Goal: Task Accomplishment & Management: Manage account settings

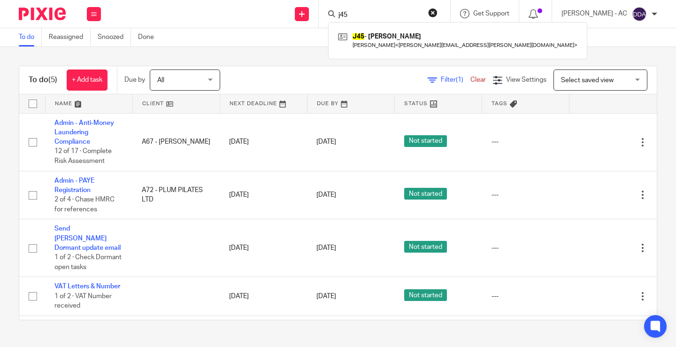
drag, startPoint x: 349, startPoint y: 11, endPoint x: 372, endPoint y: 15, distance: 23.9
click at [372, 15] on input "j45" at bounding box center [379, 15] width 84 height 8
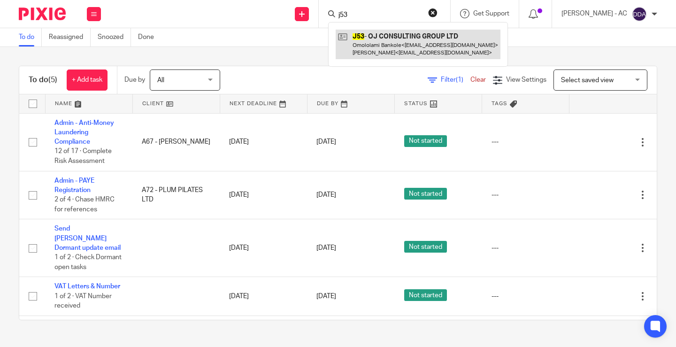
type input "j53"
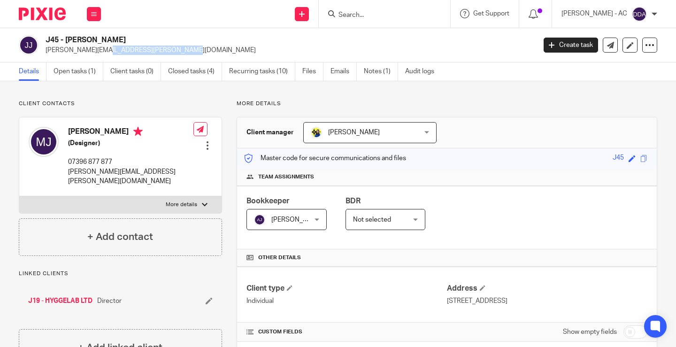
drag, startPoint x: 121, startPoint y: 53, endPoint x: 46, endPoint y: 52, distance: 75.1
click at [46, 52] on p "martin.joiret@gmail.com" at bounding box center [288, 50] width 484 height 9
copy p "martin.joiret@gmail.com"
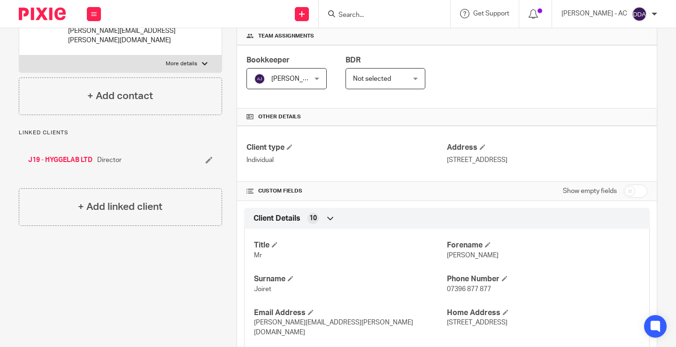
scroll to position [188, 0]
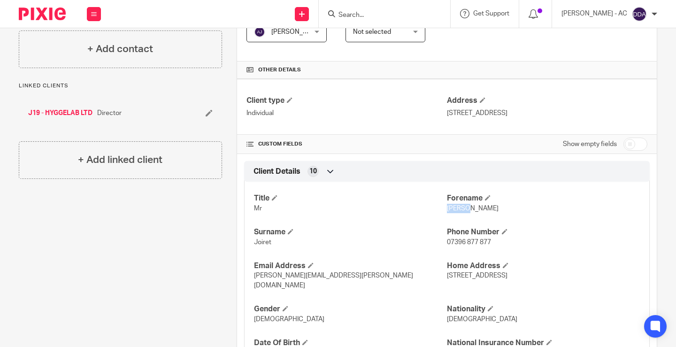
drag, startPoint x: 461, startPoint y: 208, endPoint x: 442, endPoint y: 209, distance: 18.8
click at [447, 209] on span "[PERSON_NAME]" at bounding box center [473, 208] width 52 height 7
copy span "Martin"
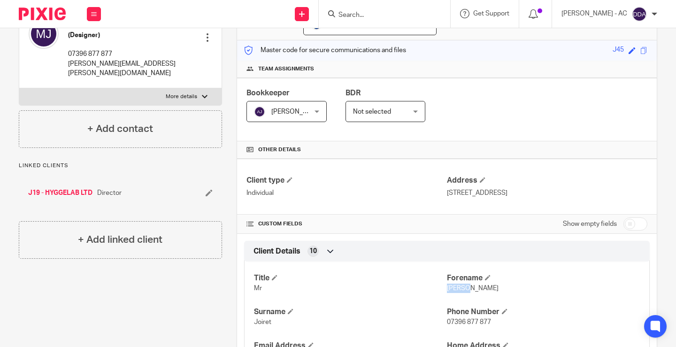
scroll to position [0, 0]
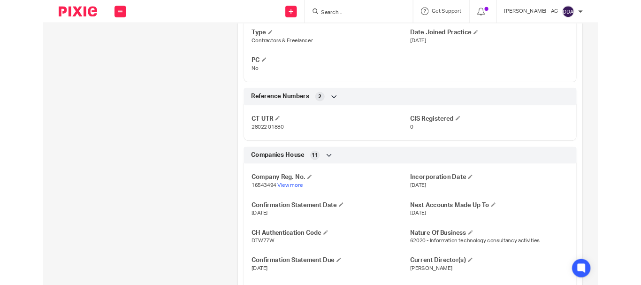
scroll to position [704, 0]
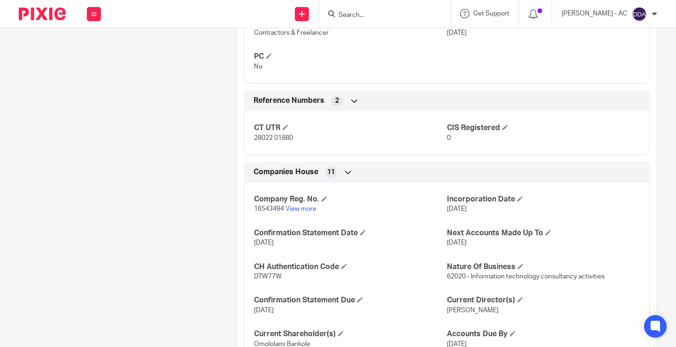
click at [263, 210] on span "16543494" at bounding box center [269, 209] width 30 height 7
copy p "16543494"
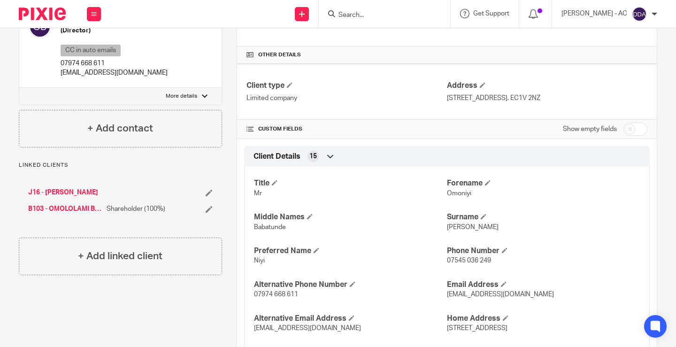
scroll to position [141, 0]
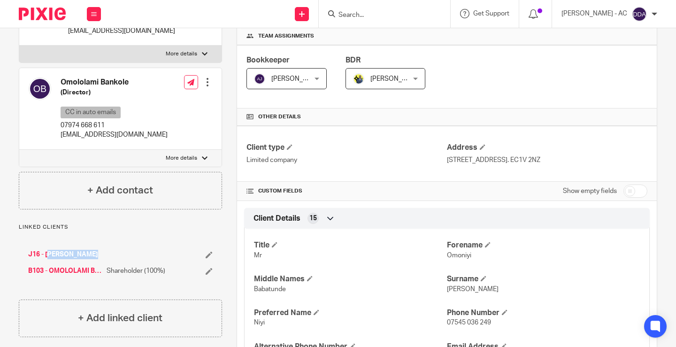
drag, startPoint x: 112, startPoint y: 256, endPoint x: 23, endPoint y: 254, distance: 88.7
click at [23, 254] on div "J16 - OMONIYI JOHNSON B103 - OMOLOLAMI BANKOLE Shareholder (100%)" at bounding box center [120, 262] width 203 height 45
click at [146, 245] on div "J16 - OMONIYI JOHNSON B103 - OMOLOLAMI BANKOLE Shareholder (100%)" at bounding box center [120, 262] width 203 height 45
click at [206, 258] on li "J16 - OMONIYI JOHNSON" at bounding box center [120, 254] width 184 height 9
click at [207, 254] on icon at bounding box center [209, 254] width 7 height 7
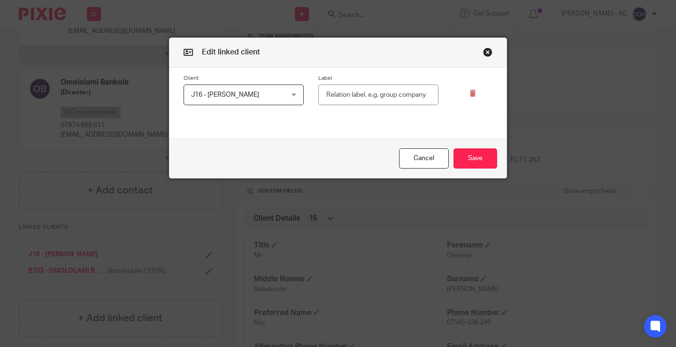
click at [332, 96] on input "text" at bounding box center [378, 94] width 120 height 21
type input "d"
type input "Director"
click at [453, 148] on button "Save" at bounding box center [475, 158] width 44 height 20
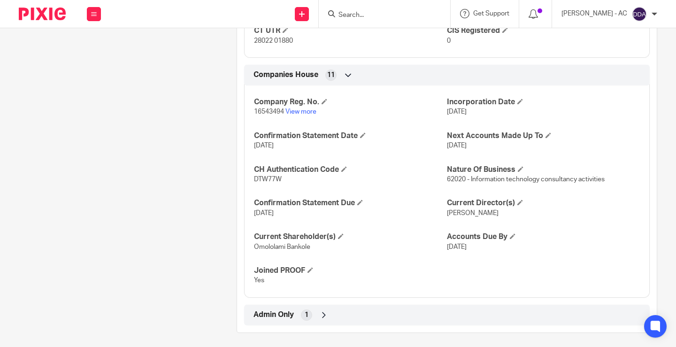
scroll to position [806, 0]
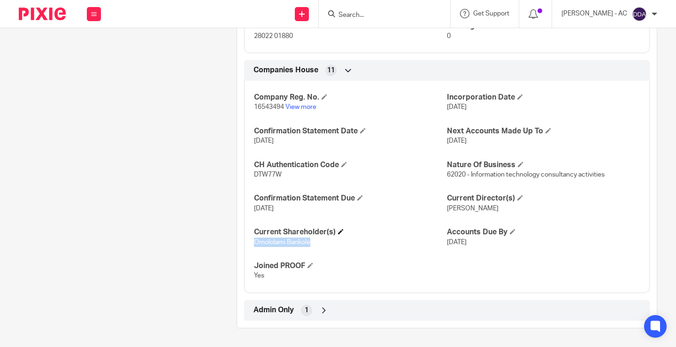
drag, startPoint x: 312, startPoint y: 248, endPoint x: 316, endPoint y: 232, distance: 16.5
click at [251, 243] on div "Company Reg. No. 16543494 View more Incorporation Date 26 Jun 2025 Confirmation…" at bounding box center [446, 183] width 405 height 219
drag, startPoint x: 510, startPoint y: 211, endPoint x: 443, endPoint y: 211, distance: 67.1
click at [447, 211] on p "Mr Omoniyi JOHNSON" at bounding box center [543, 208] width 193 height 9
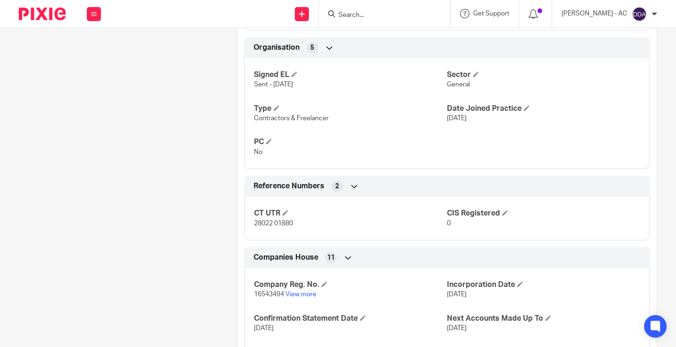
scroll to position [618, 0]
click at [265, 298] on span "16543494" at bounding box center [269, 294] width 30 height 7
copy p "16543494"
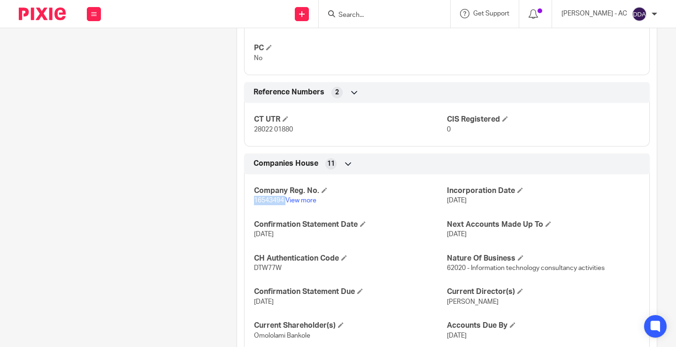
scroll to position [806, 0]
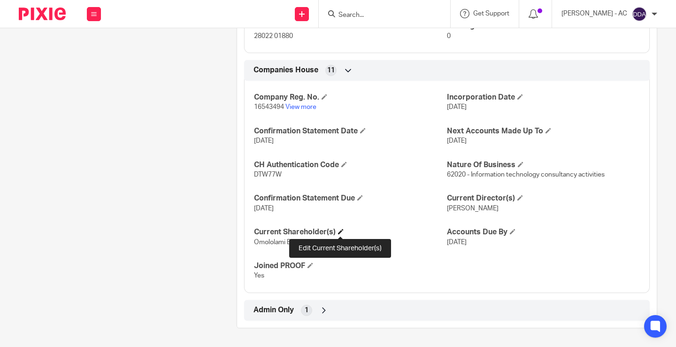
click at [340, 230] on span at bounding box center [341, 232] width 6 height 6
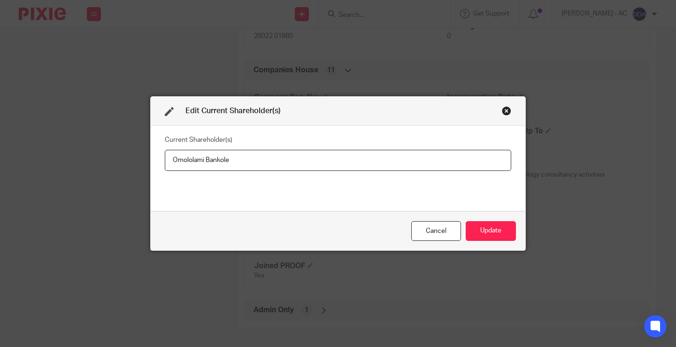
drag, startPoint x: 252, startPoint y: 157, endPoint x: 97, endPoint y: 161, distance: 154.5
click at [98, 161] on div "Edit Current Shareholder(s) Current Shareholder(s) Omololami Bankole Cancel Upd…" at bounding box center [338, 173] width 676 height 347
type input "Omololami BANKOLE"
click at [476, 220] on div "Cancel Update" at bounding box center [338, 230] width 375 height 39
click at [477, 228] on button "Update" at bounding box center [491, 231] width 50 height 20
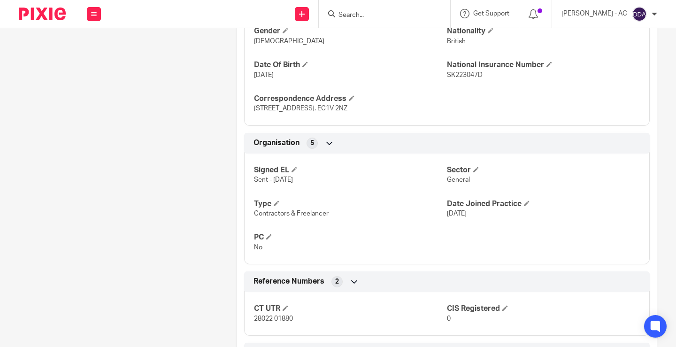
scroll to position [477, 0]
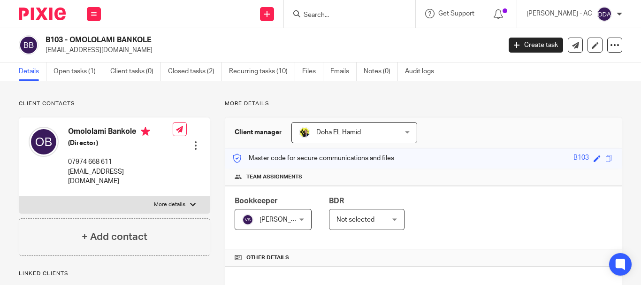
click at [116, 129] on h4 "Omololami Bankole" at bounding box center [120, 133] width 105 height 12
copy h4 "Bankole"
click at [88, 132] on h4 "Omololami Bankole" at bounding box center [120, 133] width 105 height 12
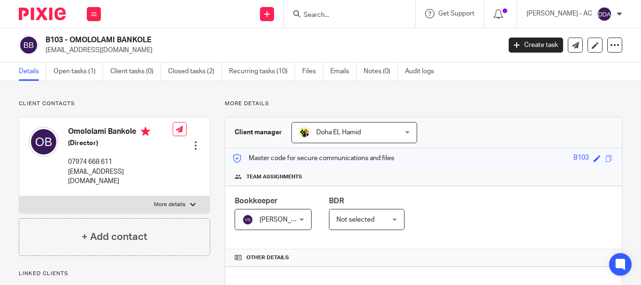
copy h4 "Omololami"
click at [122, 131] on h4 "Omololami Bankole" at bounding box center [120, 133] width 105 height 12
drag, startPoint x: 120, startPoint y: 38, endPoint x: 153, endPoint y: 36, distance: 33.9
click at [153, 36] on h2 "B103 - OMOLOLAMI BANKOLE" at bounding box center [226, 40] width 360 height 10
copy h2 "BANKOLE"
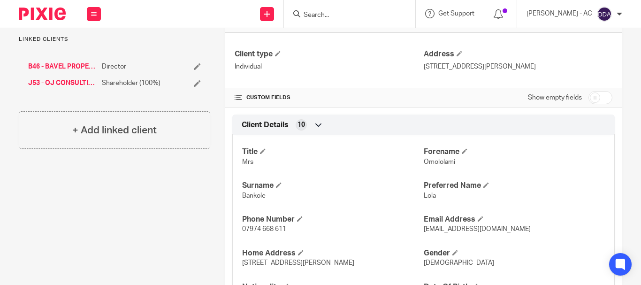
scroll to position [235, 0]
drag, startPoint x: 252, startPoint y: 164, endPoint x: 238, endPoint y: 164, distance: 13.6
click at [238, 164] on div "Title Mrs Forename Omololami Surname Bankole Preferred Name Lola Phone Number 0…" at bounding box center [423, 220] width 382 height 185
copy span "Mrs"
drag, startPoint x: 452, startPoint y: 165, endPoint x: 420, endPoint y: 163, distance: 32.0
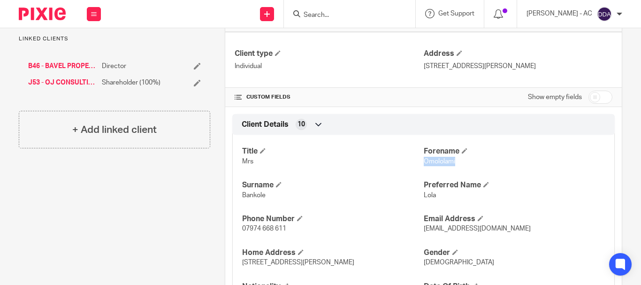
click at [424, 163] on p "Omololami" at bounding box center [514, 161] width 181 height 9
copy span "Omololami"
click at [254, 197] on span "Bankole" at bounding box center [253, 195] width 23 height 7
copy span "Bankole"
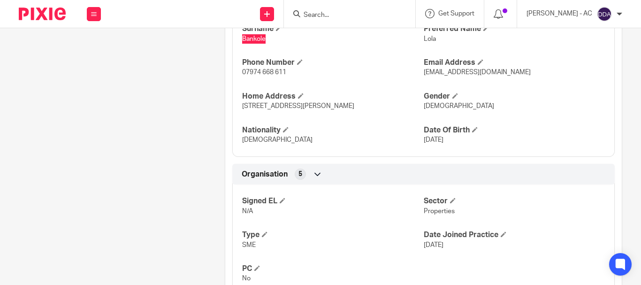
scroll to position [375, 0]
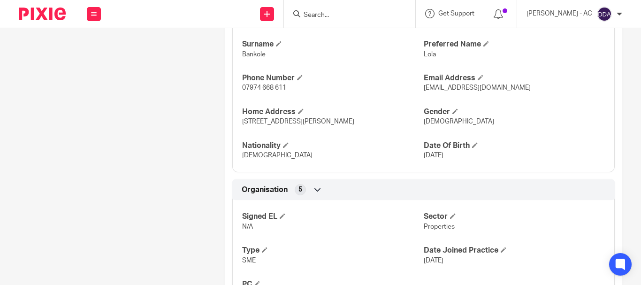
click at [253, 161] on div "Title Mrs Forename Omololami Surname Bankole Preferred Name Lola Phone Number 0…" at bounding box center [423, 79] width 382 height 185
copy span "Nigerian"
click at [168, 176] on div "Client contacts Omololami Bankole (Director) 07974 668 611 bavelpropertiesuk@gm…" at bounding box center [107, 71] width 206 height 693
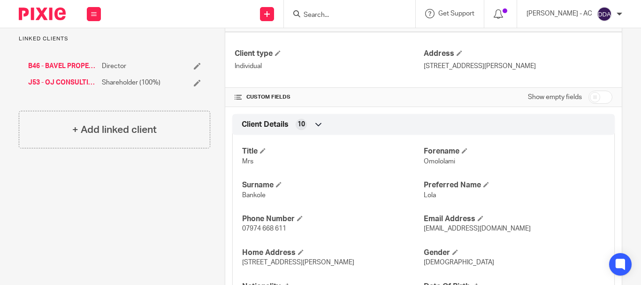
scroll to position [282, 0]
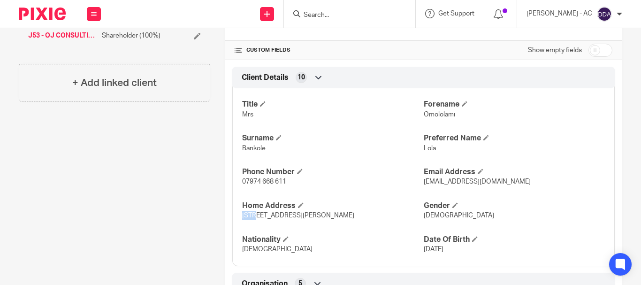
drag, startPoint x: 252, startPoint y: 215, endPoint x: 38, endPoint y: 227, distance: 214.8
click at [237, 215] on div "Title Mrs Forename Omololami Surname Bankole Preferred Name Lola Phone Number 0…" at bounding box center [423, 173] width 382 height 185
copy span "48B"
drag, startPoint x: 380, startPoint y: 214, endPoint x: 414, endPoint y: 218, distance: 34.0
click at [414, 218] on p "48B Kelson House, 10 Schooner Road, London, E16 2RN" at bounding box center [332, 215] width 181 height 9
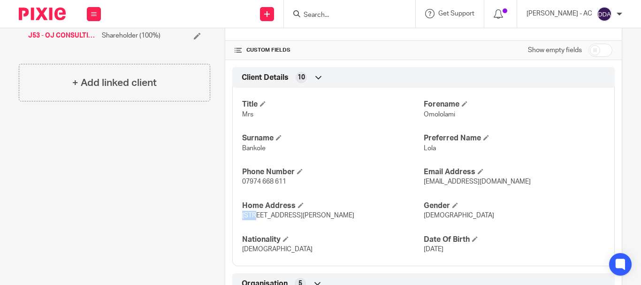
copy span "E16 2RN"
drag, startPoint x: 293, startPoint y: 213, endPoint x: 253, endPoint y: 213, distance: 39.9
click at [253, 213] on span "48B Kelson House, 10 Schooner Road, London, E16 2RN" at bounding box center [298, 215] width 112 height 7
copy span "Kelson House"
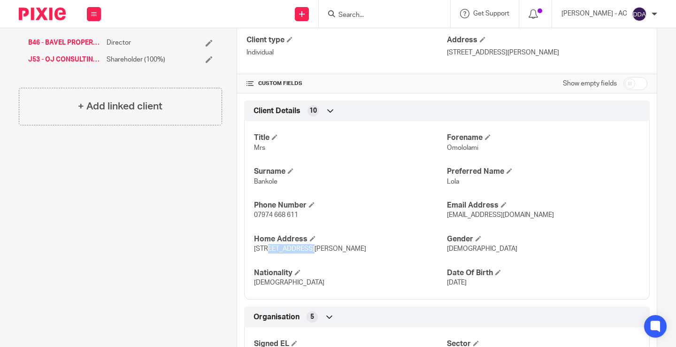
scroll to position [235, 0]
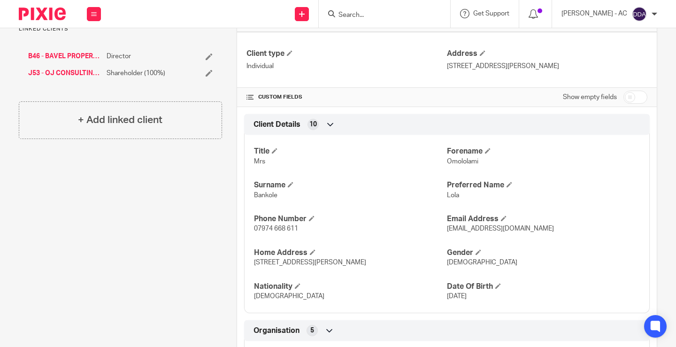
click at [260, 261] on span "48B Kelson House, 10 Schooner Road, London, E16 2RN" at bounding box center [310, 262] width 112 height 7
drag, startPoint x: 247, startPoint y: 260, endPoint x: 304, endPoint y: 263, distance: 57.4
click at [304, 263] on div "Title Mrs Forename Omololami Surname Bankole Preferred Name Lola Phone Number 0…" at bounding box center [446, 220] width 405 height 185
drag, startPoint x: 309, startPoint y: 264, endPoint x: 363, endPoint y: 263, distance: 53.5
click at [363, 263] on span "48B Kelson House, 10 Schooner Road, London, E16 2RN" at bounding box center [310, 262] width 112 height 7
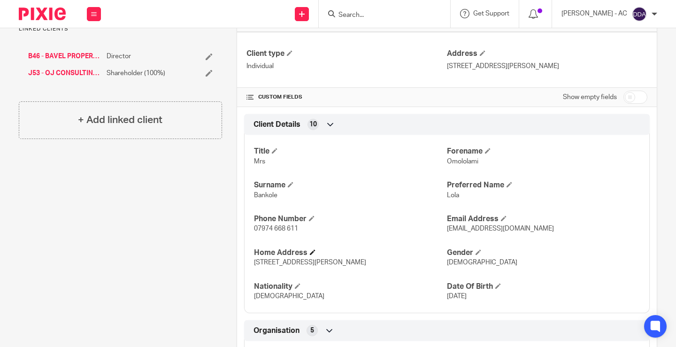
click at [367, 256] on h4 "Home Address" at bounding box center [350, 253] width 193 height 10
click at [366, 265] on span "48B Kelson House, 10 Schooner Road, London, E16 2RN" at bounding box center [310, 262] width 112 height 7
drag, startPoint x: 392, startPoint y: 260, endPoint x: 417, endPoint y: 260, distance: 24.9
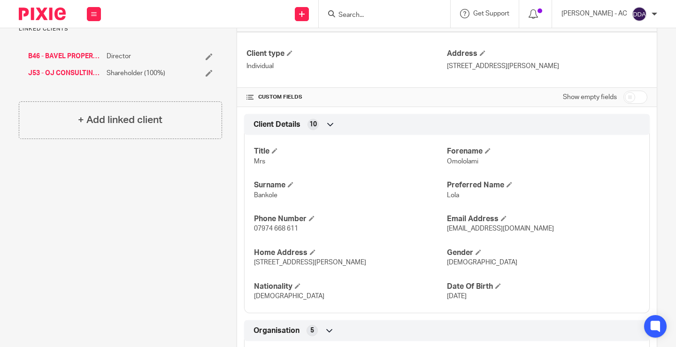
click at [366, 260] on span "48B Kelson House, 10 Schooner Road, London, E16 2RN" at bounding box center [310, 262] width 112 height 7
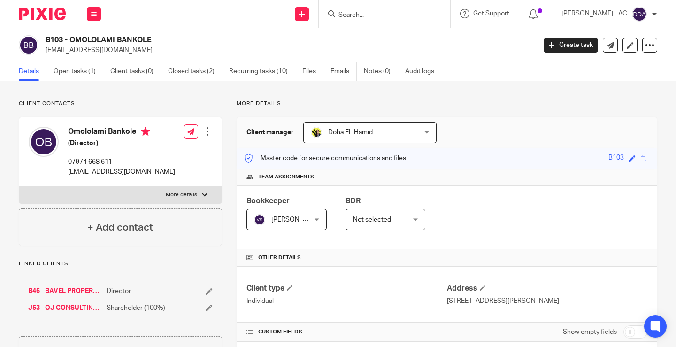
click at [383, 14] on input "Search" at bounding box center [379, 15] width 84 height 8
paste input "LIAM MAHER"
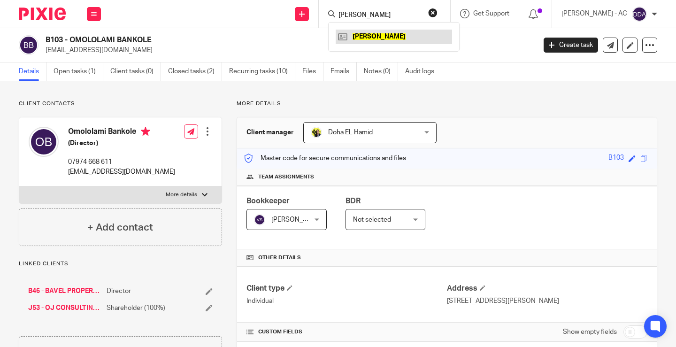
type input "LIAM MAHER"
click at [87, 75] on link "Open tasks (1)" at bounding box center [79, 71] width 50 height 18
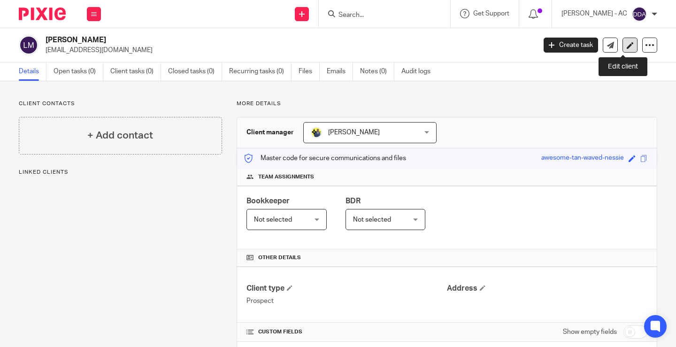
click at [627, 46] on icon at bounding box center [630, 45] width 7 height 7
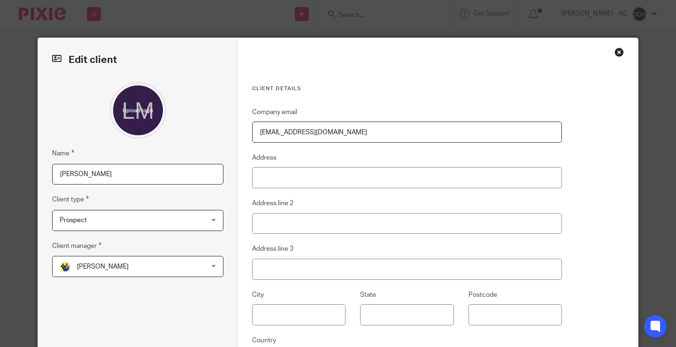
click at [54, 173] on input "LIAM MAHER" at bounding box center [137, 174] width 171 height 21
drag, startPoint x: 120, startPoint y: 177, endPoint x: 31, endPoint y: 184, distance: 89.5
click at [33, 184] on div "Edit client Name LIAM MAHER Client type Prospect Prospect Individual Limited co…" at bounding box center [338, 173] width 676 height 347
paste input "M74 -"
type input "M74 - [PERSON_NAME]"
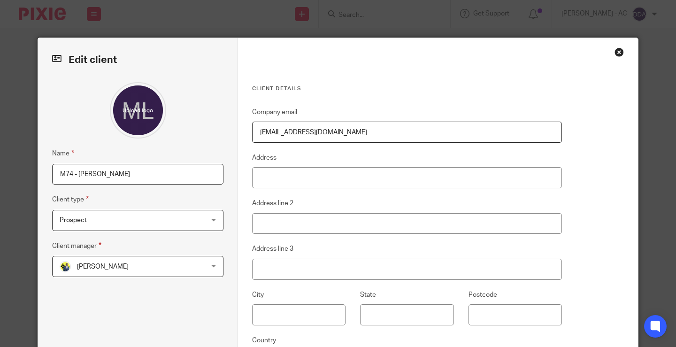
click at [191, 217] on div "Prospect Prospect" at bounding box center [137, 220] width 171 height 21
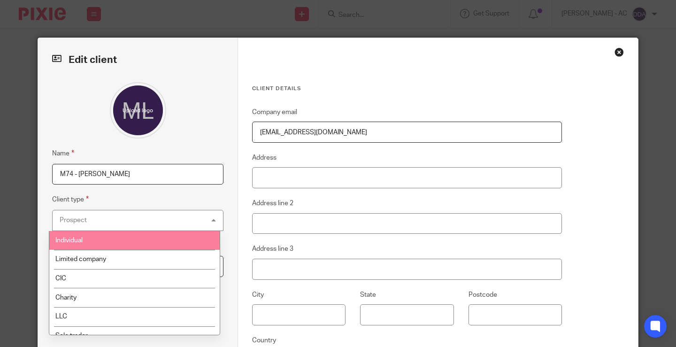
click at [93, 243] on li "Individual" at bounding box center [134, 240] width 170 height 19
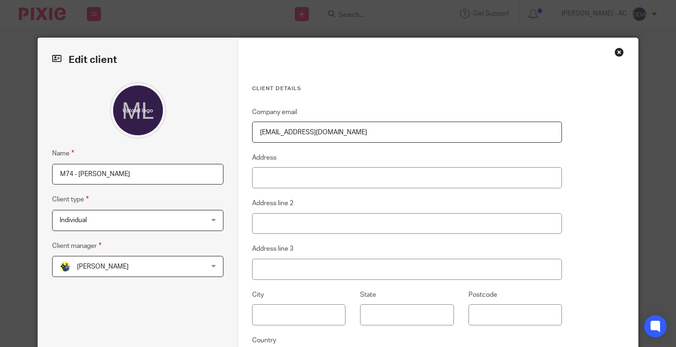
drag, startPoint x: 210, startPoint y: 264, endPoint x: 219, endPoint y: 250, distance: 16.7
click at [210, 263] on div "Dennis Roehr Dennis Roehr" at bounding box center [137, 266] width 171 height 21
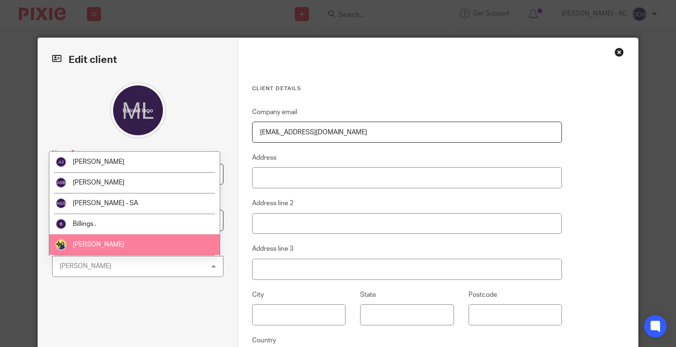
click at [157, 239] on li "[PERSON_NAME]" at bounding box center [134, 244] width 170 height 21
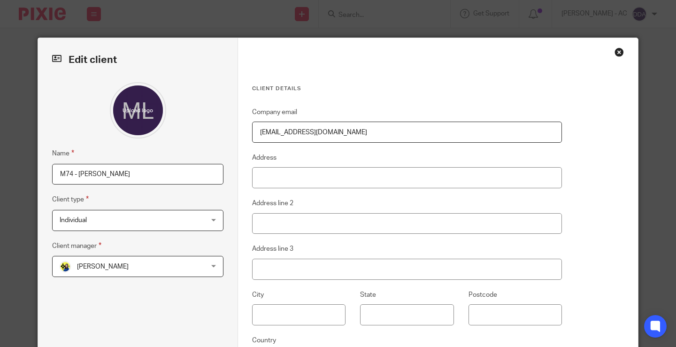
drag, startPoint x: 345, startPoint y: 133, endPoint x: 236, endPoint y: 134, distance: 109.8
click at [238, 134] on div "Client details Company email liammaher@gmail.com Address Address line 2 Address…" at bounding box center [438, 237] width 400 height 399
click at [264, 182] on input "Address" at bounding box center [407, 177] width 310 height 21
paste input "204 Twickenham Road London E11 4BH"
drag, startPoint x: 345, startPoint y: 178, endPoint x: 381, endPoint y: 189, distance: 37.0
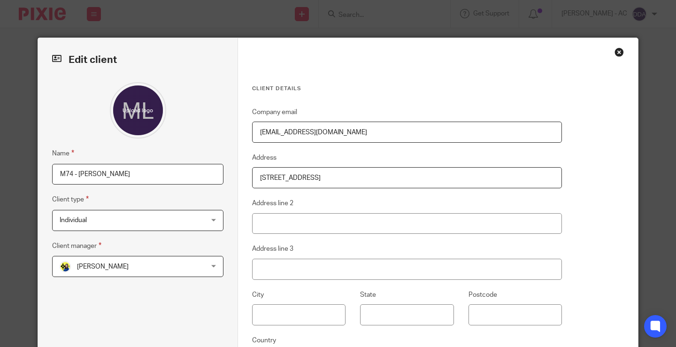
click at [345, 177] on input "204 Twickenham Road London E11 4BH" at bounding box center [407, 177] width 310 height 21
click at [323, 178] on input "204 Twickenham Road London, E11 4BH" at bounding box center [407, 177] width 310 height 21
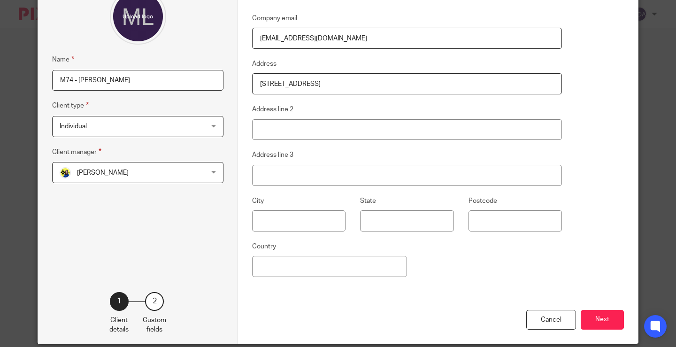
drag, startPoint x: 402, startPoint y: 85, endPoint x: 228, endPoint y: 96, distance: 174.4
click at [228, 96] on div "Edit client Name M74 - LIAM MAHER Client type Individual Individual Individual …" at bounding box center [338, 143] width 600 height 399
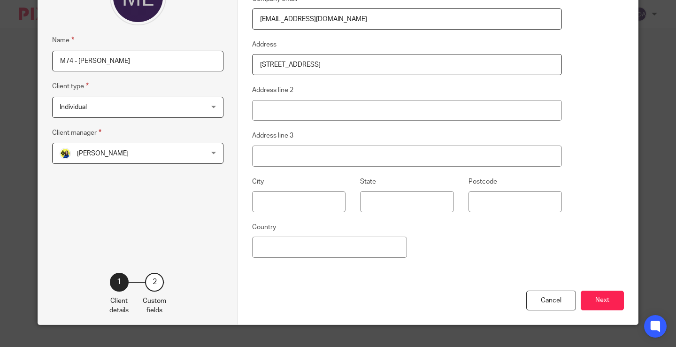
scroll to position [129, 0]
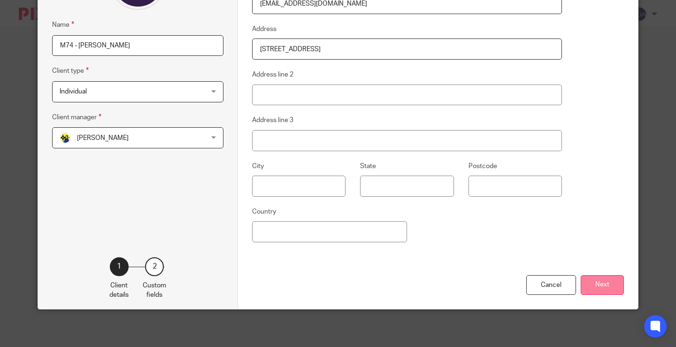
type input "204 Twickenham Road, London, E11 4BH"
click at [598, 283] on button "Next" at bounding box center [602, 285] width 43 height 20
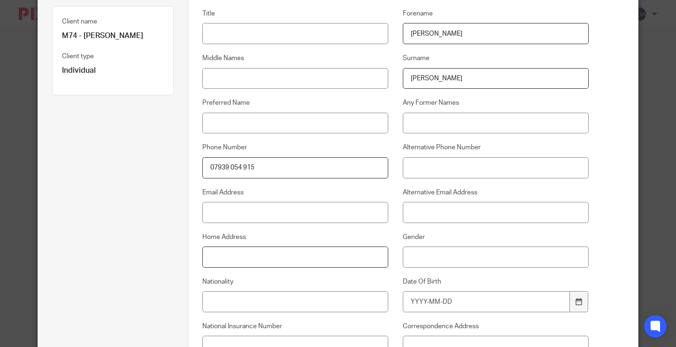
click at [211, 252] on input "Home Address" at bounding box center [295, 256] width 186 height 21
paste input "204 Twickenham Road, London, E11 4BH"
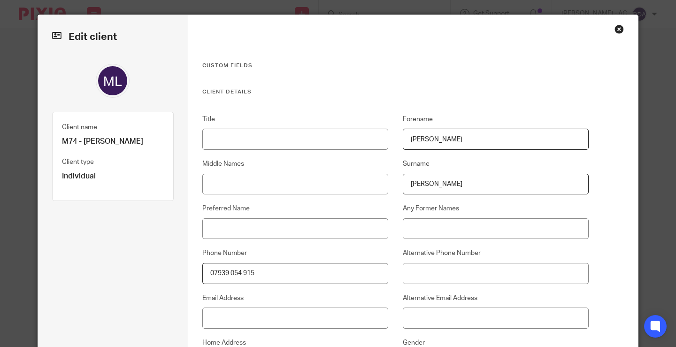
scroll to position [0, 0]
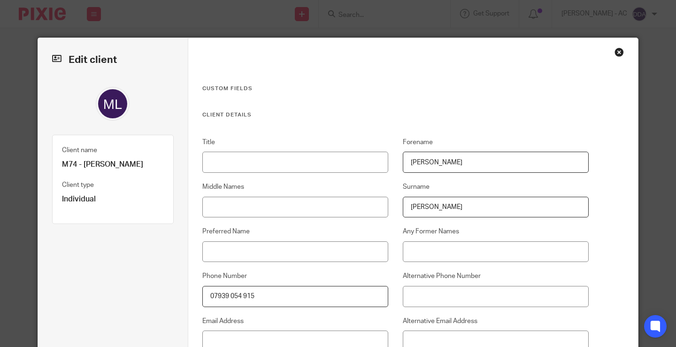
type input "204 Twickenham Road, London, E11 4BH"
click at [228, 165] on input "Title" at bounding box center [295, 162] width 186 height 21
click at [267, 168] on input "Title" at bounding box center [295, 162] width 186 height 21
paste input "Mr"
type input "Mr"
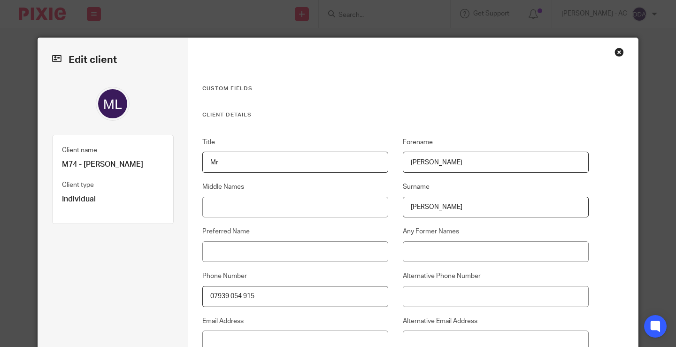
drag, startPoint x: 445, startPoint y: 160, endPoint x: 375, endPoint y: 159, distance: 69.9
click at [375, 159] on div "Title Mr Forename LIAM Middle Names Surname MAHER Preferred Name Any Former Nam…" at bounding box center [387, 328] width 401 height 381
paste input "iam"
type input "Liam"
drag, startPoint x: 486, startPoint y: 213, endPoint x: 368, endPoint y: 219, distance: 118.0
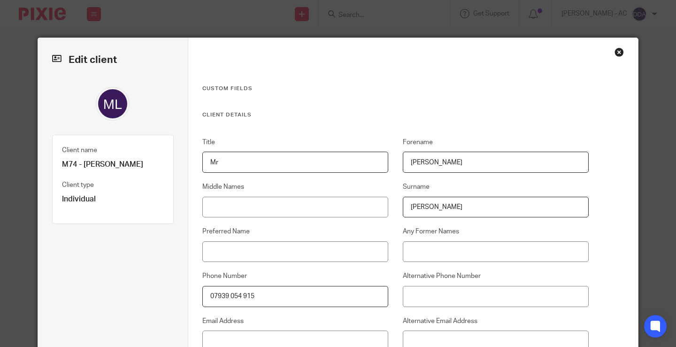
click at [358, 221] on div "Title Mr Forename Liam Middle Names Surname MAHER Preferred Name Any Former Nam…" at bounding box center [387, 328] width 401 height 381
paste input "aher"
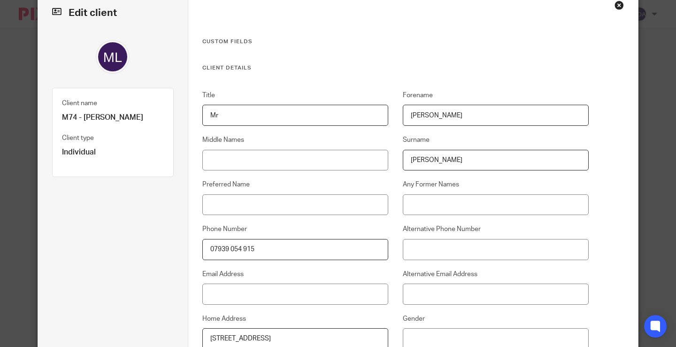
type input "Maher"
click at [260, 293] on input "Email Address" at bounding box center [295, 293] width 186 height 21
paste input "liammaher@gmail.com"
type input "liammaher@gmail.com"
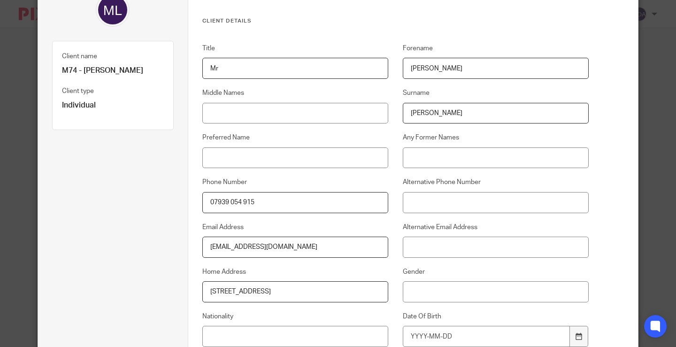
drag, startPoint x: 259, startPoint y: 205, endPoint x: 198, endPoint y: 199, distance: 61.4
click at [198, 199] on div "Phone Number 07939 054 915" at bounding box center [287, 194] width 200 height 35
click at [412, 287] on input "Gender" at bounding box center [496, 291] width 186 height 21
click at [310, 337] on input "Nationality" at bounding box center [295, 336] width 186 height 21
paste input "British"
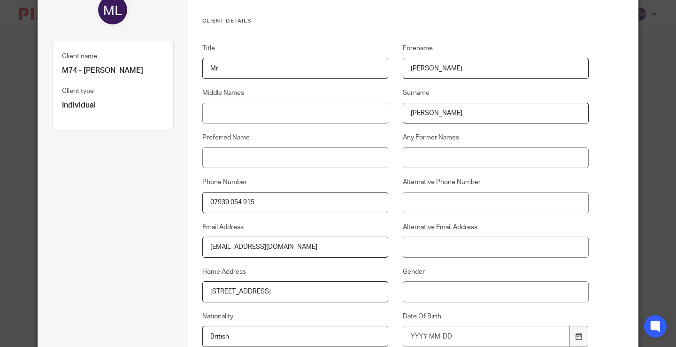
type input "British"
click at [457, 291] on input "Gender" at bounding box center [496, 291] width 186 height 21
paste input "Male"
type input "Male"
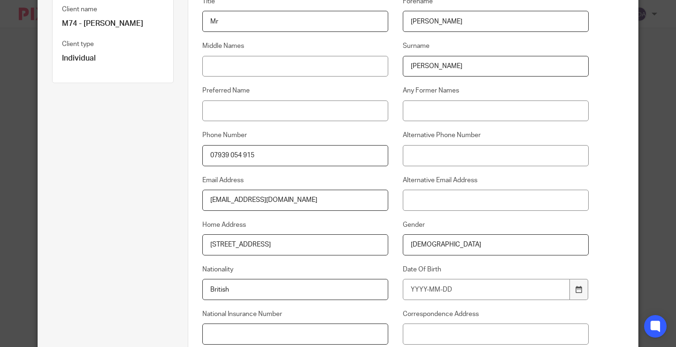
click at [224, 334] on input "National Insurance Number" at bounding box center [295, 333] width 186 height 21
paste input "JN675517B"
type input "JN675517B"
click at [434, 291] on input "Date Of Birth" at bounding box center [486, 289] width 167 height 21
type input "1987-11-16"
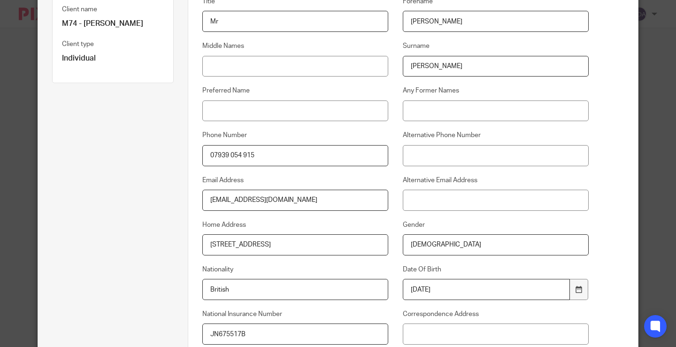
click at [526, 186] on div "Alternative Email Address" at bounding box center [488, 193] width 200 height 35
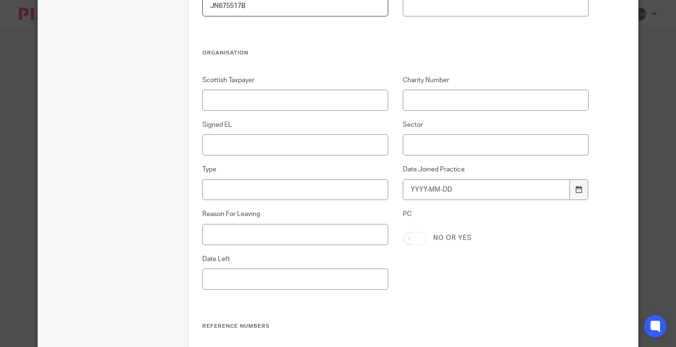
scroll to position [469, 0]
click at [230, 145] on input "Signed EL" at bounding box center [295, 144] width 186 height 21
type input "Sent - 21-08-2025"
click at [415, 147] on input "Sector" at bounding box center [496, 144] width 186 height 21
paste input "Construction Industry"
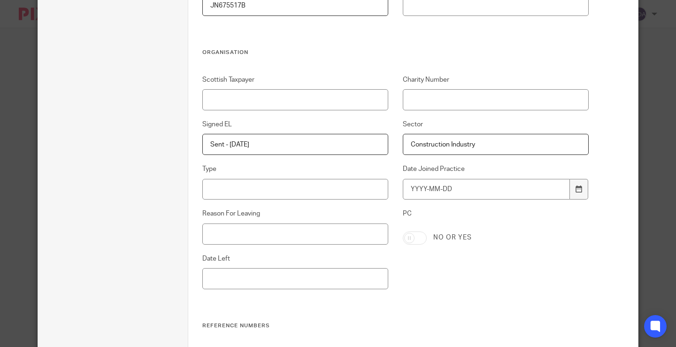
type input "Construction Industry"
click at [222, 184] on input "Type" at bounding box center [295, 189] width 186 height 21
paste input "Contractors & Freelancers"
type input "Contractors & Freelancers"
click at [453, 187] on input "Date Joined Practice" at bounding box center [486, 189] width 167 height 21
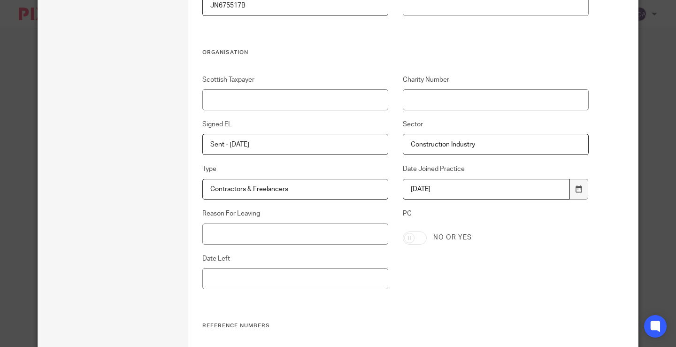
type input "2025-08-21"
drag, startPoint x: 430, startPoint y: 279, endPoint x: 440, endPoint y: 243, distance: 37.3
click at [432, 278] on div "Scottish Taxpayer Charity Number Signed EL Sent - 21-08-2025 Sector Constructio…" at bounding box center [387, 198] width 401 height 247
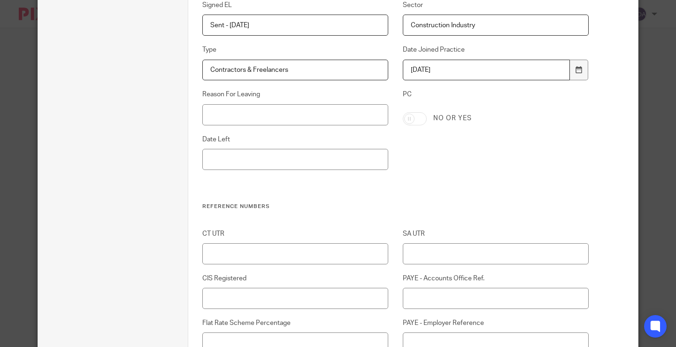
scroll to position [610, 0]
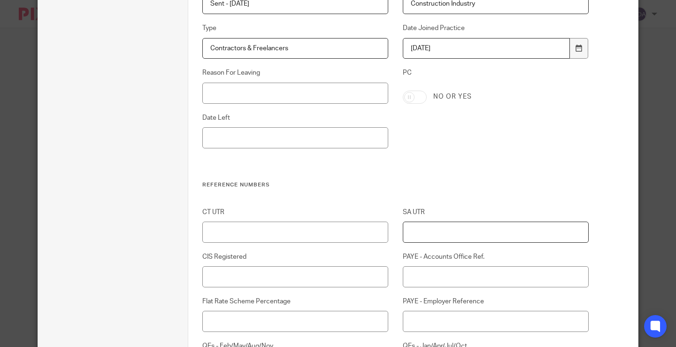
click at [417, 235] on input "SA UTR" at bounding box center [496, 232] width 186 height 21
paste input "52716 76931"
click at [410, 230] on input "52716 76931" at bounding box center [496, 232] width 186 height 21
type input "52716 76931"
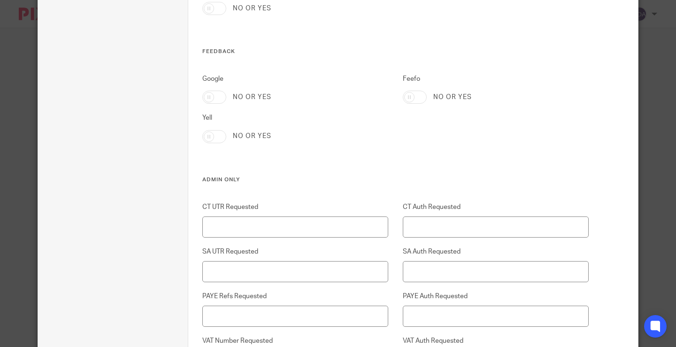
scroll to position [2018, 0]
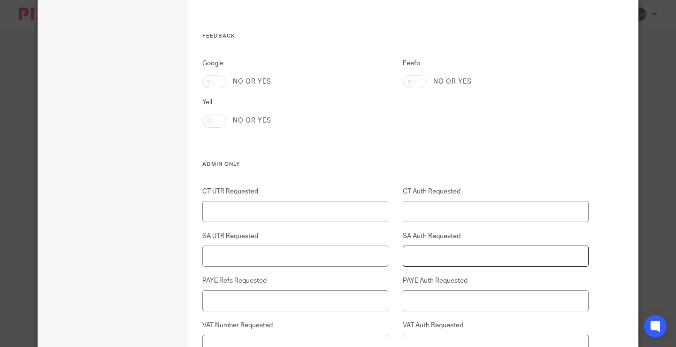
click at [437, 249] on input "SA Auth Requested" at bounding box center [496, 255] width 186 height 21
type input "21-08-2025"
click at [380, 250] on input "SA UTR Requested" at bounding box center [295, 255] width 186 height 21
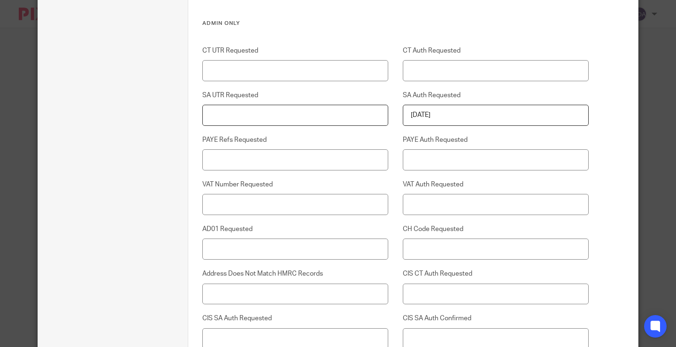
scroll to position [2206, 0]
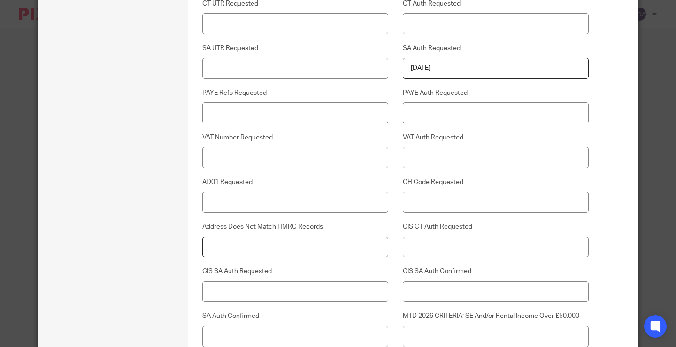
click at [220, 246] on input "Address Does Not Match HMRC Records" at bounding box center [295, 247] width 186 height 21
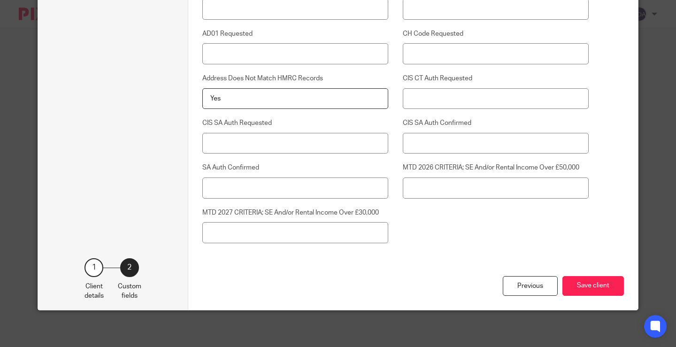
scroll to position [2355, 0]
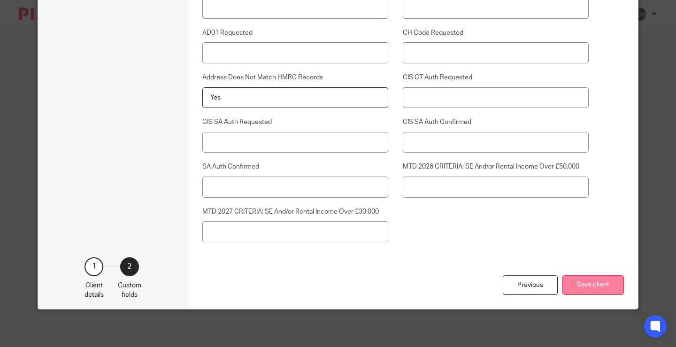
type input "Yes"
click at [596, 282] on button "Save client" at bounding box center [592, 285] width 61 height 20
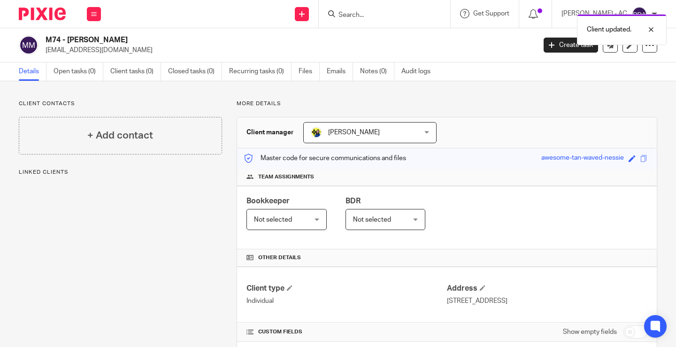
click at [313, 220] on div "Not selected Not selected" at bounding box center [286, 219] width 80 height 21
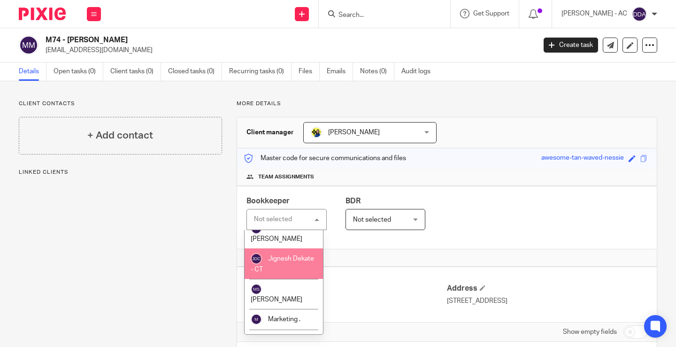
scroll to position [329, 0]
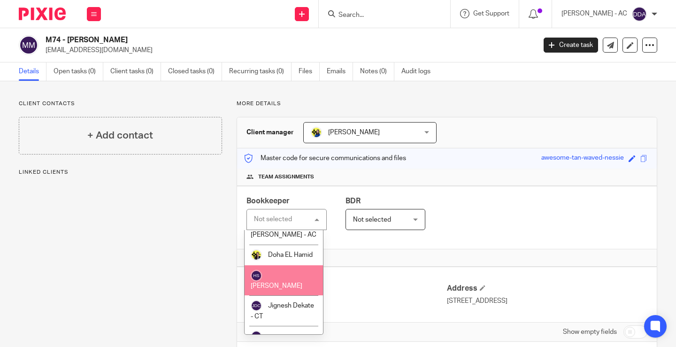
click at [279, 283] on span "[PERSON_NAME]" at bounding box center [277, 286] width 52 height 7
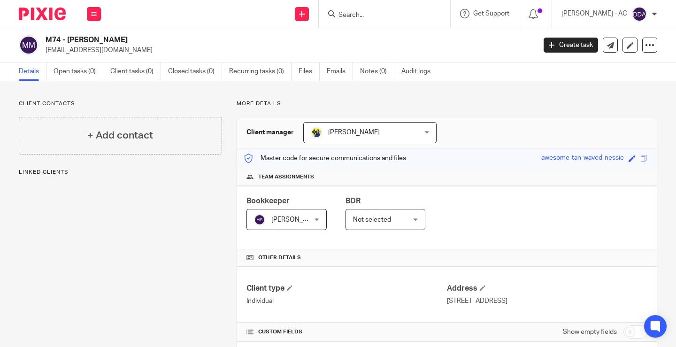
click at [406, 219] on span "Not selected" at bounding box center [382, 219] width 58 height 20
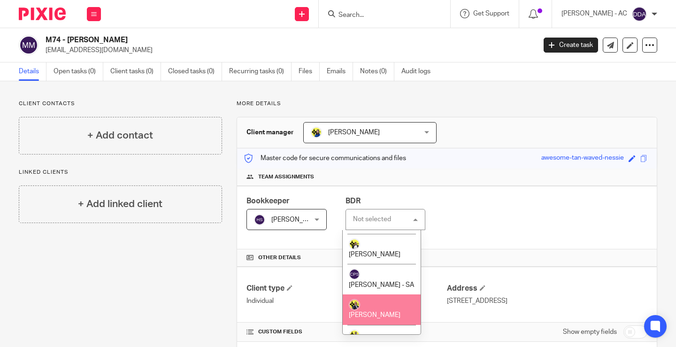
scroll to position [235, 0]
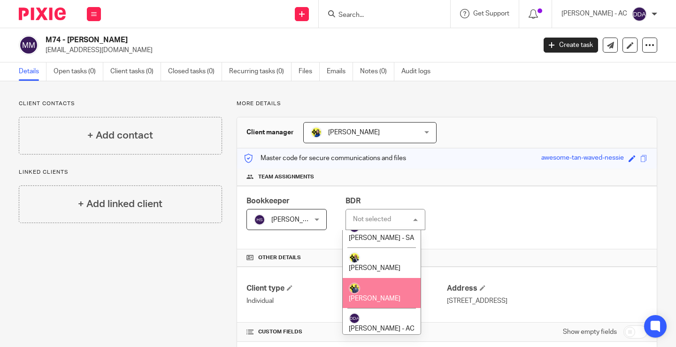
click at [383, 295] on span "[PERSON_NAME]" at bounding box center [375, 298] width 52 height 7
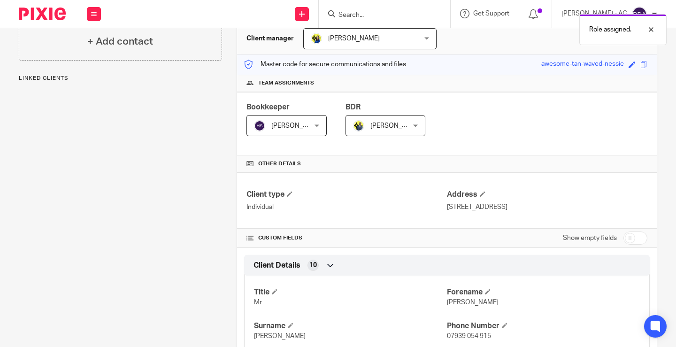
scroll to position [47, 0]
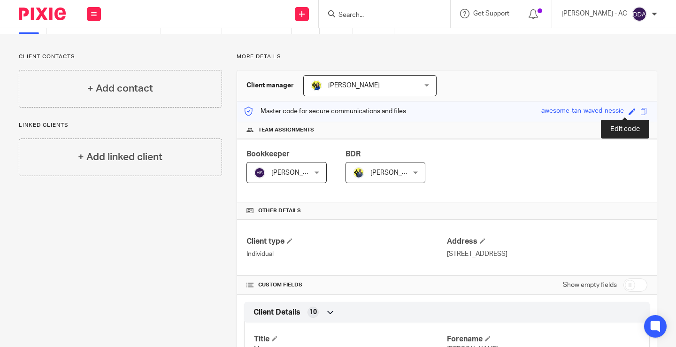
click at [628, 108] on span at bounding box center [631, 111] width 7 height 7
click at [591, 111] on input "awesome-tan-waved-nessie" at bounding box center [567, 111] width 141 height 11
type input "a"
type input "M74"
click at [608, 110] on link "Save" at bounding box center [615, 111] width 15 height 9
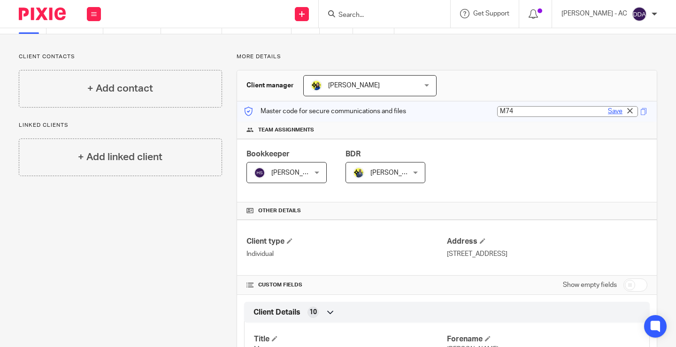
type input "M74"
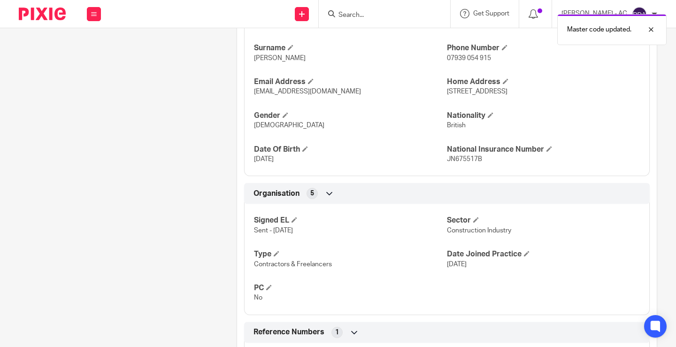
scroll to position [465, 0]
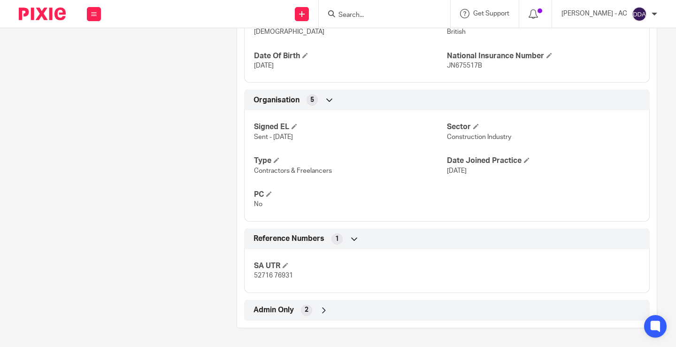
click at [319, 315] on div "Admin Only 2" at bounding box center [446, 310] width 391 height 16
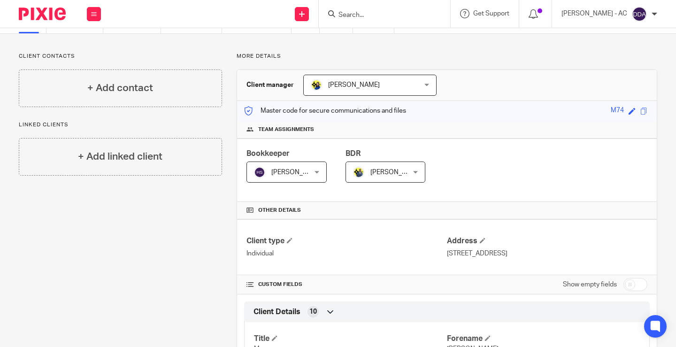
scroll to position [0, 0]
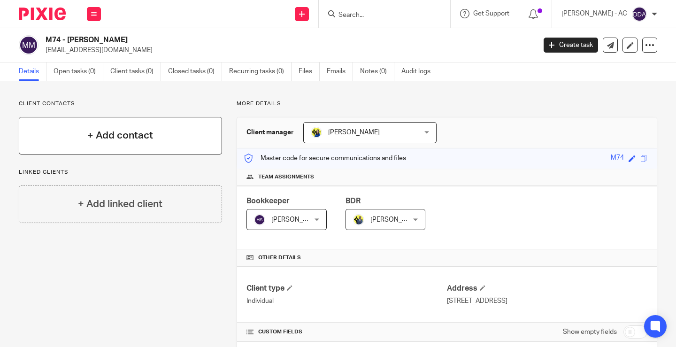
click at [124, 147] on div "+ Add contact" at bounding box center [120, 136] width 203 height 38
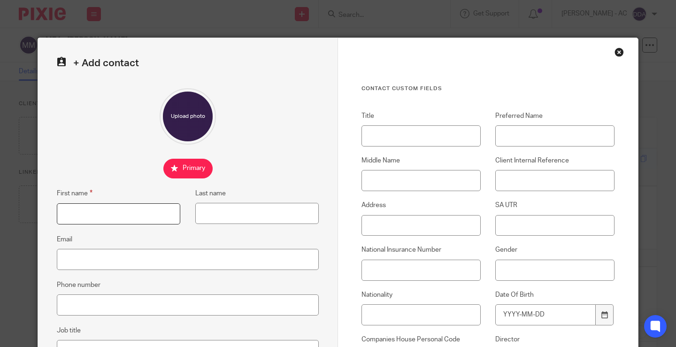
click at [96, 205] on input "First name" at bounding box center [118, 213] width 123 height 21
click at [72, 210] on input "First name" at bounding box center [118, 213] width 123 height 21
paste input "[PERSON_NAME]"
type input "[PERSON_NAME]"
click at [201, 213] on input "Last name" at bounding box center [256, 213] width 123 height 21
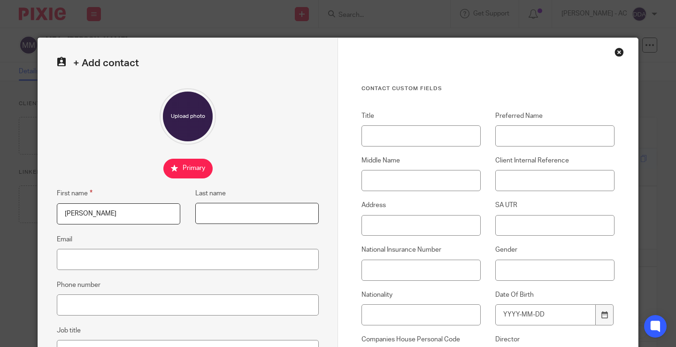
paste input "[PERSON_NAME]"
type input "[PERSON_NAME]"
click at [367, 138] on input "Title" at bounding box center [420, 135] width 119 height 21
paste input "Mr"
type input "Mr"
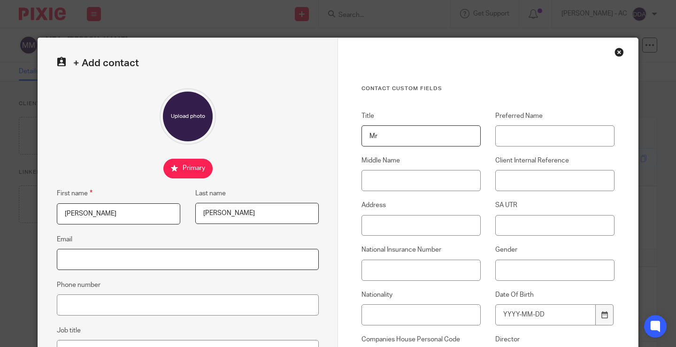
click at [64, 256] on input "Email" at bounding box center [188, 259] width 262 height 21
paste input "[EMAIL_ADDRESS][DOMAIN_NAME]"
type input "[EMAIL_ADDRESS][DOMAIN_NAME]"
click at [64, 305] on input "Phone number" at bounding box center [188, 304] width 262 height 21
paste input "07939 054 915"
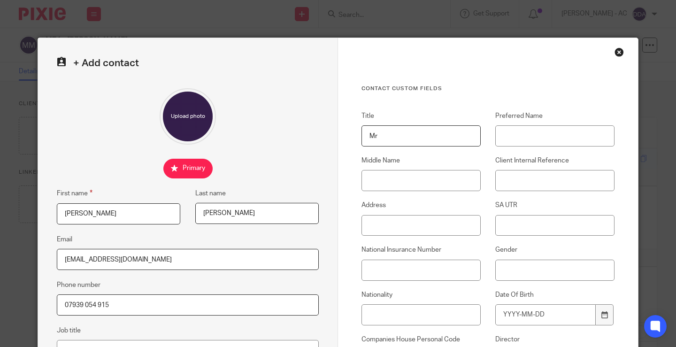
type input "07939 054 915"
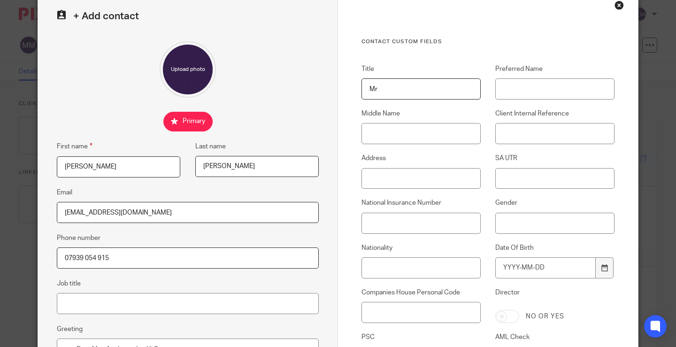
scroll to position [94, 0]
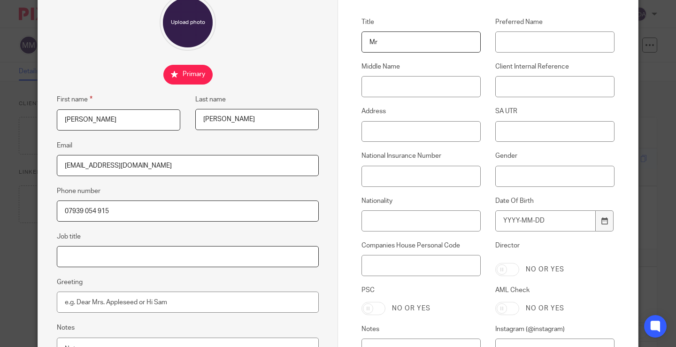
click at [84, 260] on input "Job title" at bounding box center [188, 256] width 262 height 21
paste input "Construction Manager"
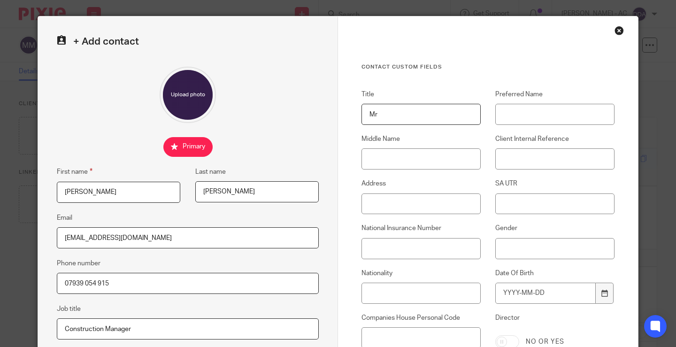
scroll to position [0, 0]
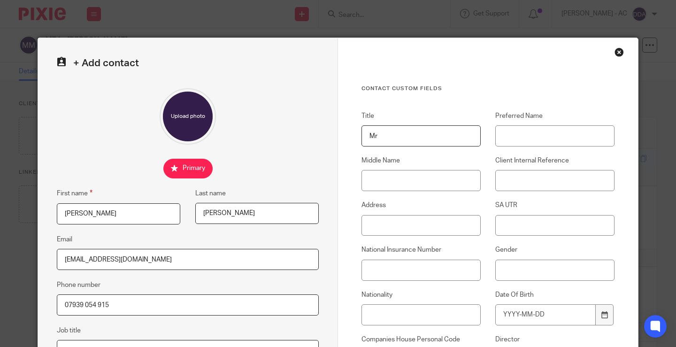
type input "Construction Manager"
click at [512, 180] on input "Client Internal Reference" at bounding box center [554, 180] width 119 height 21
type input "m"
type input "M74"
click at [377, 220] on input "Address" at bounding box center [420, 225] width 119 height 21
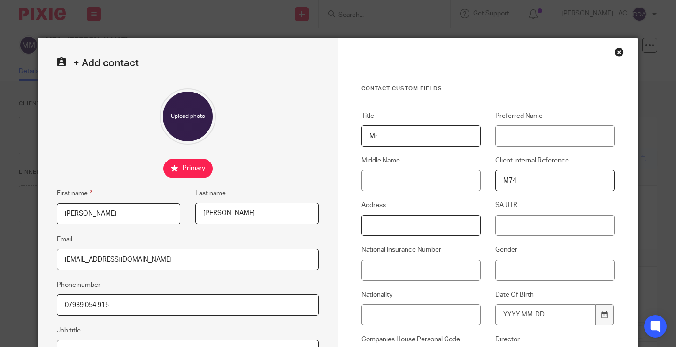
paste input "204 Twickenham Road London E11 4BH"
click at [441, 226] on input "204 Twickenham Road London E11 4BH" at bounding box center [420, 225] width 119 height 21
type input "[STREET_ADDRESS]"
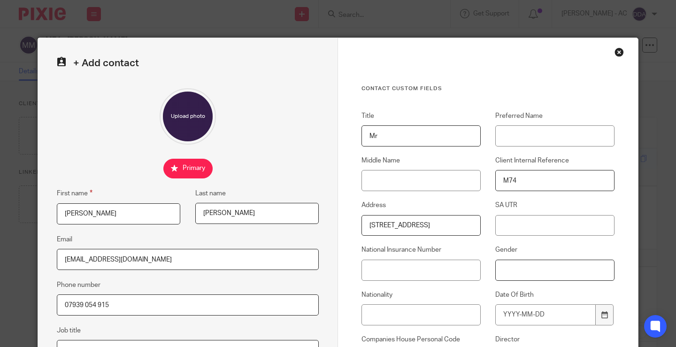
click at [501, 273] on input "Gender" at bounding box center [554, 270] width 119 height 21
paste input "[DEMOGRAPHIC_DATA]"
type input "[DEMOGRAPHIC_DATA]"
click at [525, 236] on input "SA UTR" at bounding box center [554, 225] width 119 height 21
paste input "52716 76931"
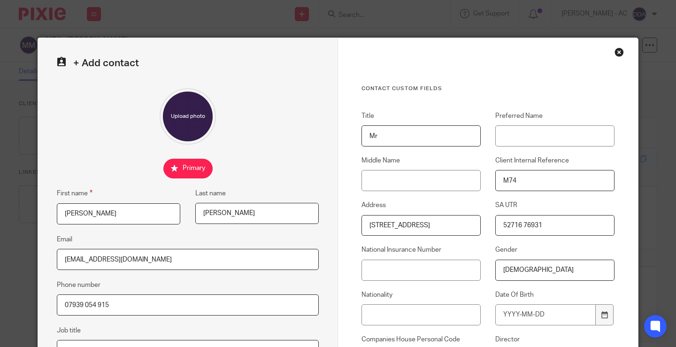
type input "52716 76931"
click at [529, 313] on input "Date Of Birth" at bounding box center [545, 314] width 100 height 21
type input "1987-11-16"
click at [400, 274] on input "National Insurance Number" at bounding box center [420, 270] width 119 height 21
paste input "JN675517B"
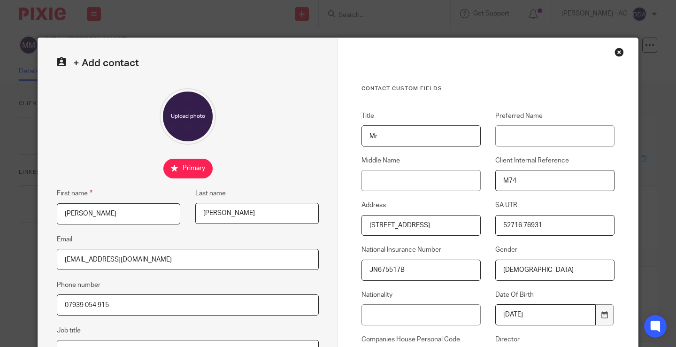
type input "JN675517B"
click at [376, 315] on input "Nationality" at bounding box center [420, 314] width 119 height 21
paste input "British"
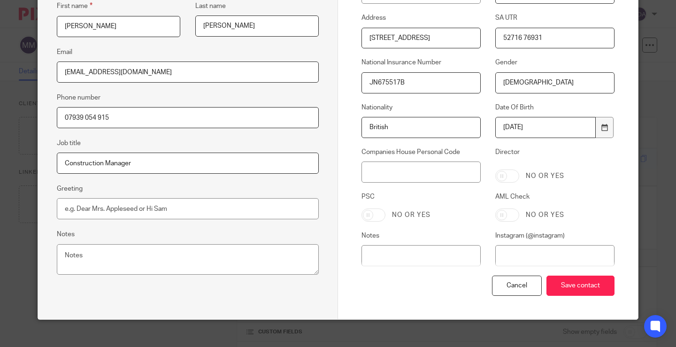
scroll to position [198, 0]
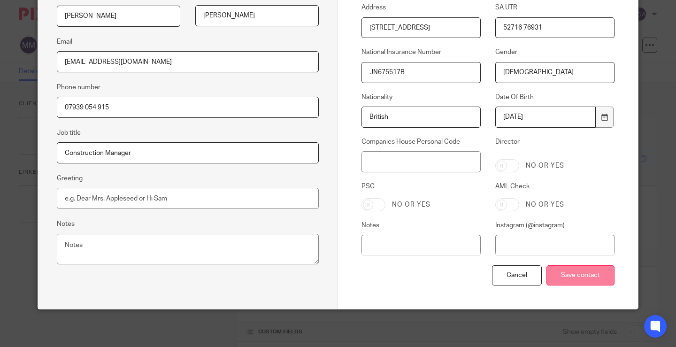
type input "British"
click at [558, 274] on input "Save contact" at bounding box center [580, 275] width 68 height 20
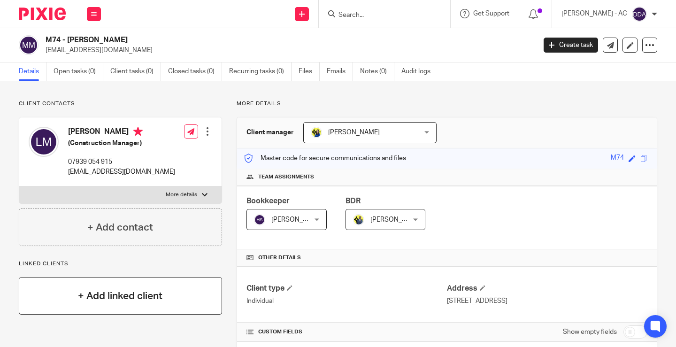
click at [133, 288] on div "+ Add linked client" at bounding box center [120, 296] width 203 height 38
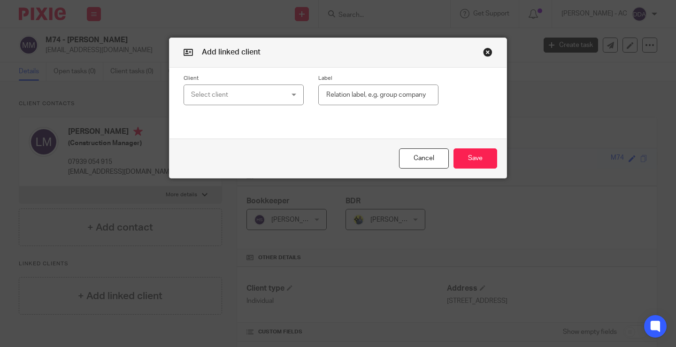
click at [252, 90] on div "Select client" at bounding box center [236, 95] width 90 height 20
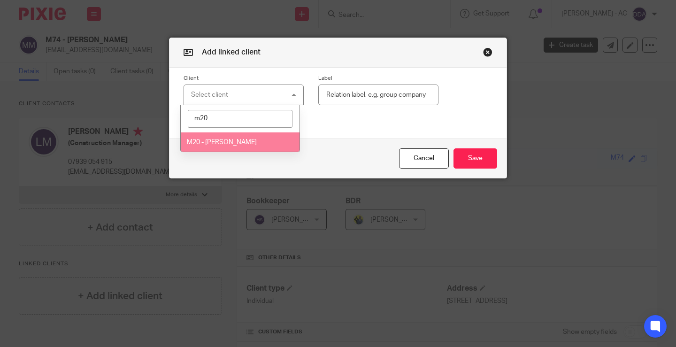
type input "m20"
click at [234, 141] on span "M20 - [PERSON_NAME]" at bounding box center [222, 142] width 70 height 7
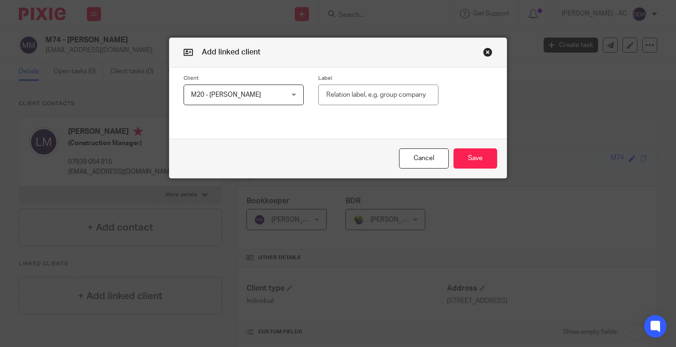
click at [340, 99] on input "text" at bounding box center [378, 94] width 120 height 21
type input "Spouse"
click at [382, 93] on input "Spouse" at bounding box center [378, 94] width 120 height 21
drag, startPoint x: 356, startPoint y: 89, endPoint x: 299, endPoint y: 85, distance: 56.4
click at [299, 85] on div "Client M20 - SARAH MAHER M20 - SARAH MAHER 11:11 MANAGEMENT AND AGENCY SERVICE …" at bounding box center [330, 90] width 323 height 31
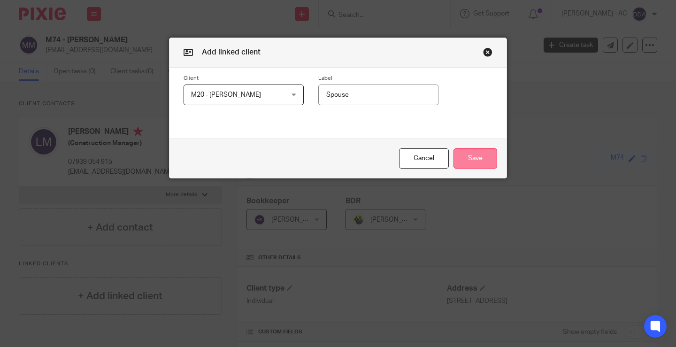
click at [484, 152] on button "Save" at bounding box center [475, 158] width 44 height 20
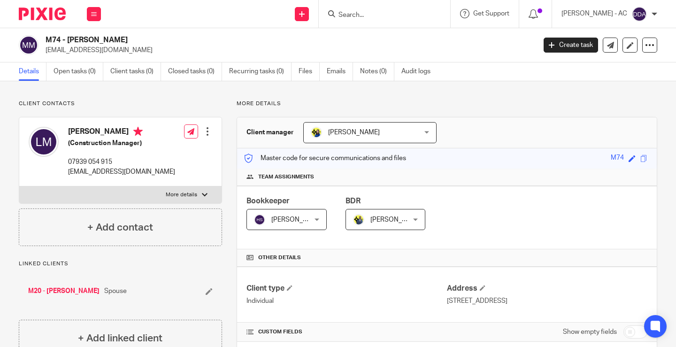
click at [490, 167] on div "Master code for secure communications and files M74 Save M74" at bounding box center [447, 158] width 420 height 20
click at [259, 73] on link "Recurring tasks (0)" at bounding box center [260, 71] width 62 height 18
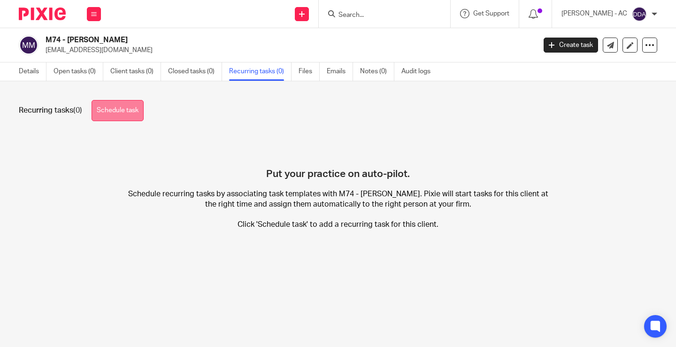
click at [130, 105] on link "Schedule task" at bounding box center [118, 110] width 52 height 21
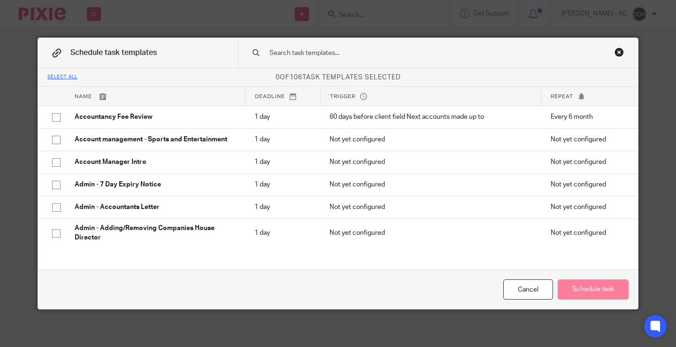
click at [285, 52] on input "text" at bounding box center [422, 53] width 309 height 10
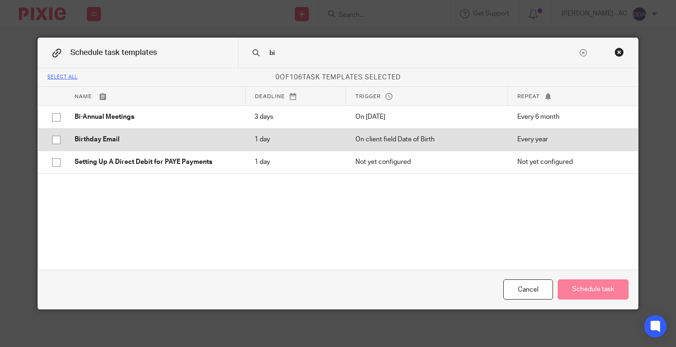
type input "bi"
click at [52, 138] on input "checkbox" at bounding box center [56, 140] width 18 height 18
checkbox input "true"
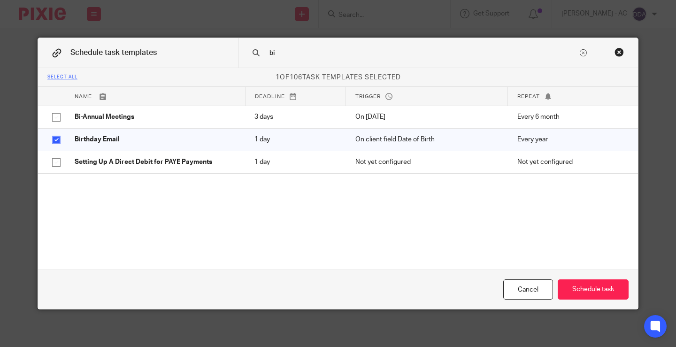
click at [291, 51] on input "bi" at bounding box center [422, 53] width 309 height 10
type input "b"
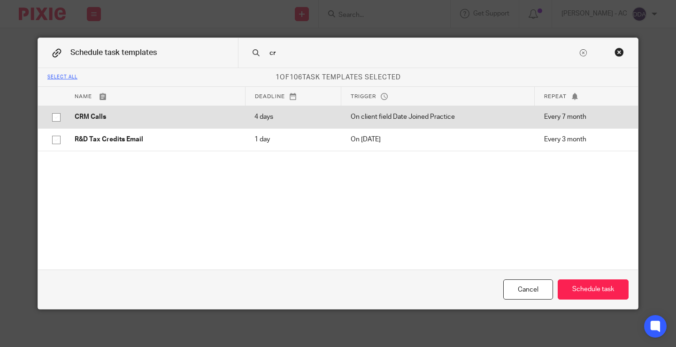
type input "cr"
drag, startPoint x: 51, startPoint y: 117, endPoint x: 55, endPoint y: 123, distance: 7.2
click at [52, 117] on input "checkbox" at bounding box center [56, 117] width 18 height 18
checkbox input "true"
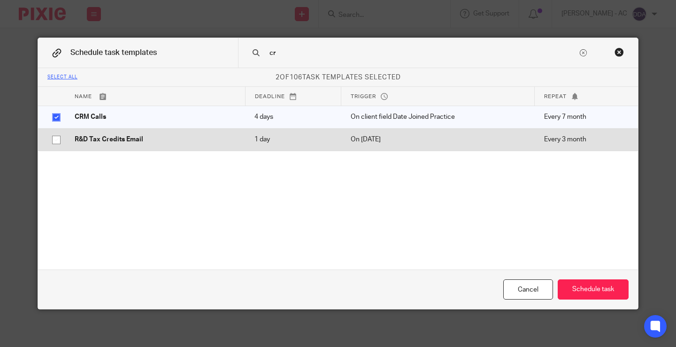
click at [54, 139] on input "checkbox" at bounding box center [56, 140] width 18 height 18
checkbox input "true"
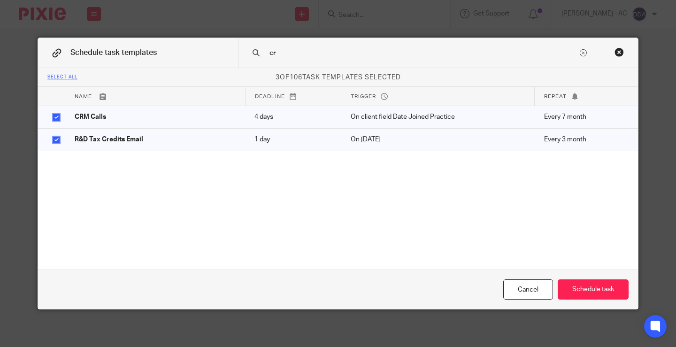
click at [285, 49] on input "cr" at bounding box center [422, 53] width 309 height 10
type input "c"
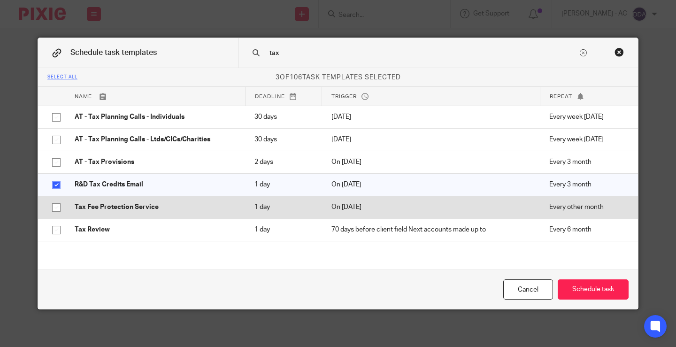
type input "tax"
click at [52, 207] on input "checkbox" at bounding box center [56, 208] width 18 height 18
checkbox input "true"
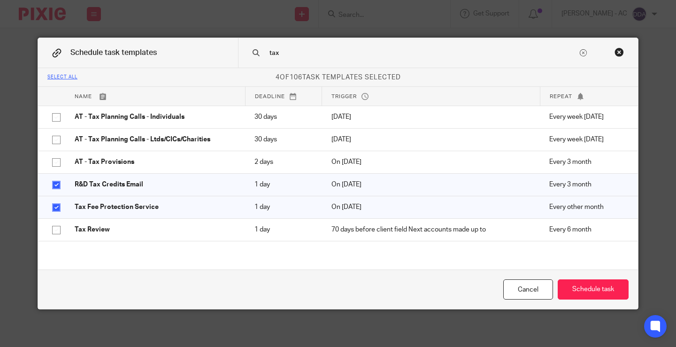
click at [299, 53] on input "tax" at bounding box center [422, 53] width 309 height 10
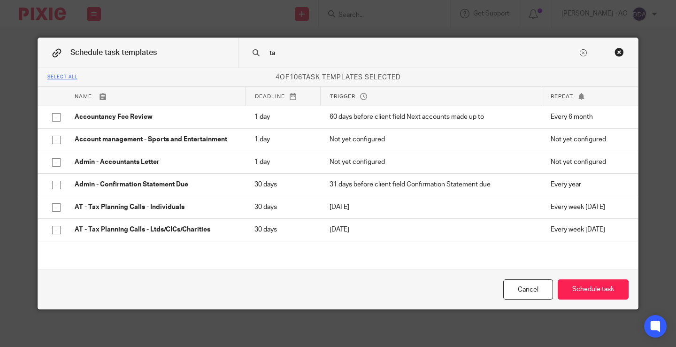
type input "t"
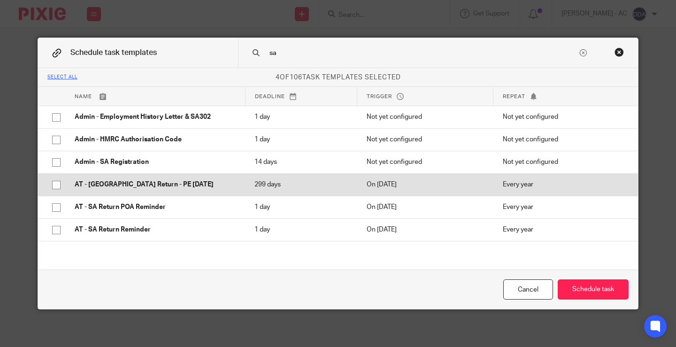
type input "sa"
click at [55, 184] on input "checkbox" at bounding box center [56, 185] width 18 height 18
checkbox input "true"
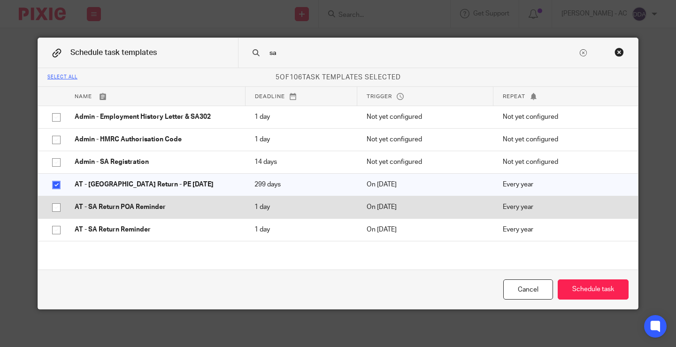
click at [58, 207] on input "checkbox" at bounding box center [56, 208] width 18 height 18
checkbox input "true"
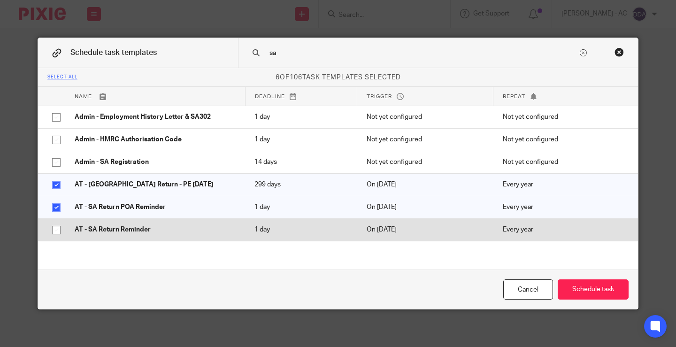
click at [53, 227] on input "checkbox" at bounding box center [56, 230] width 18 height 18
checkbox input "true"
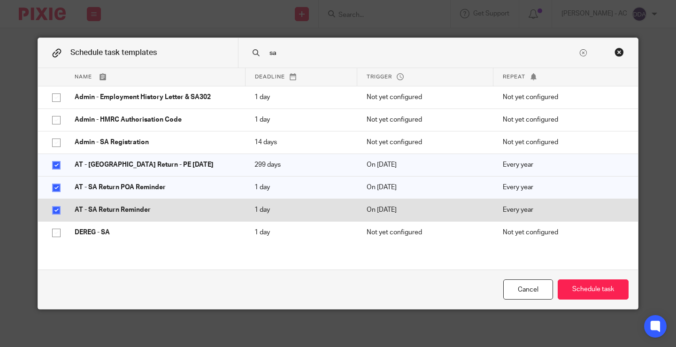
scroll to position [47, 0]
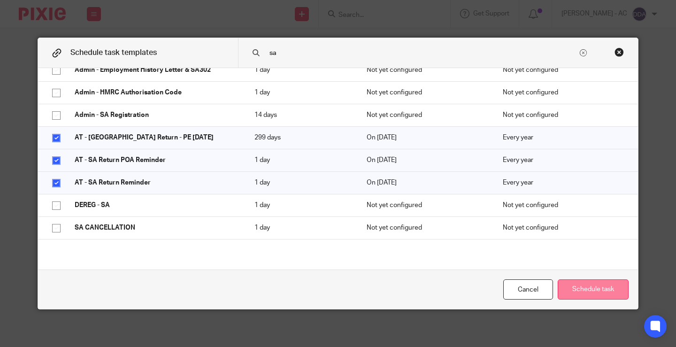
click at [589, 289] on button "Schedule task" at bounding box center [593, 289] width 71 height 20
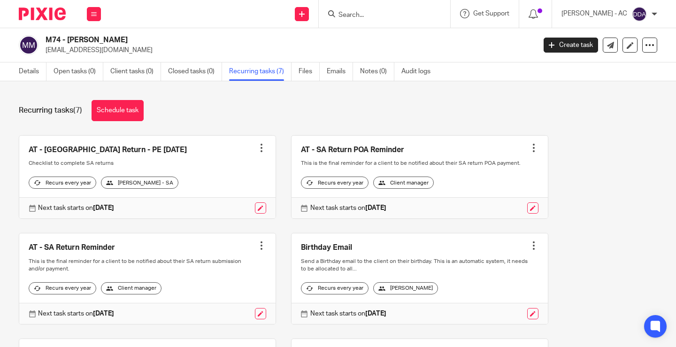
click at [580, 149] on div "AT - [GEOGRAPHIC_DATA] Return - PE [DATE] Create task Clone template Recalculat…" at bounding box center [330, 342] width 653 height 414
click at [124, 110] on link "Schedule task" at bounding box center [118, 110] width 52 height 21
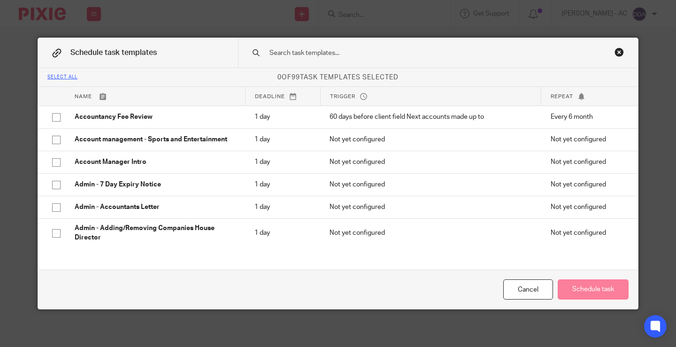
click at [343, 57] on input "text" at bounding box center [422, 53] width 309 height 10
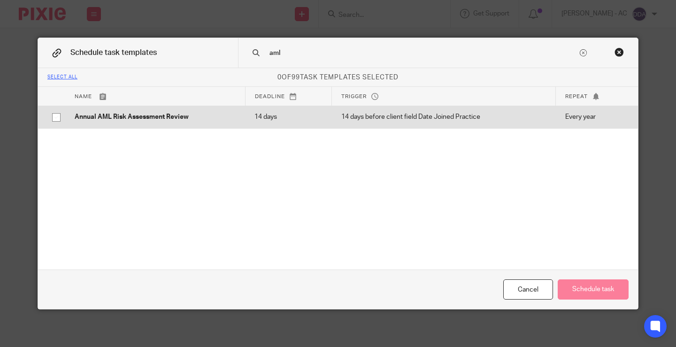
type input "aml"
click at [58, 119] on input "checkbox" at bounding box center [56, 117] width 18 height 18
checkbox input "true"
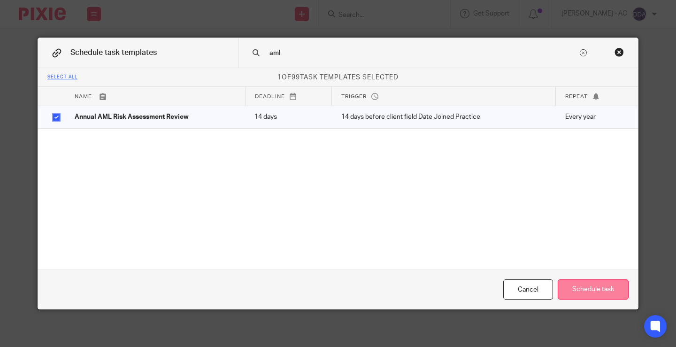
click at [599, 284] on button "Schedule task" at bounding box center [593, 289] width 71 height 20
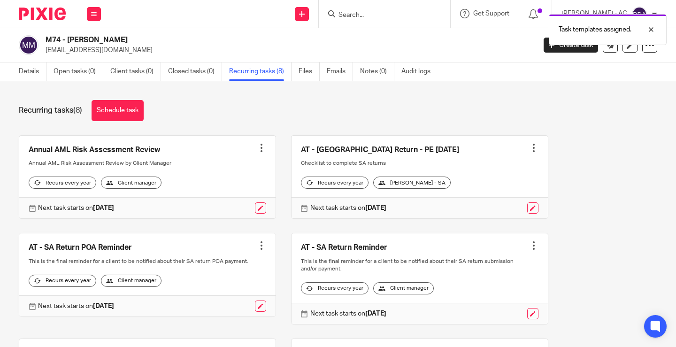
click at [262, 108] on div "Recurring tasks (8) Schedule task" at bounding box center [338, 110] width 638 height 21
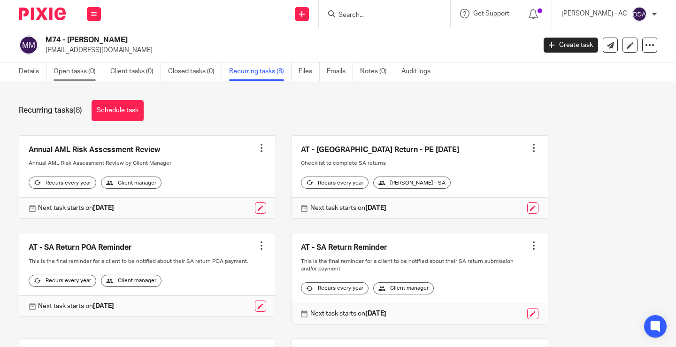
click at [78, 68] on link "Open tasks (0)" at bounding box center [79, 71] width 50 height 18
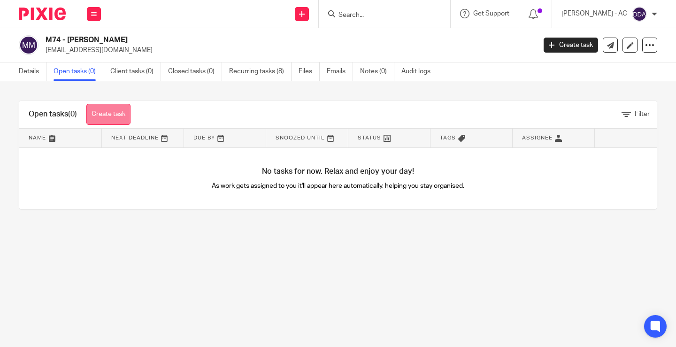
click at [113, 107] on link "Create task" at bounding box center [108, 114] width 44 height 21
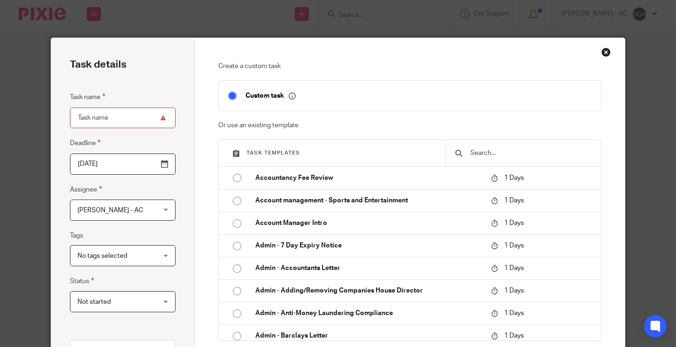
click at [488, 148] on input "text" at bounding box center [530, 153] width 122 height 10
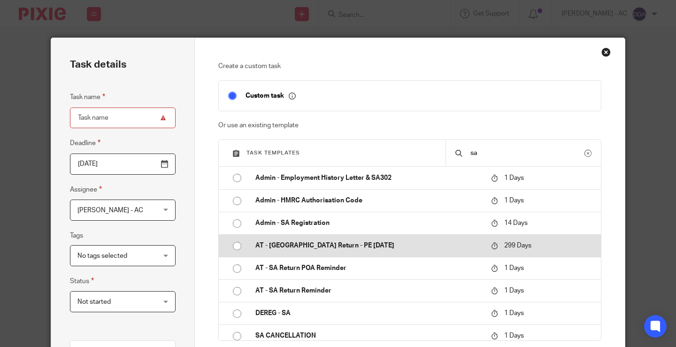
type input "sa"
click at [232, 247] on input "radio" at bounding box center [237, 246] width 18 height 18
type input "[DATE]"
type input "AT - [GEOGRAPHIC_DATA] Return - PE [DATE]"
checkbox input "false"
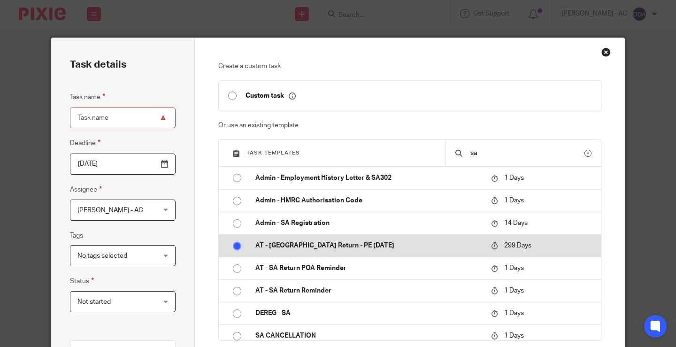
radio input "false"
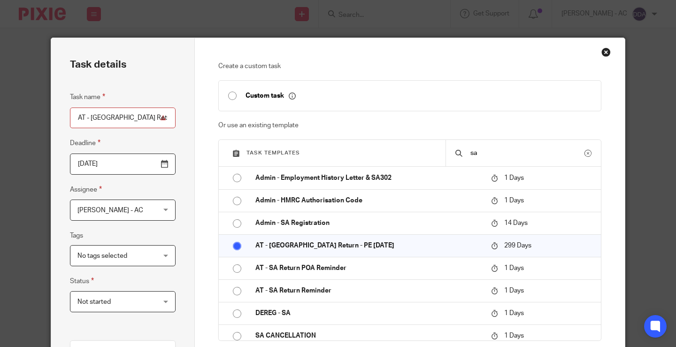
click at [132, 115] on input "AT - [GEOGRAPHIC_DATA] Return - PE [DATE]" at bounding box center [123, 117] width 106 height 21
click at [143, 117] on input "AT - [GEOGRAPHIC_DATA] Return - PE [DATE]" at bounding box center [123, 117] width 106 height 21
type input "AT - [GEOGRAPHIC_DATA] Return - PE [DATE]"
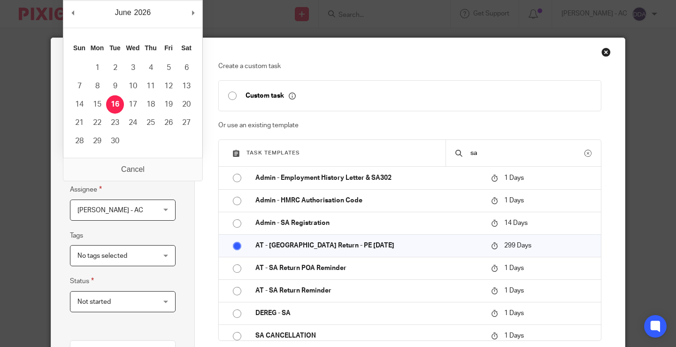
scroll to position [0, 0]
click at [124, 162] on input "[DATE]" at bounding box center [123, 163] width 106 height 21
click at [150, 10] on div "2026 2016 2017 2018 2019 2020 2021 2022 2023 2024 2025 2026 2027 2028 2029 2030…" at bounding box center [149, 13] width 20 height 14
click at [162, 9] on div "February January February March April May June July August September October No…" at bounding box center [132, 14] width 139 height 27
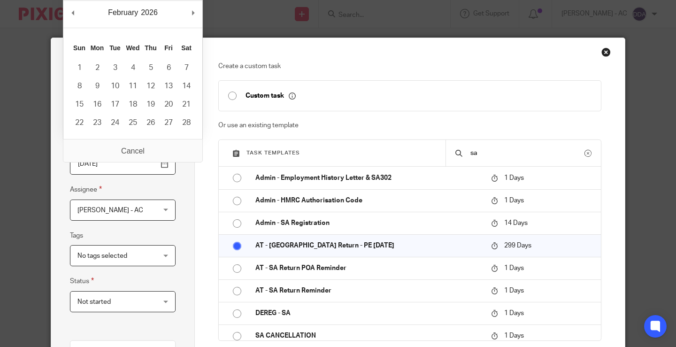
click at [162, 9] on div "February January February March April May June July August September October No…" at bounding box center [132, 14] width 139 height 27
type input "[DATE]"
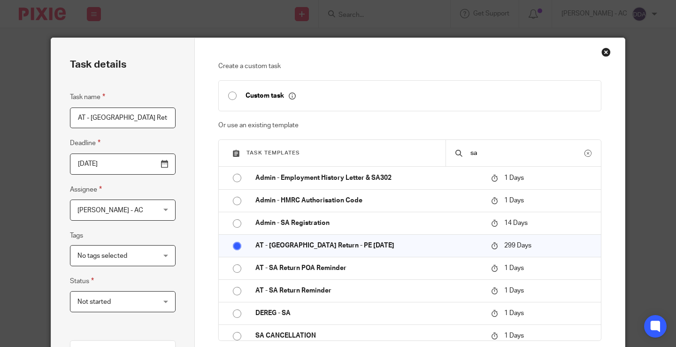
click at [165, 207] on div "[PERSON_NAME] - AC [PERSON_NAME] - AC" at bounding box center [123, 209] width 106 height 21
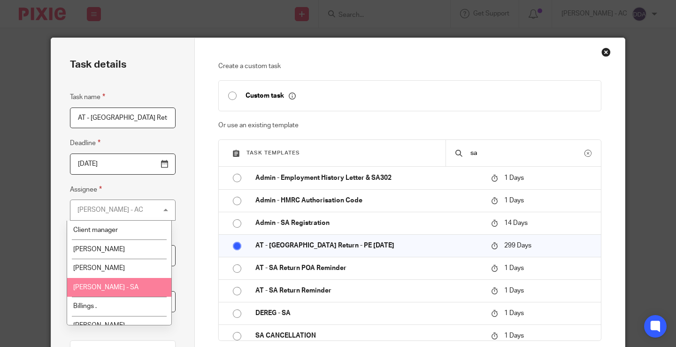
scroll to position [47, 0]
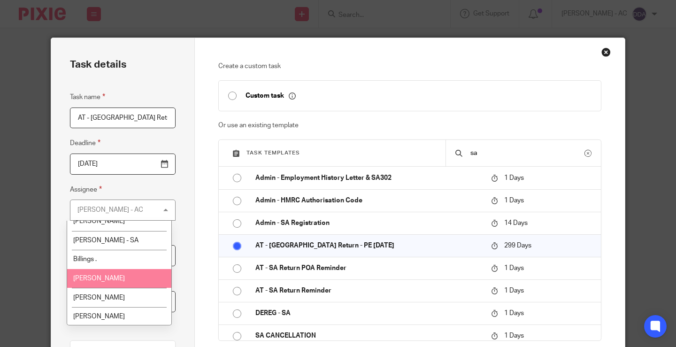
click at [95, 274] on li "[PERSON_NAME]" at bounding box center [119, 278] width 105 height 19
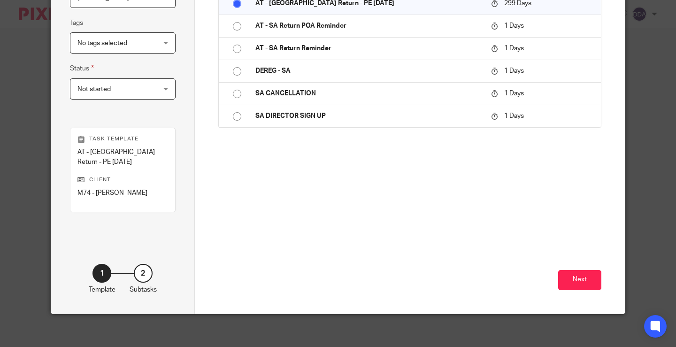
scroll to position [217, 0]
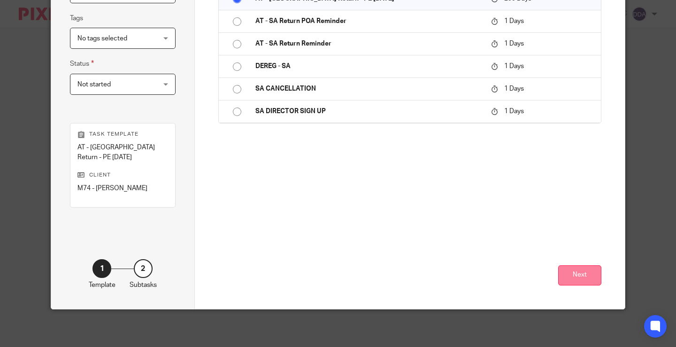
click at [577, 275] on button "Next" at bounding box center [579, 275] width 43 height 20
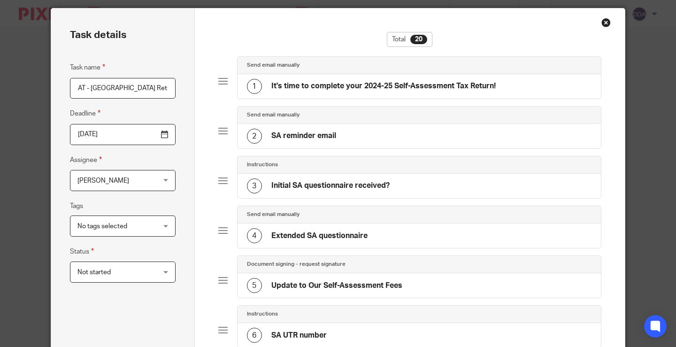
scroll to position [0, 0]
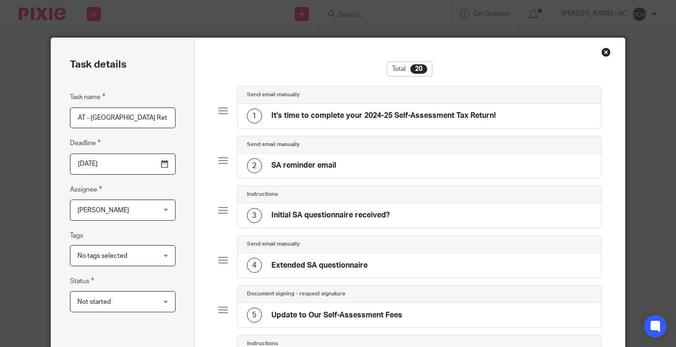
click at [248, 115] on div "1" at bounding box center [254, 115] width 15 height 15
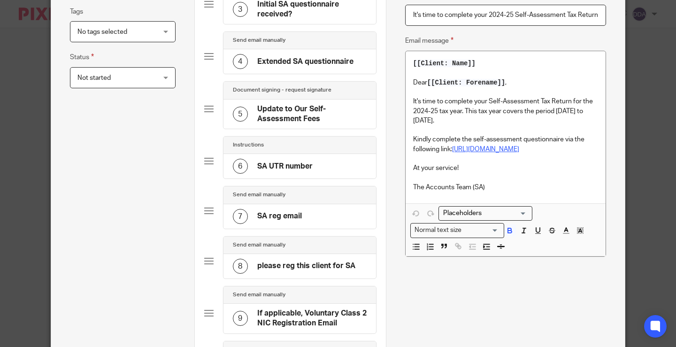
scroll to position [235, 0]
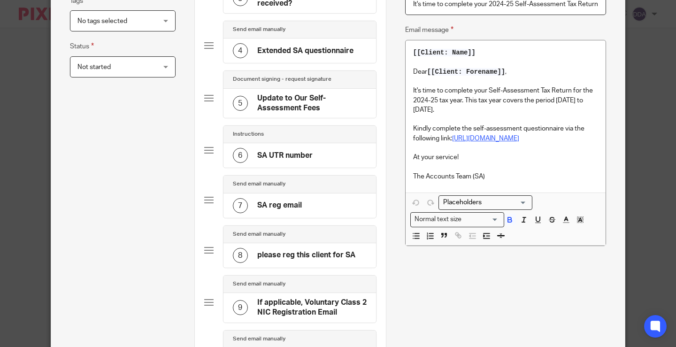
click at [425, 100] on p "It's time to complete your Self-Assessment Tax Return for the 2024-25 tax year.…" at bounding box center [505, 100] width 185 height 29
click at [424, 112] on p "It's time to complete your Self-Assessment Tax Return for the 2022-23 tax year.…" at bounding box center [505, 100] width 185 height 29
click at [423, 109] on p "It's time to complete your Self-Assessment Tax Return for the 2022-23 tax year.…" at bounding box center [505, 100] width 185 height 29
click at [477, 112] on p "It's time to complete your Self-Assessment Tax Return for the 2022-23 tax year.…" at bounding box center [505, 100] width 185 height 29
click at [477, 109] on p "It's time to complete your Self-Assessment Tax Return for the 2022-23 tax year.…" at bounding box center [505, 100] width 185 height 29
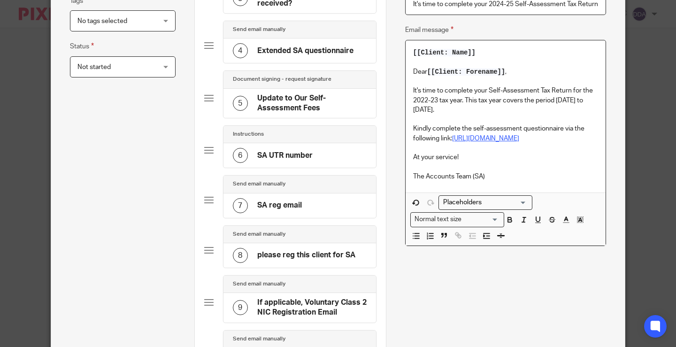
click at [502, 142] on u "[URL][DOMAIN_NAME]" at bounding box center [485, 138] width 67 height 7
click at [508, 142] on u "[URL][DOMAIN_NAME]" at bounding box center [485, 138] width 67 height 7
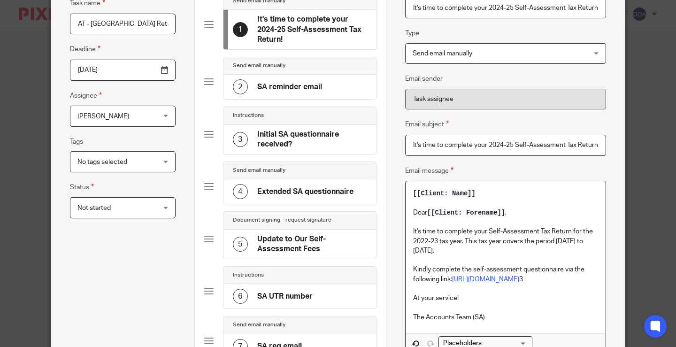
scroll to position [47, 0]
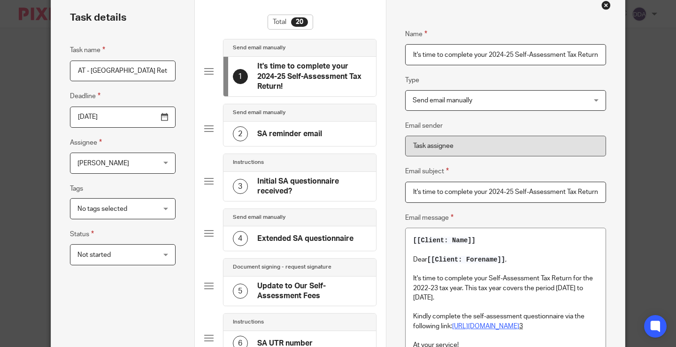
click at [497, 54] on input "It's time to complete your 2024-25 Self-Assessment Tax Return!" at bounding box center [505, 54] width 201 height 21
click at [506, 55] on input "It's time to complete your 2022-25 Self-Assessment Tax Return!" at bounding box center [505, 54] width 201 height 21
drag, startPoint x: 543, startPoint y: 54, endPoint x: 622, endPoint y: 46, distance: 79.2
click at [622, 46] on div "Task details Task name AT - SA Return - PE 05-04-2023 Deadline 2024-01-31 Assig…" at bounding box center [338, 173] width 676 height 347
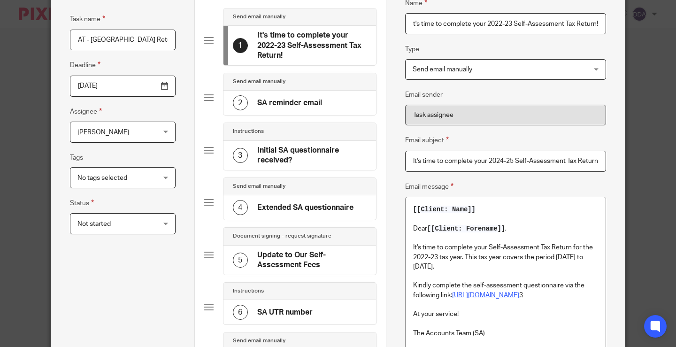
scroll to position [94, 0]
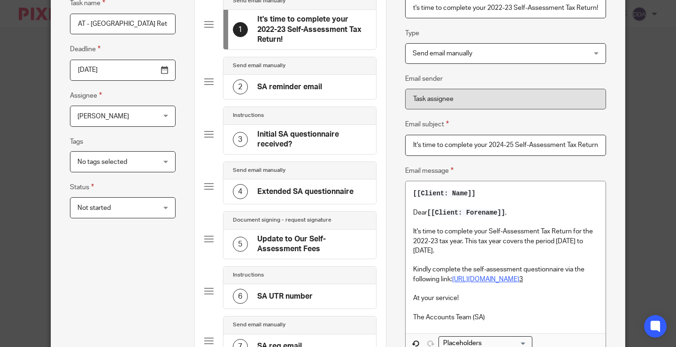
type input "It's time to complete your 2022-23 Self-Assessment Tax Return!"
click at [496, 144] on input "It's time to complete your 2024-25 Self-Assessment Tax Return!" at bounding box center [505, 145] width 201 height 21
click at [509, 143] on input "It's time to complete your 2022-25 Self-Assessment Tax Return!" at bounding box center [505, 145] width 201 height 21
type input "It's time to complete your 2022-23 Self-Assessment Tax Return!"
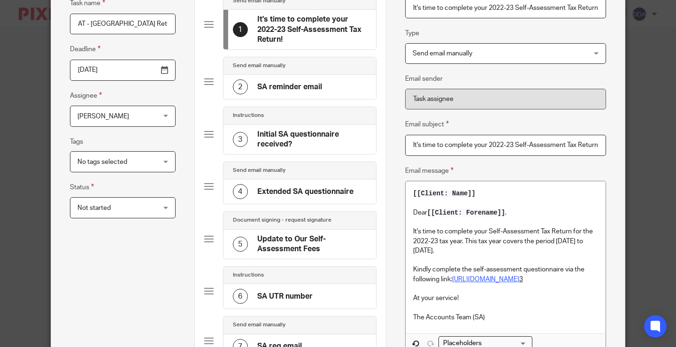
click at [535, 172] on div "Email message [[Client: Name]] Dear [[Client: Forename]] , It's time to complet…" at bounding box center [505, 276] width 201 height 222
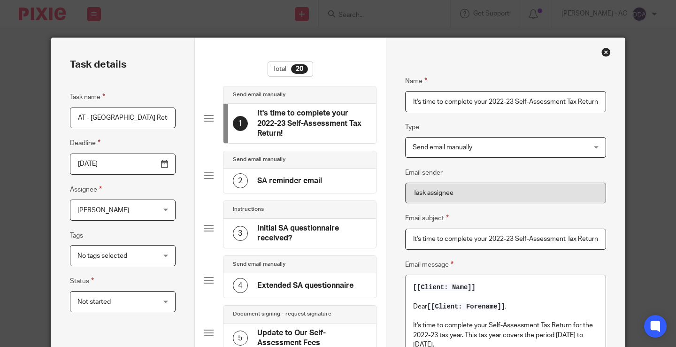
click at [292, 177] on h4 "SA reminder email" at bounding box center [289, 181] width 65 height 10
click at [290, 123] on h4 "It's time to complete your 2022-23 Self-Assessment Tax Return!" at bounding box center [311, 123] width 109 height 30
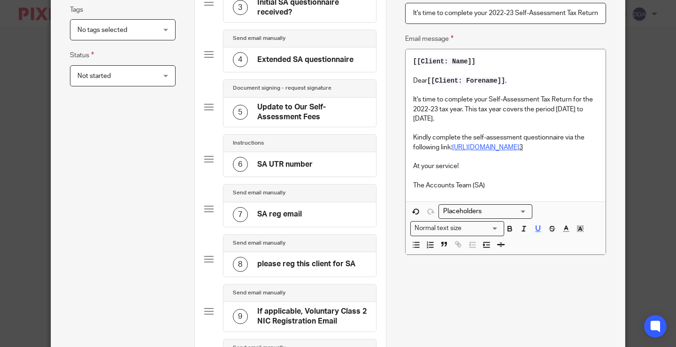
scroll to position [235, 0]
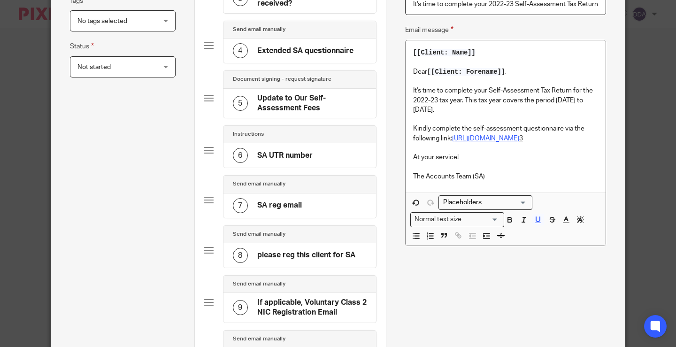
click at [523, 142] on u "3" at bounding box center [521, 138] width 4 height 7
click at [517, 142] on u "https://www.1stclassaccounts.co.uk/self-assessment-questionnaire-2022-202" at bounding box center [485, 138] width 67 height 7
click at [528, 181] on p "The Accounts Team (SA)" at bounding box center [505, 176] width 185 height 9
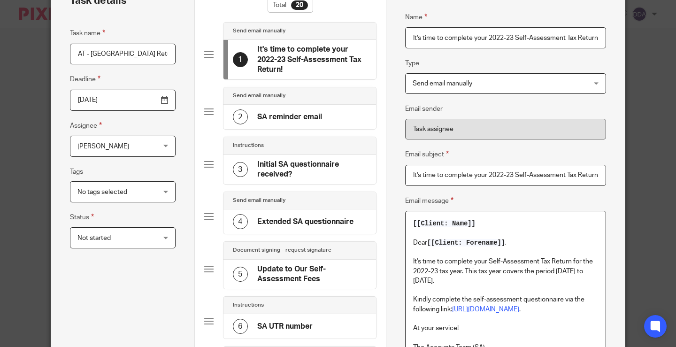
scroll to position [47, 0]
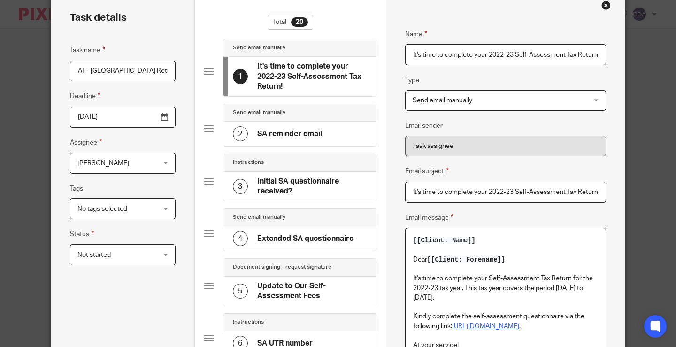
click at [268, 133] on h4 "SA reminder email" at bounding box center [289, 134] width 65 height 10
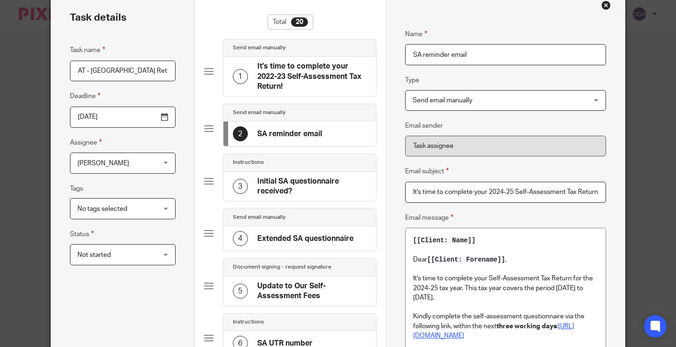
click at [496, 192] on input "It's time to complete your 2024-25 Self-Assessment Tax Return!" at bounding box center [505, 192] width 201 height 21
click at [507, 189] on input "It's time to complete your 2023-25 Self-Assessment Tax Return!" at bounding box center [505, 192] width 201 height 21
type input "It's time to complete your 2022-23 Self-Assessment Tax Return!"
click at [423, 286] on p "It's time to complete your Self-Assessment Tax Return for the 2024-25 tax year.…" at bounding box center [505, 288] width 185 height 29
click at [434, 288] on p "It's time to complete your Self-Assessment Tax Return for the 2022-25 tax year.…" at bounding box center [505, 288] width 185 height 29
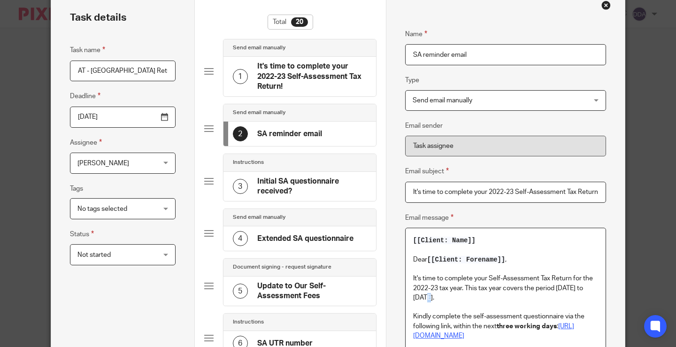
click at [422, 300] on p "It's time to complete your Self-Assessment Tax Return for the 2022-23 tax year.…" at bounding box center [505, 288] width 185 height 29
click at [474, 298] on p "It's time to complete your Self-Assessment Tax Return for the 2022-23 tax year.…" at bounding box center [505, 288] width 185 height 29
click at [473, 297] on p "It's time to complete your Self-Assessment Tax Return for the 2022-23 tax year.…" at bounding box center [505, 288] width 185 height 29
click at [514, 311] on p at bounding box center [505, 306] width 185 height 9
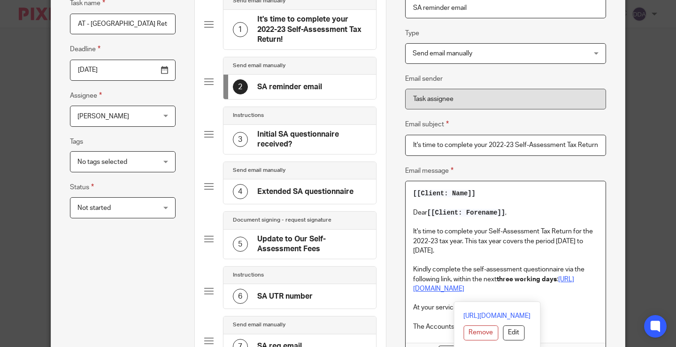
click at [465, 292] on u "https://www.1stclassaccounts.co.uk/self-assessment-questionnaire-2024-2025" at bounding box center [493, 284] width 161 height 16
click at [483, 292] on u "https://www.1stclassaccounts.co.uk/self-assessment-questionnaire-2022-2025" at bounding box center [493, 284] width 161 height 16
click at [281, 140] on h4 "Initial SA questionnaire received?" at bounding box center [311, 140] width 109 height 20
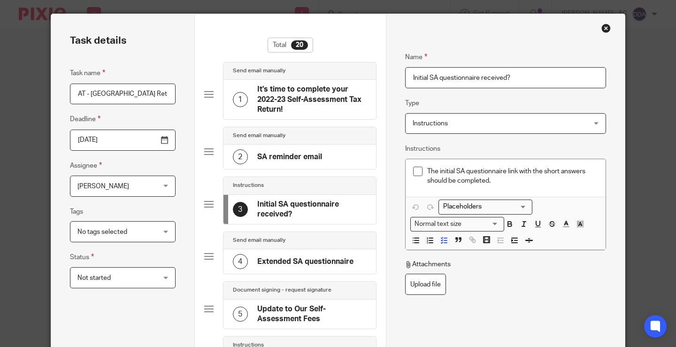
scroll to position [47, 0]
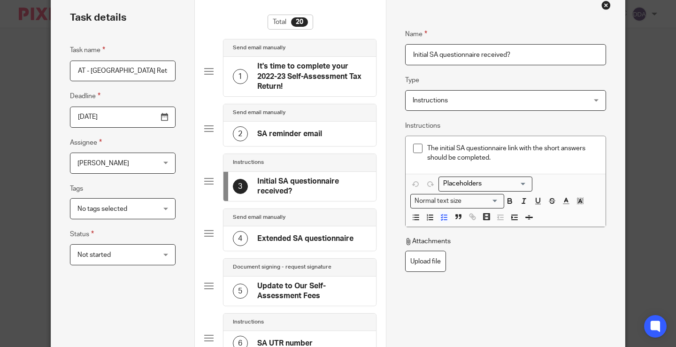
click at [287, 239] on h4 "Extended SA questionnaire" at bounding box center [305, 239] width 96 height 10
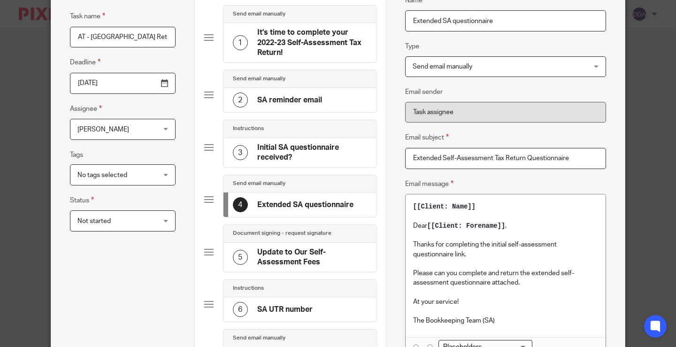
scroll to position [94, 0]
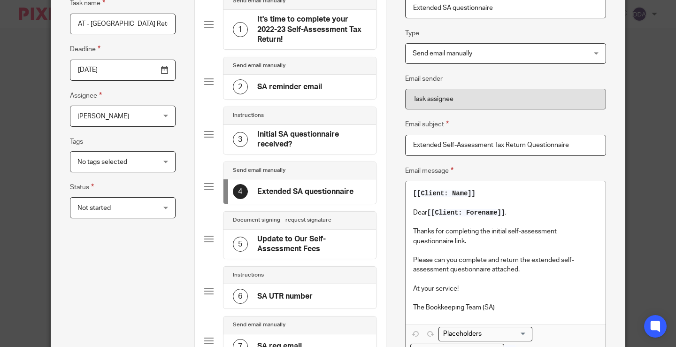
click at [268, 238] on h4 "Update to Our Self-Assessment Fees" at bounding box center [311, 244] width 109 height 20
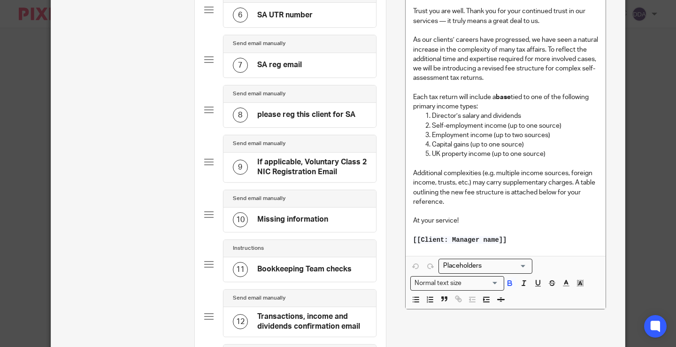
scroll to position [375, 0]
click at [307, 220] on h4 "Missing information" at bounding box center [292, 219] width 71 height 10
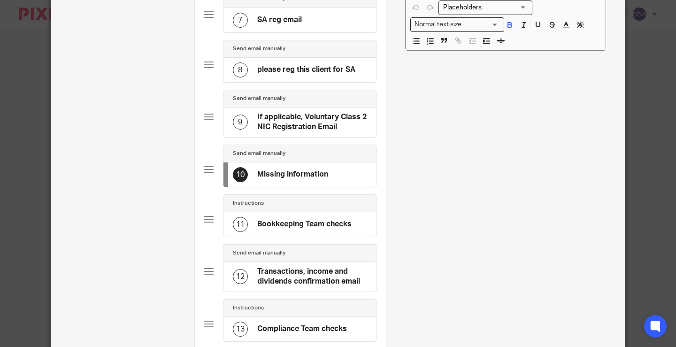
scroll to position [422, 0]
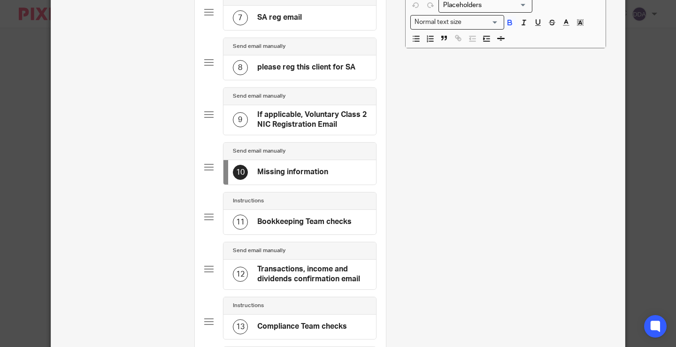
click at [283, 224] on h4 "Bookkeeping Team checks" at bounding box center [304, 222] width 94 height 10
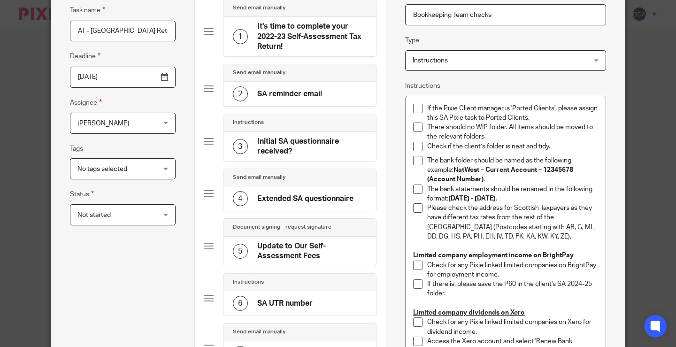
scroll to position [94, 0]
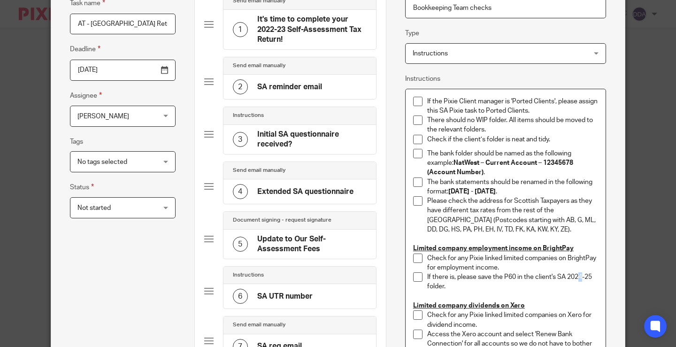
click at [575, 277] on p "If there is, please save the P60 in the client's SA 2024-25 folder." at bounding box center [512, 281] width 171 height 19
click at [589, 277] on p "If there is, please save the P60 in the client's SA 2022-25 folder." at bounding box center [512, 281] width 171 height 19
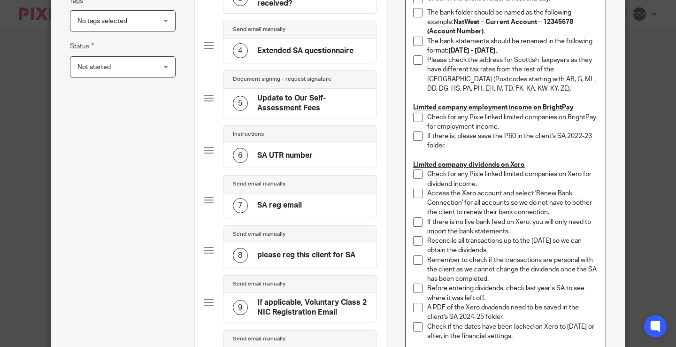
scroll to position [282, 0]
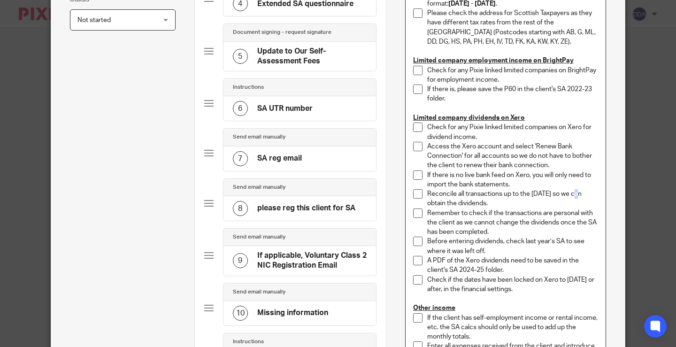
click at [571, 191] on p "Reconcile all transactions up to the 05th April 2025 so we can obtain the divid…" at bounding box center [512, 198] width 171 height 19
click at [467, 266] on p "A PDF of the Xero dividends need to be saved in the client's SA 2024-25 folder." at bounding box center [512, 265] width 171 height 19
click at [479, 265] on p "A PDF of the Xero dividends need to be saved in the client's SA 2022-25 folder." at bounding box center [512, 265] width 171 height 19
click at [479, 270] on p "A PDF of the Xero dividends need to be saved in the client's SA 2022-25 folder." at bounding box center [512, 265] width 171 height 19
click at [437, 290] on p "Check if the dates have been locked on Xero to 05th April 2025 or after, in the…" at bounding box center [512, 284] width 171 height 19
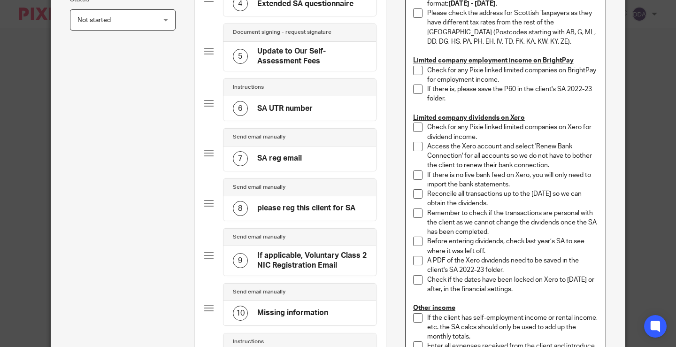
click at [524, 266] on p "A PDF of the Xero dividends need to be saved in the client's SA 2022-23 folder." at bounding box center [512, 265] width 171 height 19
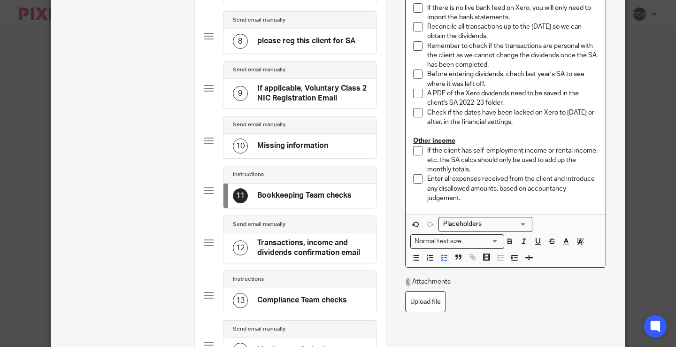
scroll to position [469, 0]
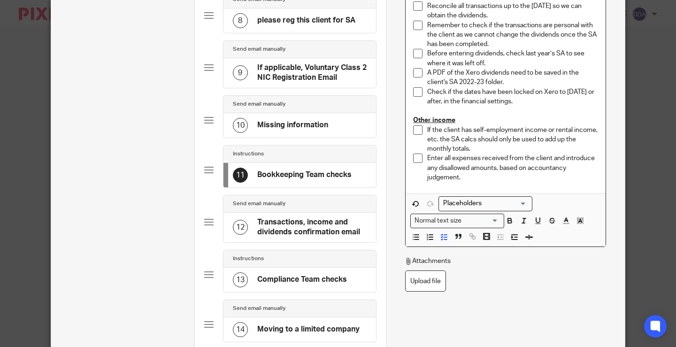
click at [316, 227] on h4 "Transactions, income and dividends confirmation email" at bounding box center [311, 227] width 109 height 20
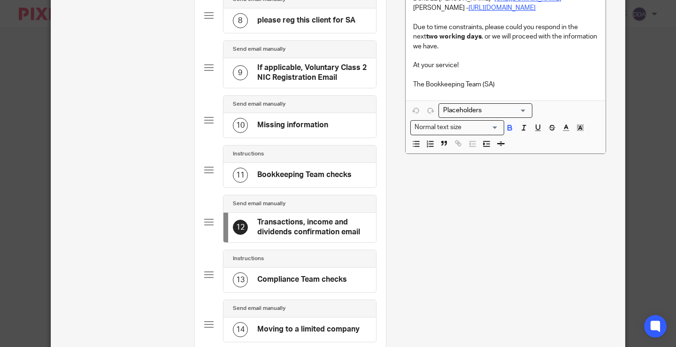
click at [285, 278] on h4 "Compliance Team checks" at bounding box center [302, 280] width 90 height 10
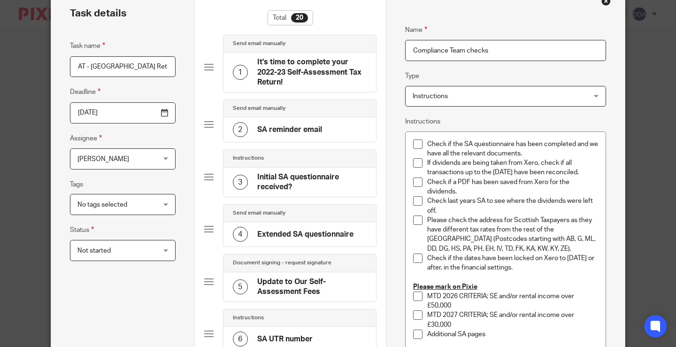
scroll to position [47, 0]
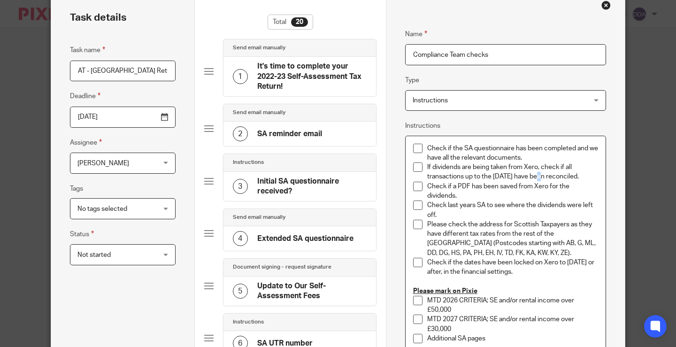
click at [533, 178] on p "If dividends are being taken from Xero, check if all transactions up to the 05t…" at bounding box center [512, 171] width 171 height 19
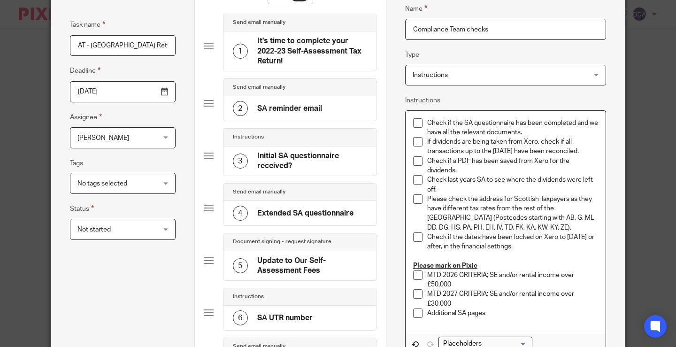
scroll to position [94, 0]
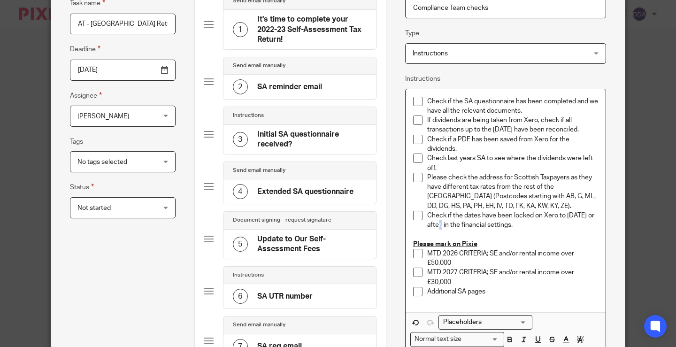
drag, startPoint x: 440, startPoint y: 237, endPoint x: 435, endPoint y: 235, distance: 4.9
click at [435, 230] on p "Check if the dates have been locked on Xero to 05th April 2025 or after, in the…" at bounding box center [512, 220] width 171 height 19
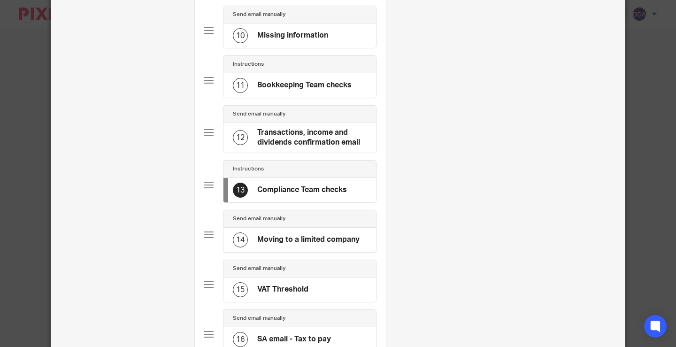
scroll to position [563, 0]
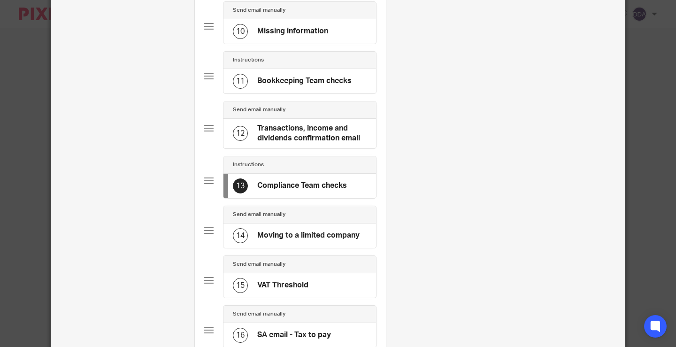
click at [304, 233] on h4 "Moving to a limited company" at bounding box center [308, 235] width 102 height 10
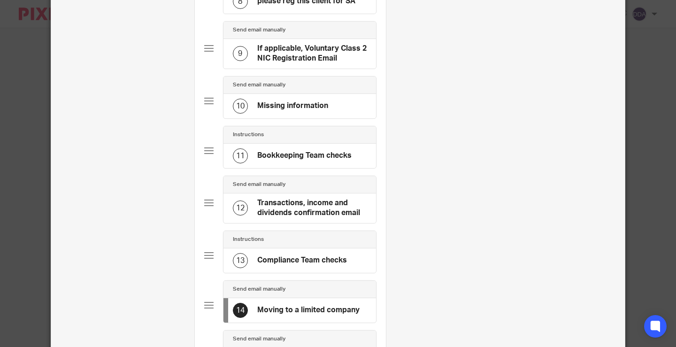
scroll to position [657, 0]
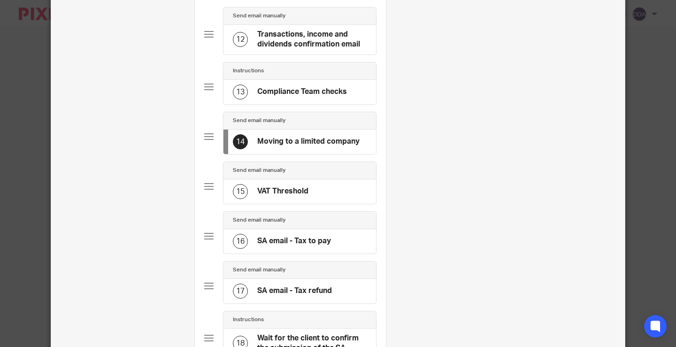
click at [297, 192] on h4 "VAT Threshold" at bounding box center [282, 191] width 51 height 10
click at [282, 238] on h4 "SA email - Tax to pay" at bounding box center [294, 241] width 74 height 10
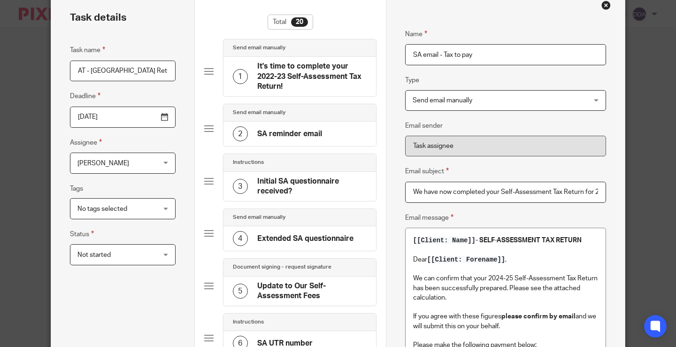
scroll to position [0, 84]
drag, startPoint x: 528, startPoint y: 194, endPoint x: 612, endPoint y: 194, distance: 83.1
click at [520, 191] on input "We have now completed your Self-Assessment Tax Return for 2024-25 - PLEASE CONF…" at bounding box center [505, 192] width 201 height 21
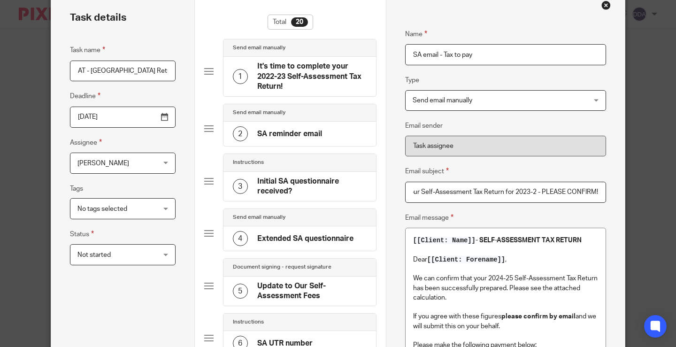
click at [533, 191] on input "We have now completed your Self-Assessment Tax Return for 2023-2 - PLEASE CONFI…" at bounding box center [505, 192] width 201 height 21
click at [535, 191] on input "We have now completed your Self-Assessment Tax Return for 2022-2 - PLEASE CONFI…" at bounding box center [505, 192] width 201 height 21
click at [536, 193] on input "We have now completed your Self-Assessment Tax Return for 2022-2 - PLEASE CONFI…" at bounding box center [505, 192] width 201 height 21
type input "We have now completed your Self-Assessment Tax Return for 2022-23 - PLEASE CONF…"
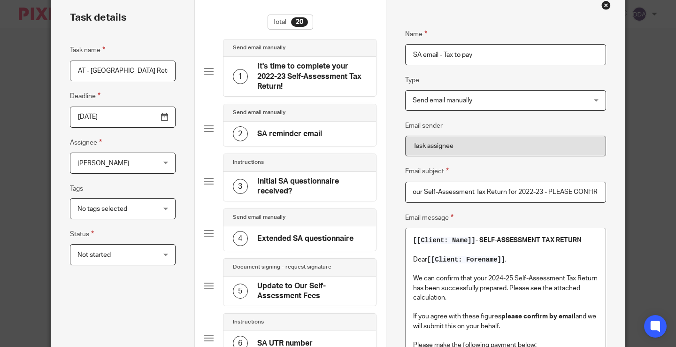
click at [535, 256] on p "Dear [[Client: Forename]] ," at bounding box center [505, 259] width 185 height 9
click at [499, 275] on p "We can confirm that your 2024-25 Self-Assessment Tax Return has been successful…" at bounding box center [505, 288] width 185 height 29
click at [511, 276] on p "We can confirm that your 2022-23 Self-Assessment Tax Return has been successful…" at bounding box center [505, 288] width 185 height 29
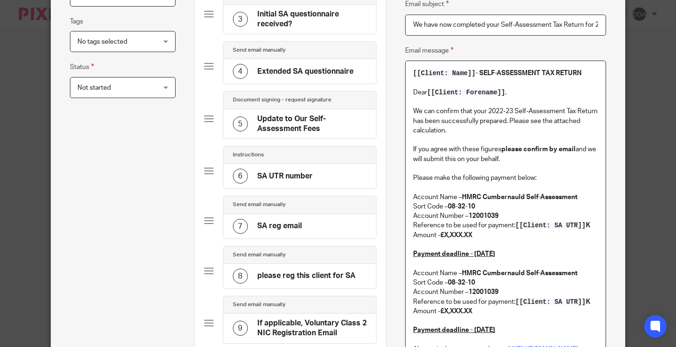
scroll to position [235, 0]
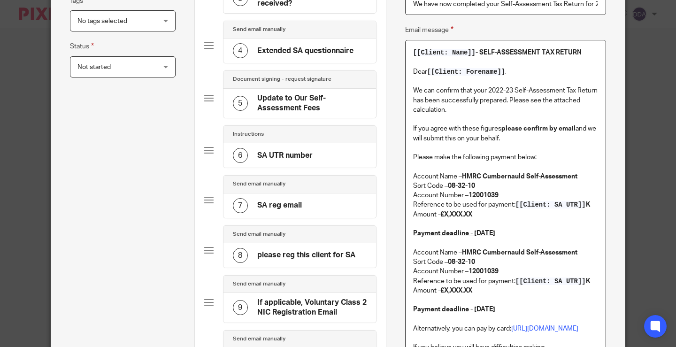
click at [495, 231] on u "Payment deadline - 31st January 2026" at bounding box center [454, 233] width 82 height 7
click at [547, 233] on p "Payment deadline - 31st January 2024" at bounding box center [505, 233] width 185 height 9
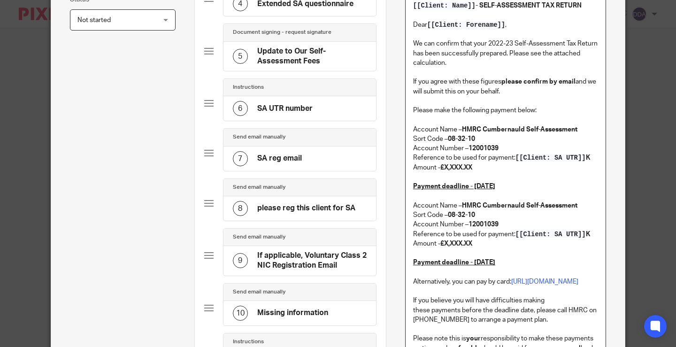
drag, startPoint x: 516, startPoint y: 261, endPoint x: 512, endPoint y: 260, distance: 4.9
click at [512, 260] on p "Payment deadline - 31st July 2026" at bounding box center [505, 262] width 185 height 9
click at [531, 258] on p "Payment deadline - 31st July 2024" at bounding box center [505, 262] width 185 height 9
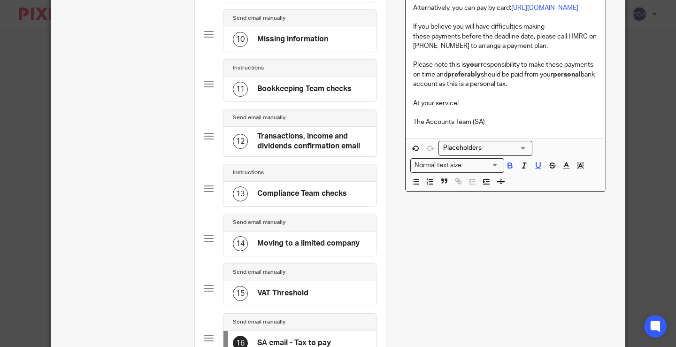
scroll to position [704, 0]
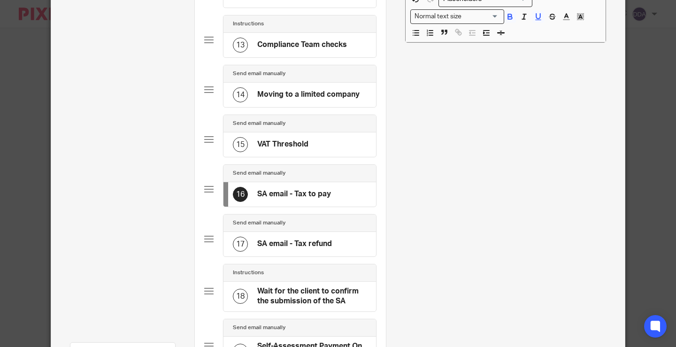
click at [300, 238] on div "17 SA email - Tax refund" at bounding box center [282, 244] width 99 height 15
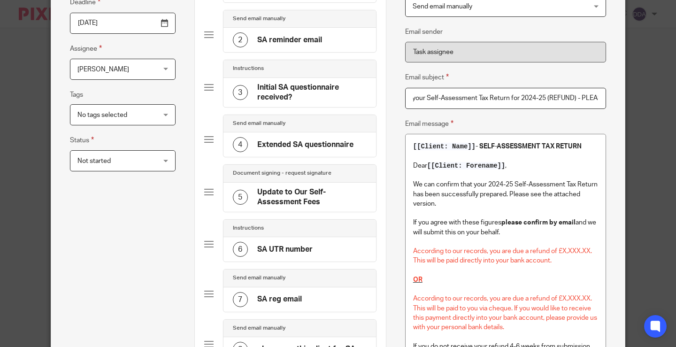
scroll to position [0, 115]
drag, startPoint x: 542, startPoint y: 96, endPoint x: 616, endPoint y: 99, distance: 74.2
click at [490, 96] on input "We have now completed your Self-Assessment Tax Return for 2024-25 (REFUND) - PL…" at bounding box center [505, 98] width 201 height 21
click at [491, 96] on input "We have now completed your Self-Assessment Tax Return for 2024-25 (REFUND) - PL…" at bounding box center [505, 98] width 201 height 21
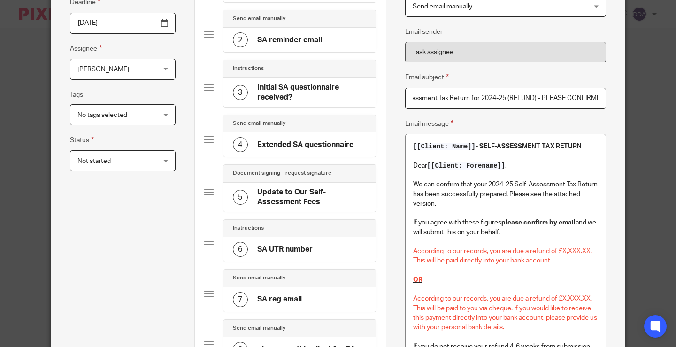
click at [490, 99] on input "We have now completed your Self-Assessment Tax Return for 2024-25 (REFUND) - PL…" at bounding box center [505, 98] width 201 height 21
click at [499, 96] on input "We have now completed your Self-Assessment Tax Return for 2022-23 (REFUND) - PL…" at bounding box center [505, 98] width 201 height 21
drag, startPoint x: 531, startPoint y: 99, endPoint x: 615, endPoint y: 96, distance: 84.1
type input "We have now completed your Self-Assessment Tax Return for 2022-23 (REFUND) - PL…"
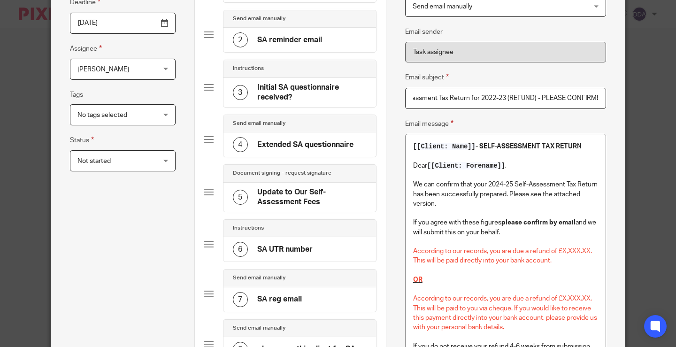
scroll to position [0, 0]
click at [499, 182] on p "We can confirm that your 2024-25 Self-Assessment Tax Return has been successful…" at bounding box center [505, 189] width 185 height 38
click at [507, 183] on p "We can confirm that your 2022-25 Self-Assessment Tax Return has been successful…" at bounding box center [505, 189] width 185 height 38
click at [547, 203] on p "We can confirm that your 2022-23 Self-Assessment Tax Return has been successful…" at bounding box center [505, 189] width 185 height 38
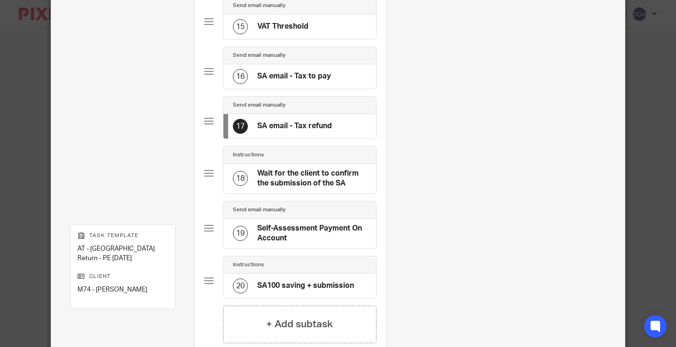
scroll to position [845, 0]
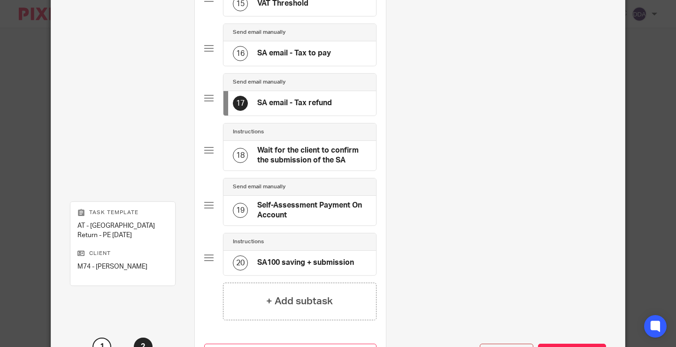
click at [306, 152] on h4 "Wait for the client to confirm the submission of the SA" at bounding box center [311, 155] width 109 height 20
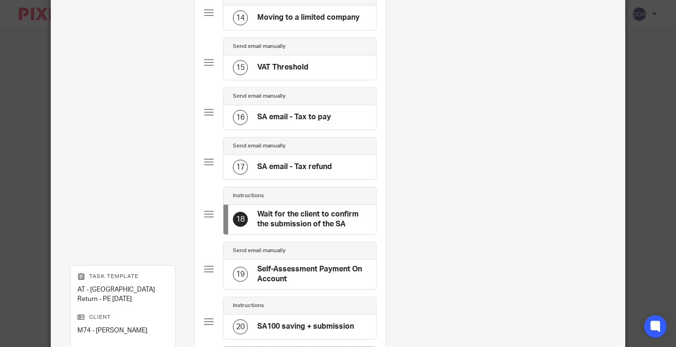
scroll to position [798, 0]
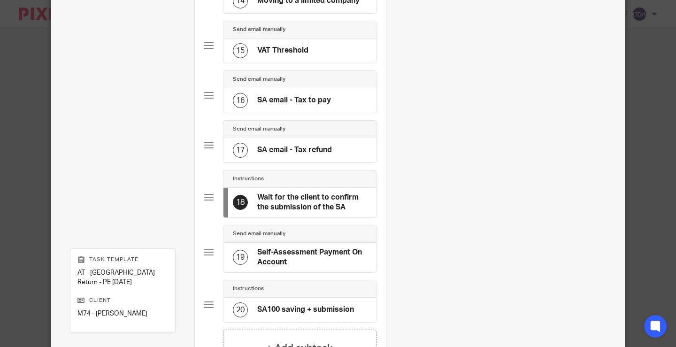
click at [301, 252] on h4 "Self-Assessment Payment On Account" at bounding box center [311, 257] width 109 height 20
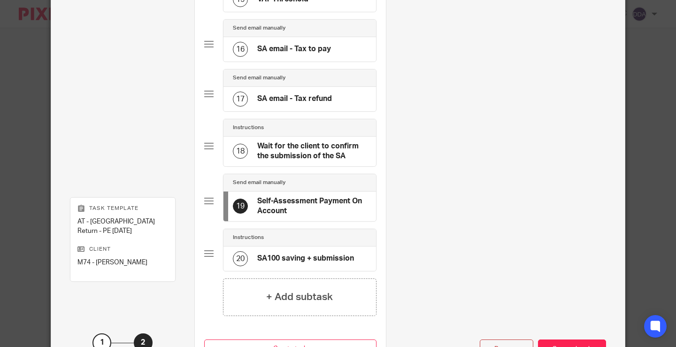
scroll to position [923, 0]
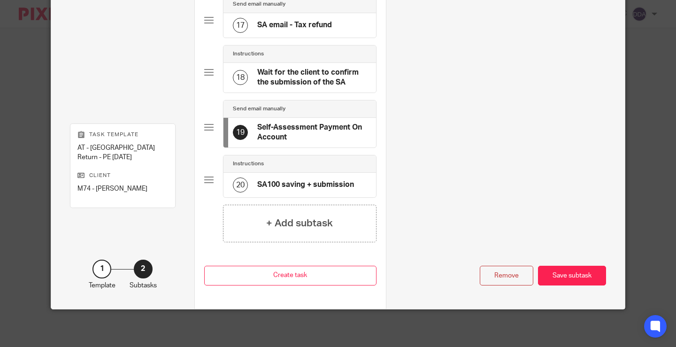
click at [299, 181] on h4 "SA100 saving + submission" at bounding box center [305, 185] width 97 height 10
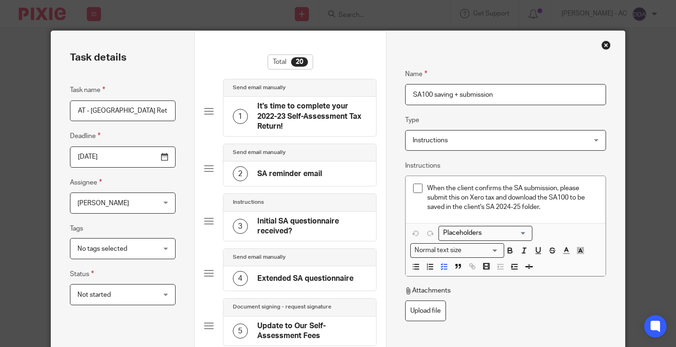
scroll to position [0, 0]
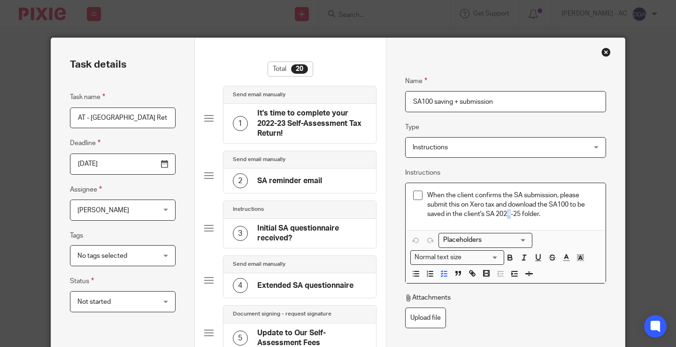
click at [506, 213] on p "When the client confirms the SA submission, please submit this on Xero tax and …" at bounding box center [512, 205] width 171 height 29
click at [302, 126] on h4 "It's time to complete your 2022-23 Self-Assessment Tax Return!" at bounding box center [311, 123] width 109 height 30
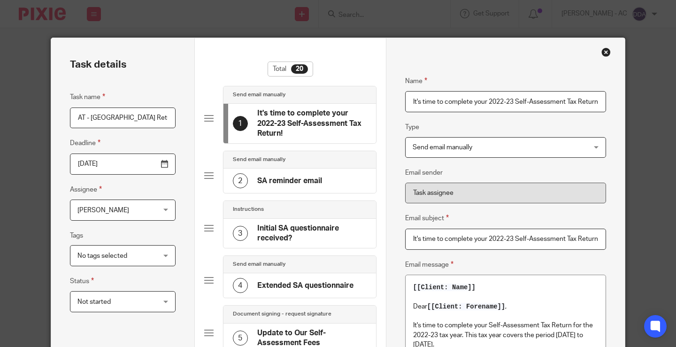
click at [298, 166] on div "Send email manually" at bounding box center [299, 159] width 153 height 17
click at [298, 225] on h4 "Initial SA questionnaire received?" at bounding box center [311, 233] width 109 height 20
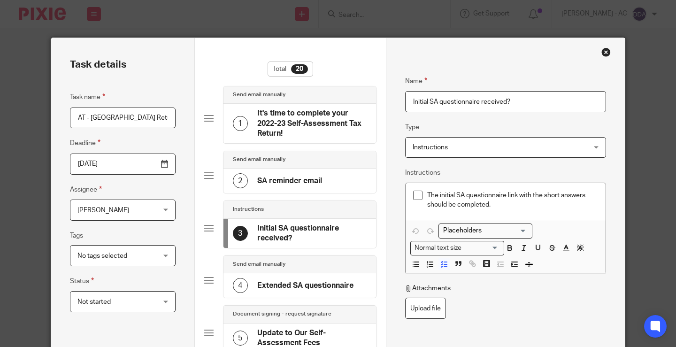
scroll to position [94, 0]
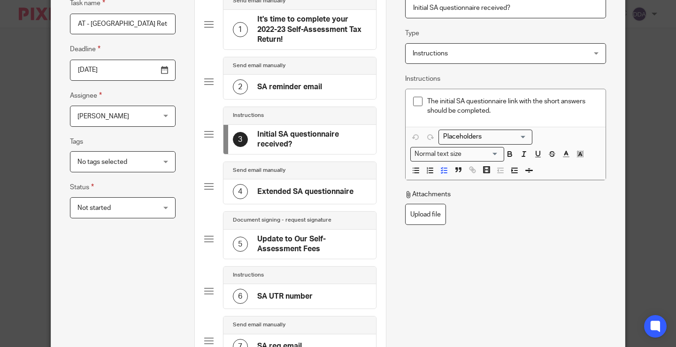
click at [292, 192] on h4 "Extended SA questionnaire" at bounding box center [305, 192] width 96 height 10
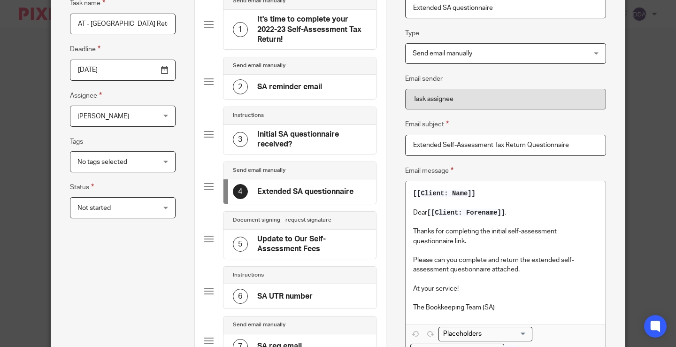
scroll to position [141, 0]
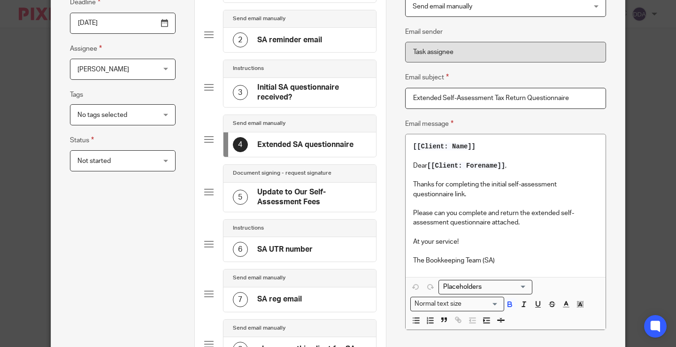
click at [294, 201] on h4 "Update to Our Self-Assessment Fees" at bounding box center [311, 197] width 109 height 20
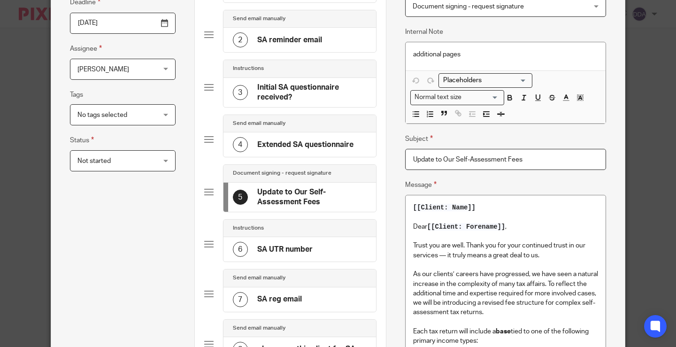
click at [281, 247] on h4 "SA UTR number" at bounding box center [284, 250] width 55 height 10
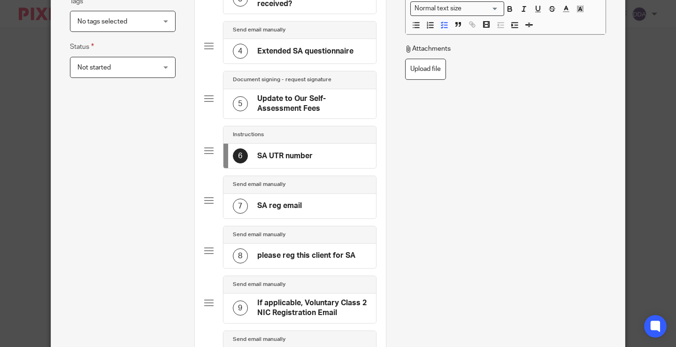
scroll to position [235, 0]
click at [280, 210] on h4 "SA reg email" at bounding box center [279, 205] width 45 height 10
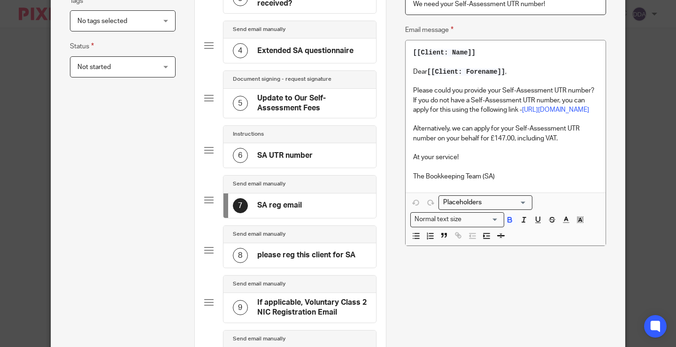
click at [279, 254] on h4 "please reg this client for SA" at bounding box center [306, 255] width 98 height 10
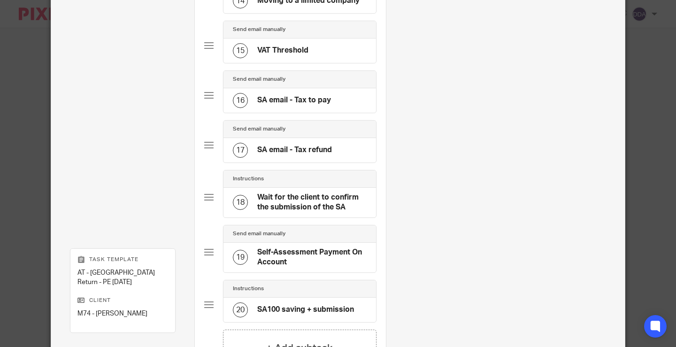
scroll to position [923, 0]
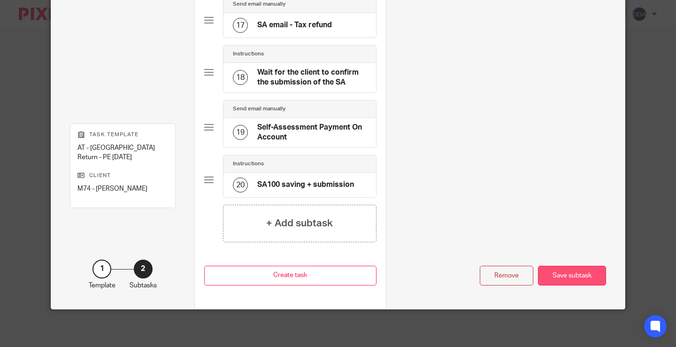
click at [581, 270] on div "Save subtask" at bounding box center [572, 276] width 68 height 20
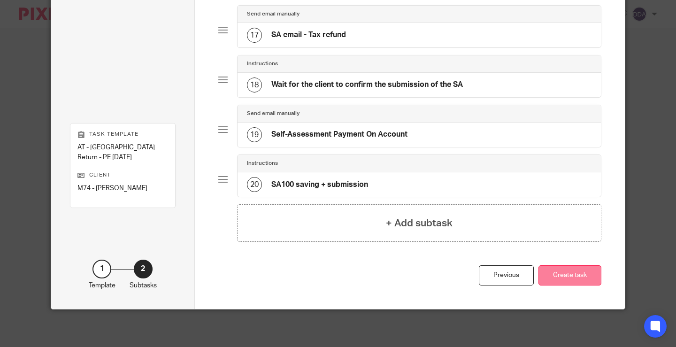
click at [574, 274] on button "Create task" at bounding box center [569, 275] width 63 height 20
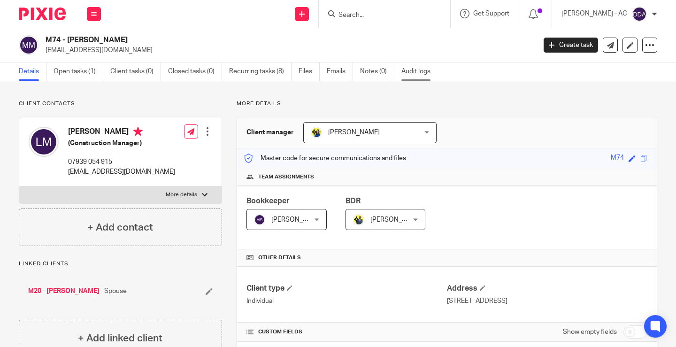
click at [409, 70] on link "Audit logs" at bounding box center [419, 71] width 36 height 18
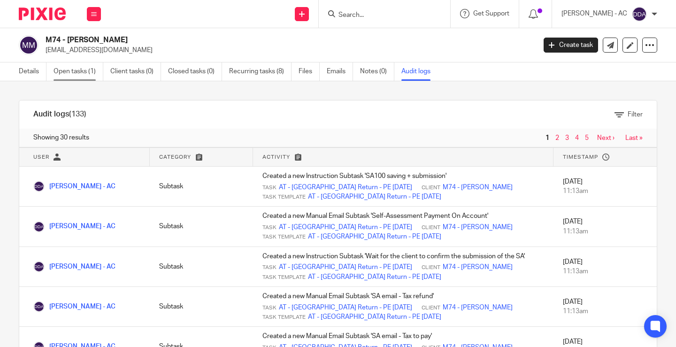
click at [78, 78] on link "Open tasks (1)" at bounding box center [79, 71] width 50 height 18
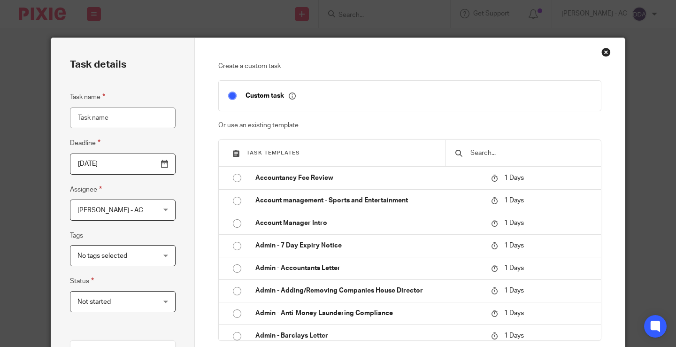
click at [483, 153] on input "text" at bounding box center [530, 153] width 122 height 10
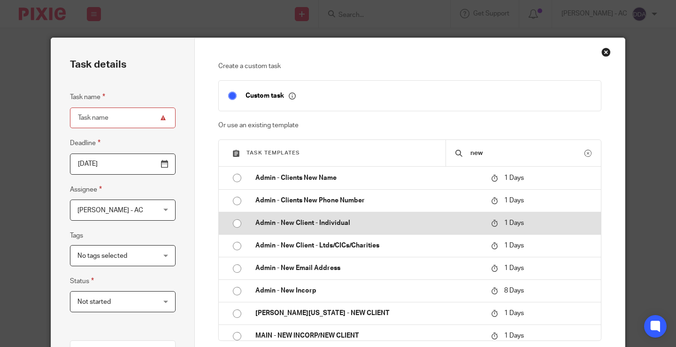
type input "new"
click at [344, 222] on p "Admin - New Client - Individual" at bounding box center [368, 222] width 226 height 9
type input "2025-08-21"
type input "Admin - New Client - Individual"
checkbox input "false"
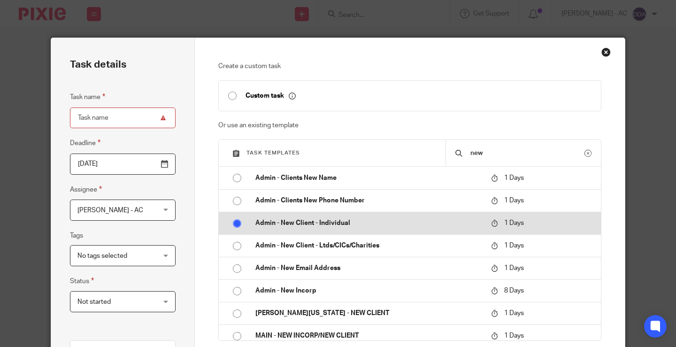
radio input "true"
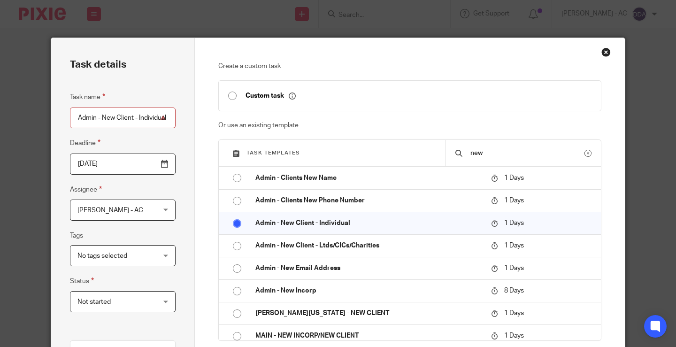
drag, startPoint x: 74, startPoint y: 122, endPoint x: 271, endPoint y: 128, distance: 197.7
click at [271, 128] on div "Task details Task name Admin - New Client - Individual Deadline 2025-08-21 Assi…" at bounding box center [338, 277] width 574 height 478
type input "e"
click at [118, 117] on input "Engagement latter" at bounding box center [123, 117] width 106 height 21
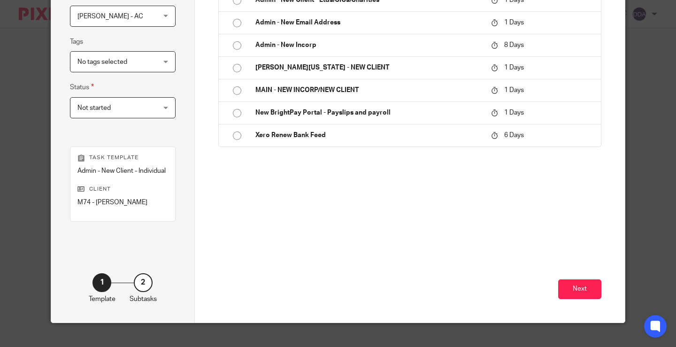
scroll to position [207, 0]
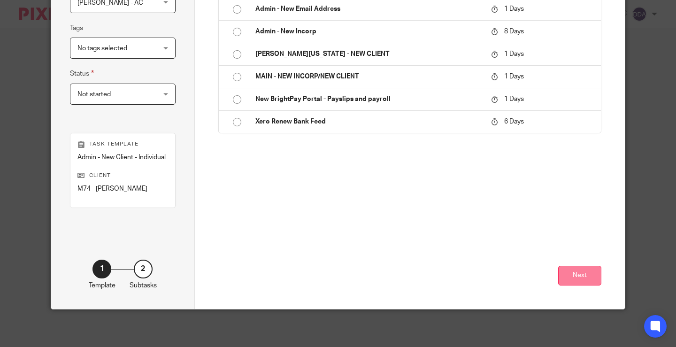
type input "Engagement Latter"
click at [571, 282] on button "Next" at bounding box center [579, 276] width 43 height 20
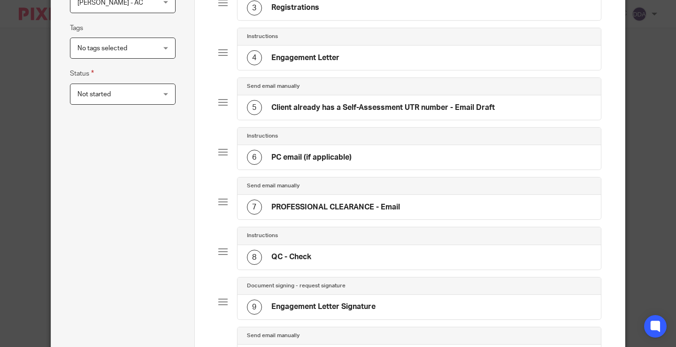
click at [405, 303] on div "9 Engagement Letter Signature" at bounding box center [419, 307] width 364 height 24
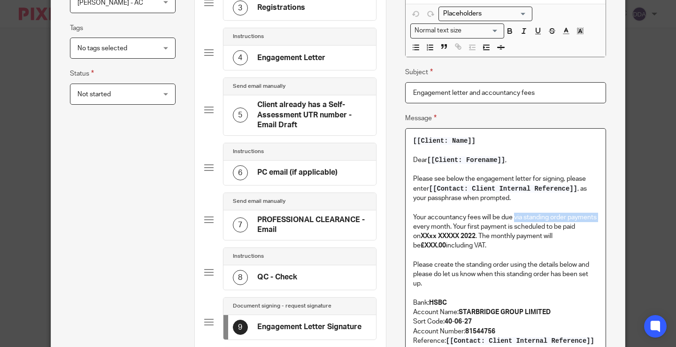
drag, startPoint x: 511, startPoint y: 216, endPoint x: 597, endPoint y: 214, distance: 86.4
click at [597, 214] on div "[[Client: Name]] Dear [[Client: Forename]] , Please see below the engagement le…" at bounding box center [505, 271] width 200 height 285
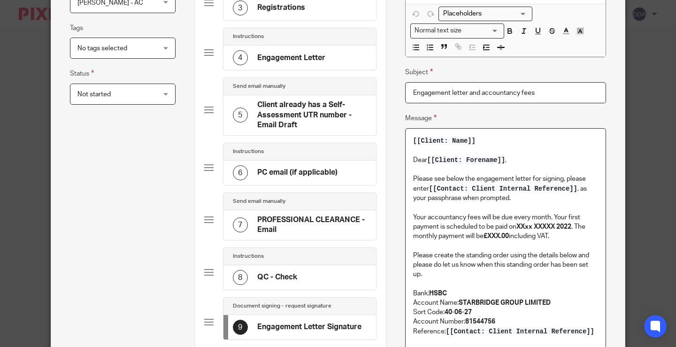
click at [536, 215] on p "Your accountancy fees will be due every month. Your first payment is scheduled …" at bounding box center [505, 227] width 185 height 29
drag, startPoint x: 544, startPoint y: 216, endPoint x: 578, endPoint y: 227, distance: 35.9
click at [578, 227] on p "Your accountancy fees will be due every year. Your first payment is scheduled t…" at bounding box center [505, 227] width 185 height 29
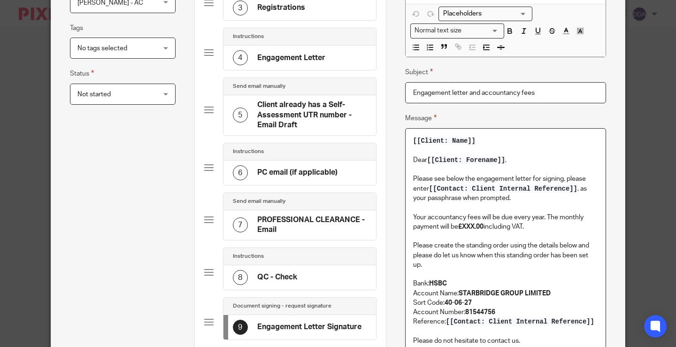
click at [561, 216] on p "Your accountancy fees will be due every year. The monthly payment will be £XXX.…" at bounding box center [505, 222] width 185 height 19
drag, startPoint x: 474, startPoint y: 225, endPoint x: 462, endPoint y: 224, distance: 12.7
click at [462, 224] on strong "£XXX.00" at bounding box center [470, 226] width 25 height 7
click at [559, 230] on p "Your accountancy fees will be due every year. The annual payment will be £288.0…" at bounding box center [505, 222] width 185 height 19
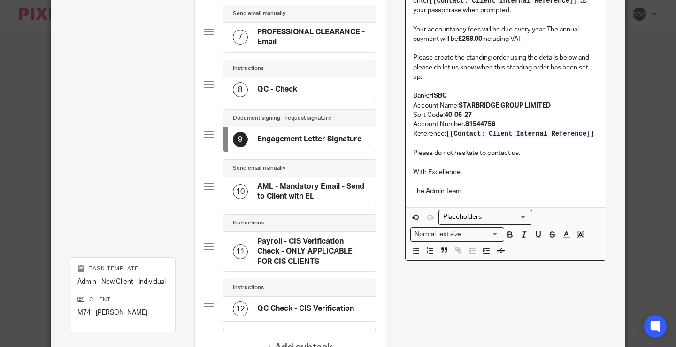
scroll to position [520, 0]
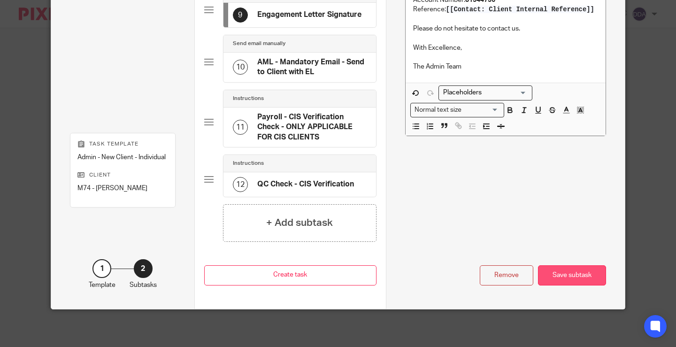
click at [559, 278] on div "Save subtask" at bounding box center [572, 275] width 68 height 20
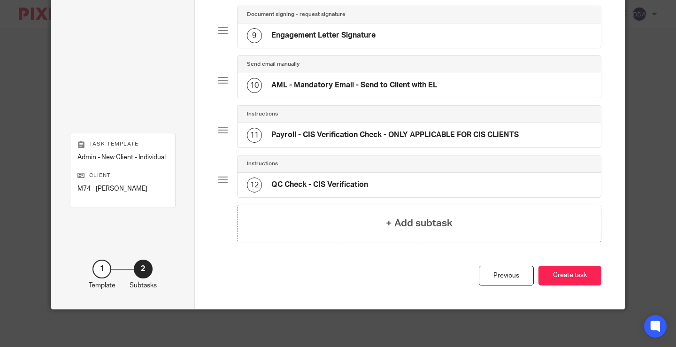
scroll to position [479, 0]
click at [554, 275] on button "Create task" at bounding box center [569, 276] width 63 height 20
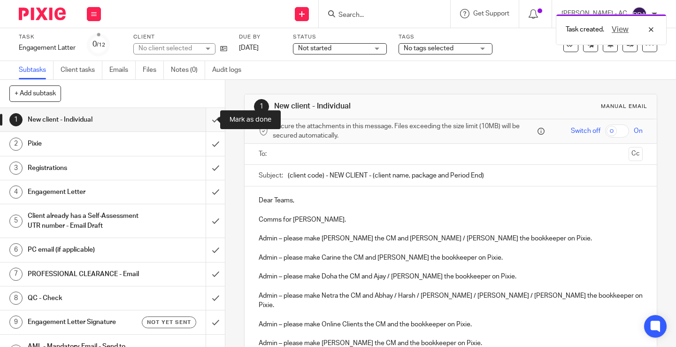
click at [206, 123] on input "submit" at bounding box center [112, 119] width 225 height 23
click at [203, 144] on input "submit" at bounding box center [112, 143] width 225 height 23
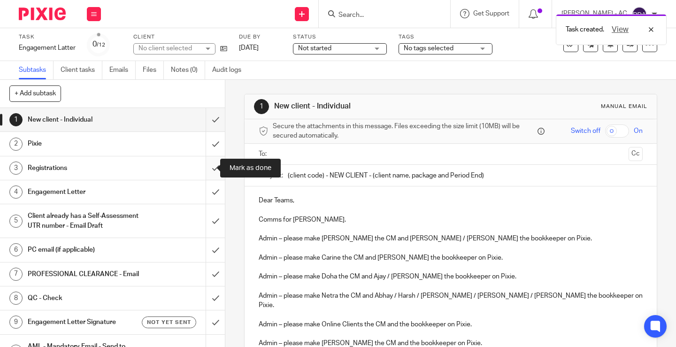
click at [205, 170] on input "submit" at bounding box center [112, 167] width 225 height 23
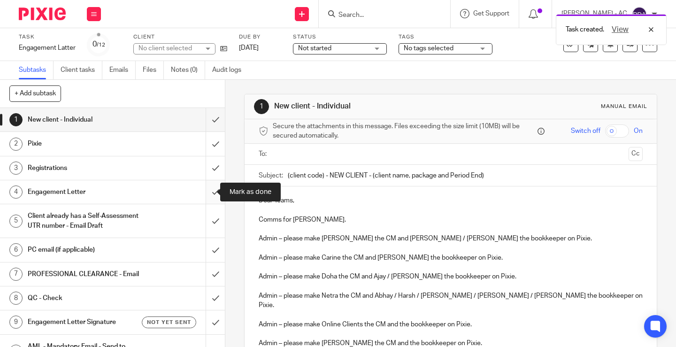
click at [206, 193] on input "submit" at bounding box center [112, 191] width 225 height 23
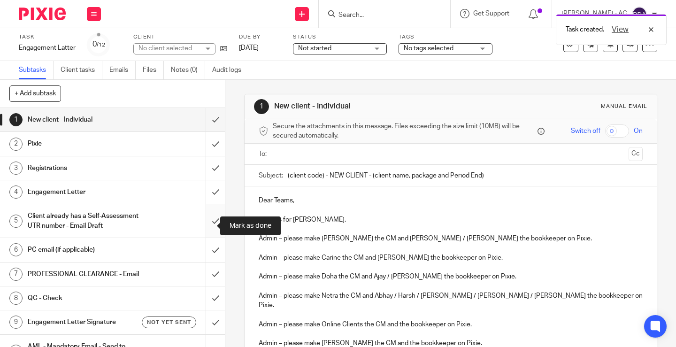
click at [209, 224] on input "submit" at bounding box center [112, 220] width 225 height 33
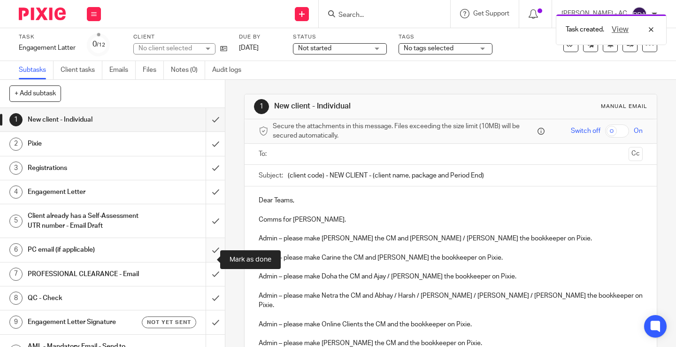
click at [208, 250] on input "submit" at bounding box center [112, 249] width 225 height 23
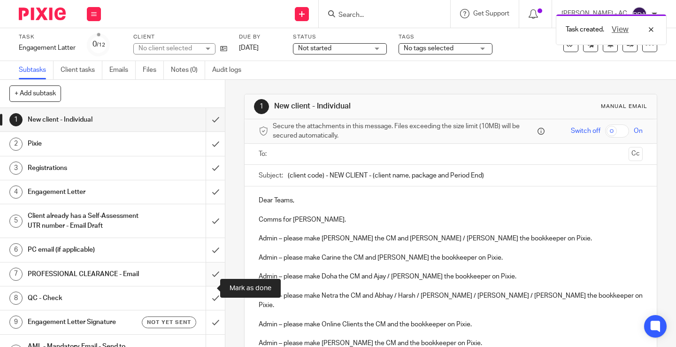
click at [208, 284] on input "submit" at bounding box center [112, 273] width 225 height 23
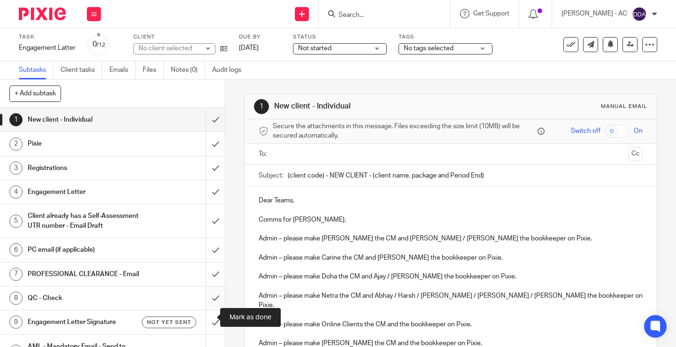
click at [204, 310] on input "submit" at bounding box center [112, 297] width 225 height 23
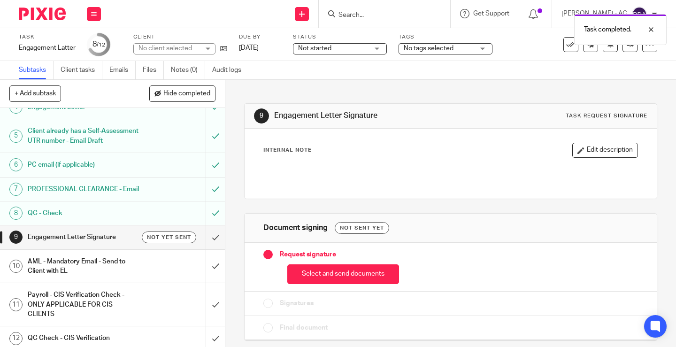
scroll to position [94, 0]
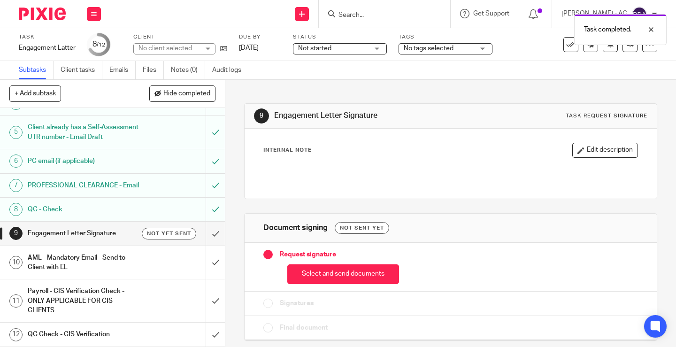
drag, startPoint x: 329, startPoint y: 275, endPoint x: 344, endPoint y: 264, distance: 18.8
click at [331, 273] on button "Select and send documents" at bounding box center [343, 274] width 112 height 20
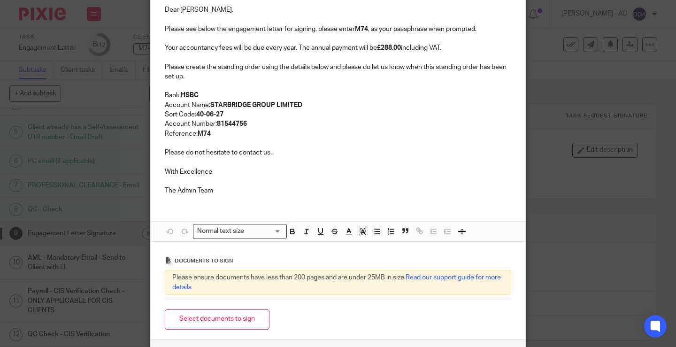
scroll to position [141, 0]
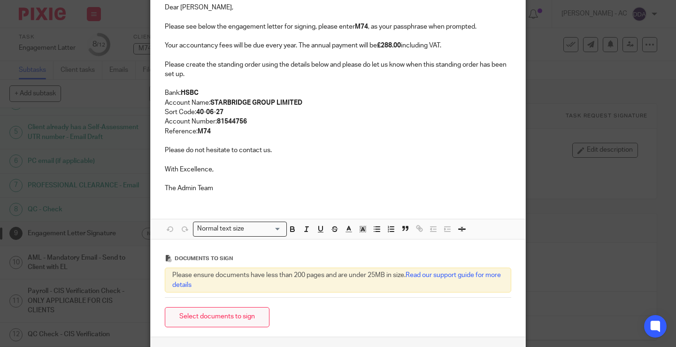
click at [238, 314] on button "Select documents to sign" at bounding box center [217, 317] width 105 height 20
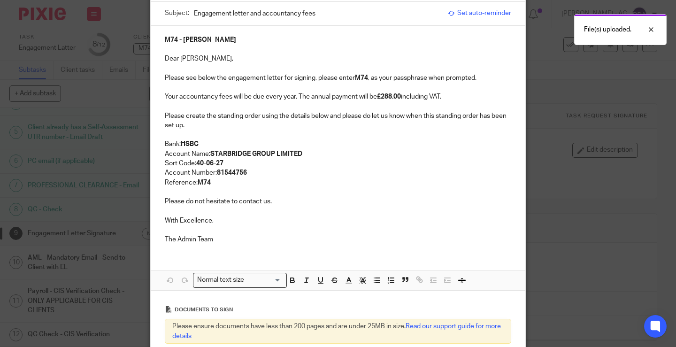
scroll to position [0, 0]
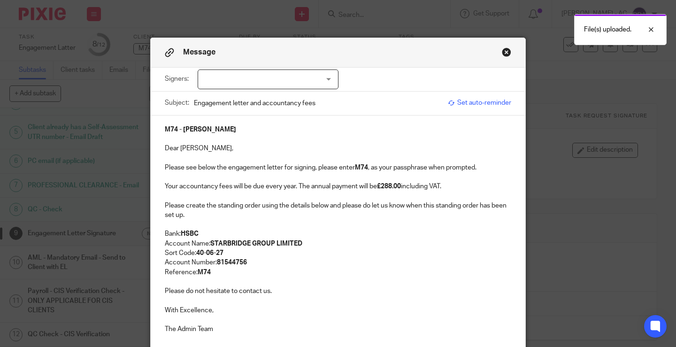
click at [504, 51] on button "Close modal" at bounding box center [506, 51] width 9 height 9
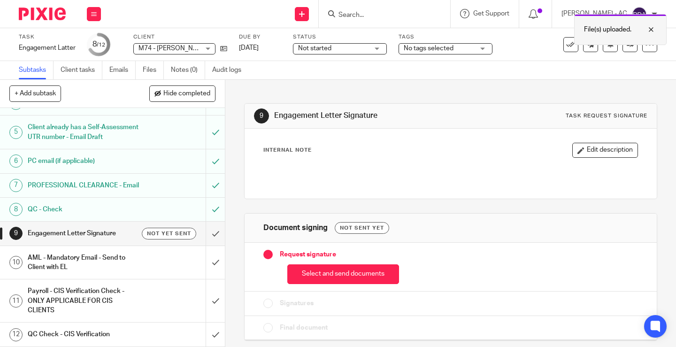
click at [649, 27] on div at bounding box center [643, 29] width 25 height 11
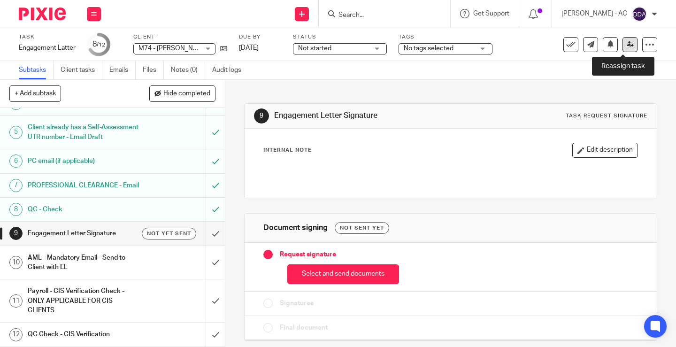
click at [627, 45] on icon at bounding box center [630, 44] width 7 height 7
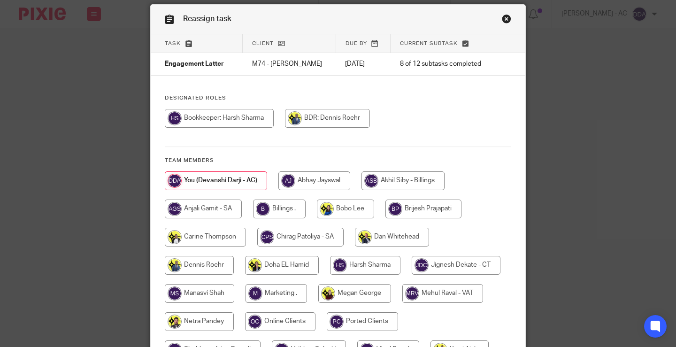
scroll to position [47, 0]
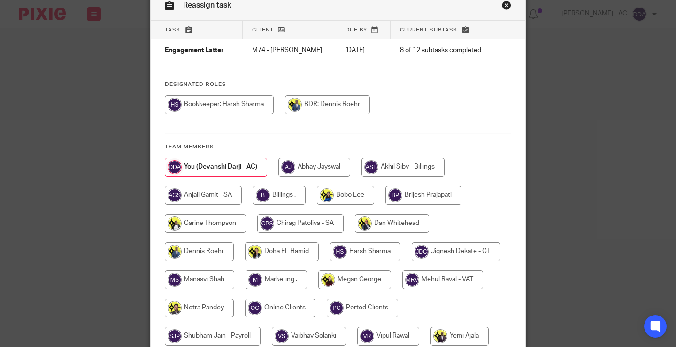
click at [359, 276] on input "radio" at bounding box center [354, 279] width 73 height 19
radio input "true"
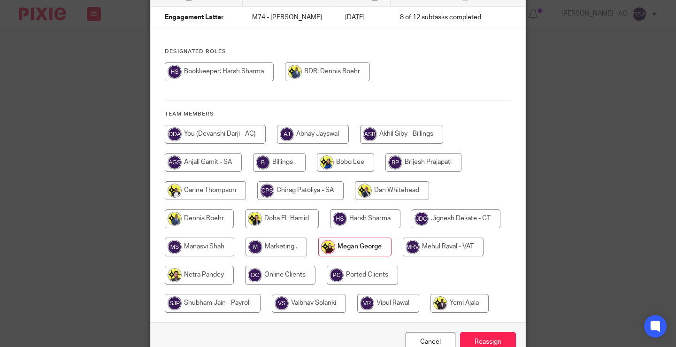
scroll to position [132, 0]
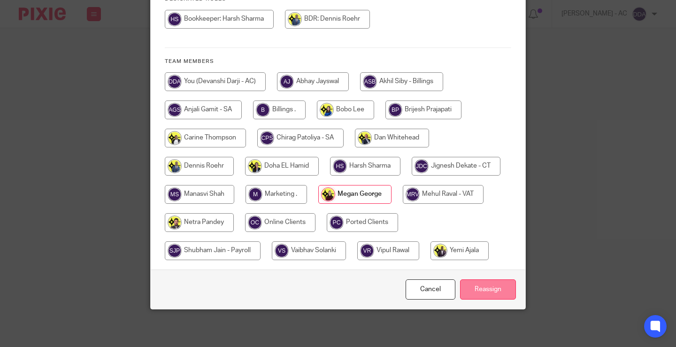
click at [481, 284] on input "Reassign" at bounding box center [488, 289] width 56 height 20
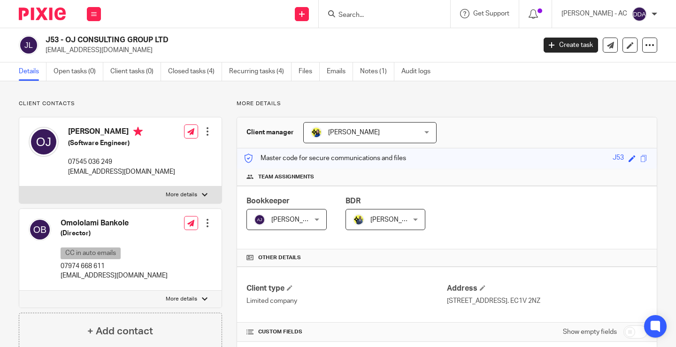
click at [360, 19] on input "Search" at bounding box center [379, 15] width 84 height 8
paste input "[PERSON_NAME]"
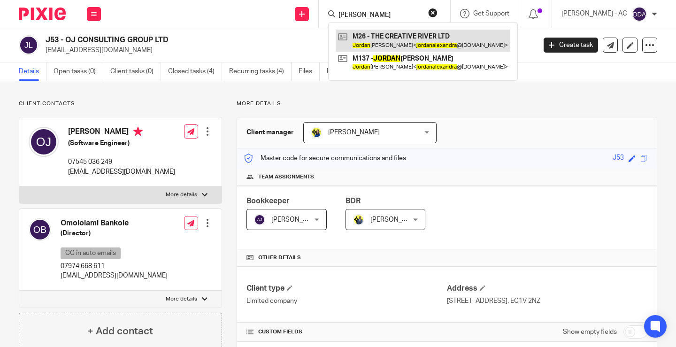
type input "[PERSON_NAME]"
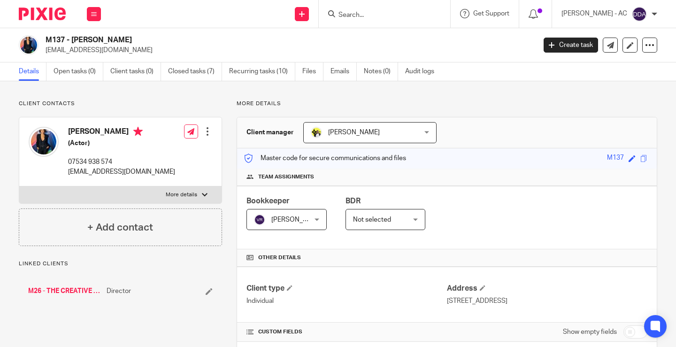
click at [49, 41] on h2 "M137 - [PERSON_NAME]" at bounding box center [239, 40] width 387 height 10
copy h2 "M137"
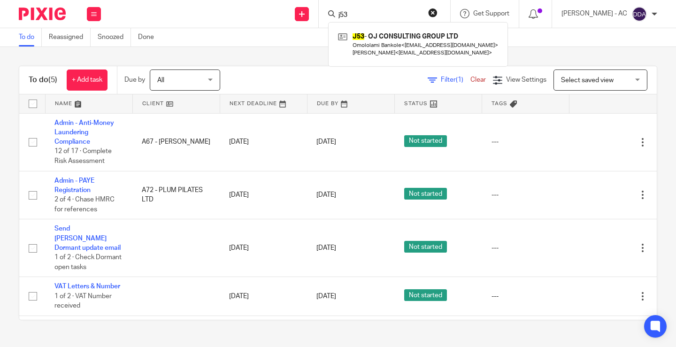
click at [437, 13] on button "reset" at bounding box center [432, 12] width 9 height 9
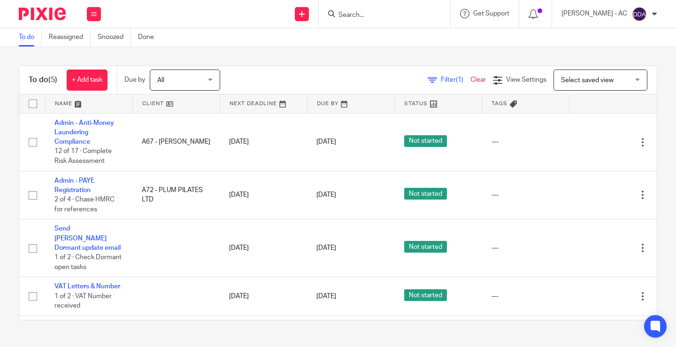
click at [376, 13] on input "Search" at bounding box center [379, 15] width 84 height 8
paste input "LRH ASSOCIATES LTD"
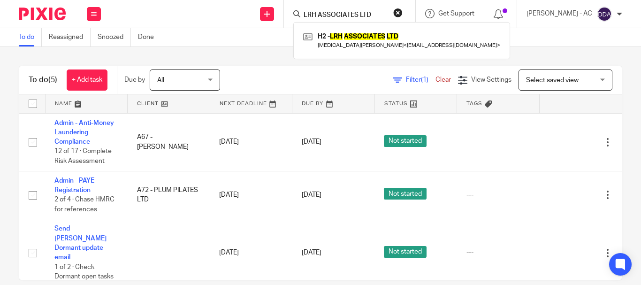
drag, startPoint x: 385, startPoint y: 16, endPoint x: 324, endPoint y: 17, distance: 61.5
click at [324, 18] on input "LRH ASSOCIATES LTD" at bounding box center [345, 15] width 84 height 8
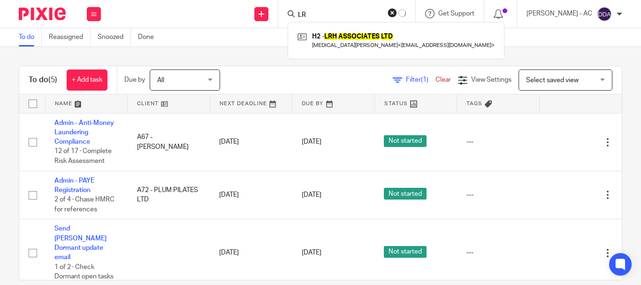
type input "L"
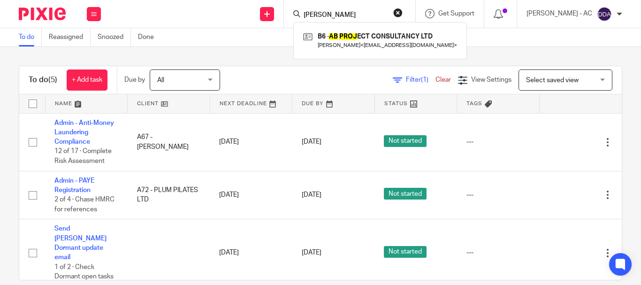
type input "[PERSON_NAME]"
drag, startPoint x: 274, startPoint y: 20, endPoint x: 207, endPoint y: 13, distance: 67.5
click at [208, 13] on div "Send new email Create task Add client Request signature [PERSON_NAME] B6 - AB P…" at bounding box center [375, 14] width 531 height 28
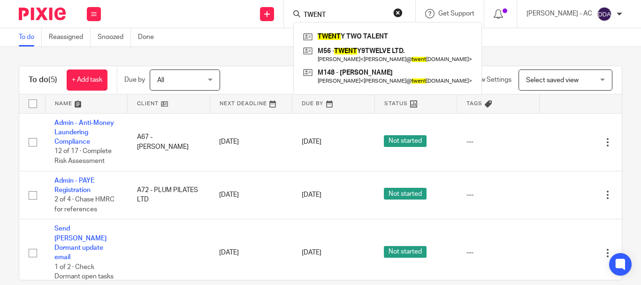
type input "TWENT"
drag, startPoint x: 341, startPoint y: 15, endPoint x: 225, endPoint y: 18, distance: 116.0
click at [232, 19] on div "Send new email Create task Add client Request signature TWENT TWENT Y TWO TALEN…" at bounding box center [375, 14] width 531 height 28
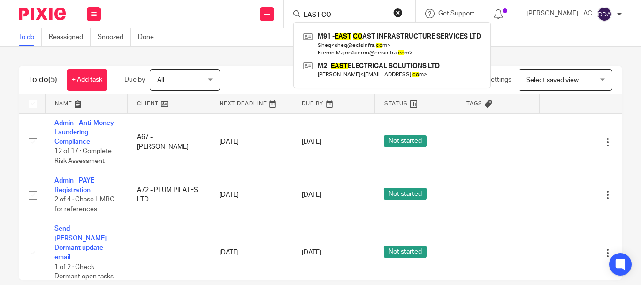
type input "EAST CO"
drag, startPoint x: 353, startPoint y: 17, endPoint x: 277, endPoint y: 21, distance: 76.1
click at [277, 21] on div "Send new email Create task Add client Request signature EAST CO M91 - EAST CO A…" at bounding box center [375, 14] width 531 height 28
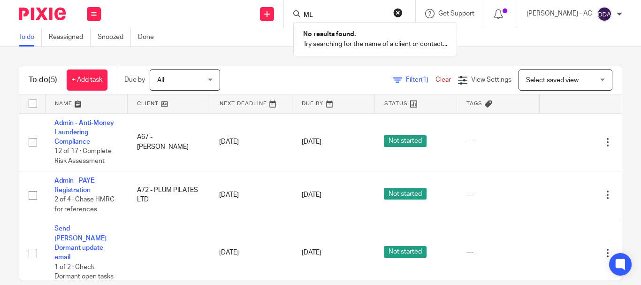
type input "M"
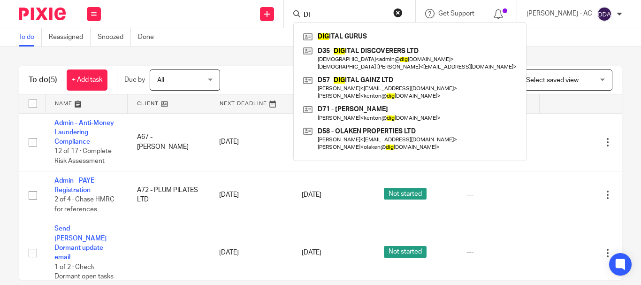
type input "D"
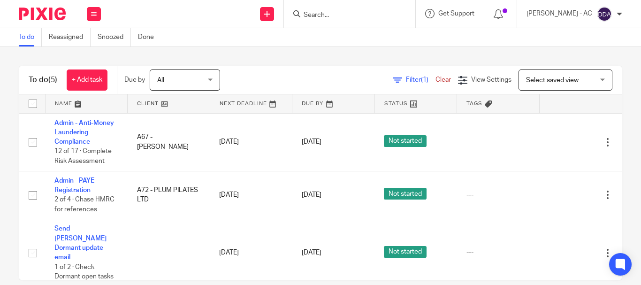
click at [328, 19] on input "Search" at bounding box center [345, 15] width 84 height 8
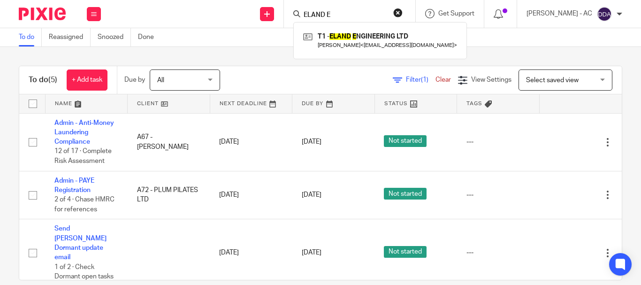
type input "ELAND E"
drag, startPoint x: 343, startPoint y: 15, endPoint x: 257, endPoint y: 26, distance: 86.6
click at [257, 26] on div "Send new email Create task Add client Request signature ELAND E T1 - ELAND E NG…" at bounding box center [375, 14] width 531 height 28
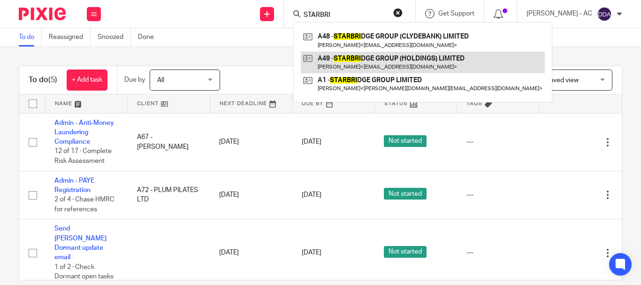
type input "STARBRI"
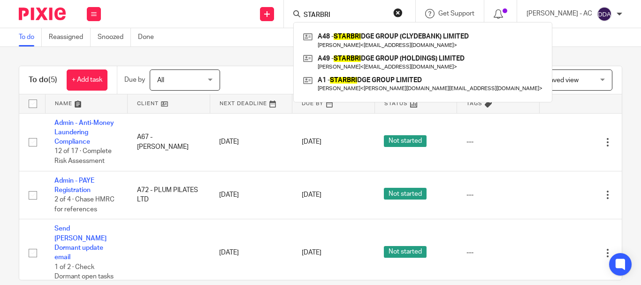
drag, startPoint x: 353, startPoint y: 16, endPoint x: 277, endPoint y: 22, distance: 76.7
click at [277, 22] on div "Send new email Create task Add client Request signature STARBRI A48 - STARBRI D…" at bounding box center [375, 14] width 531 height 28
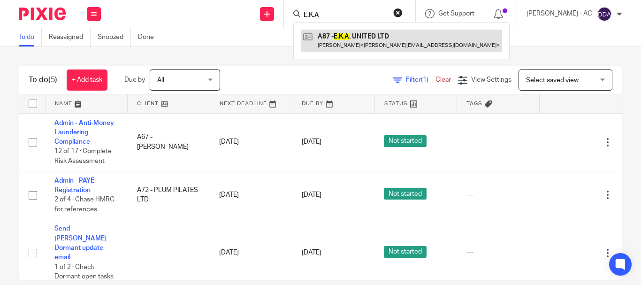
type input "E.K.A"
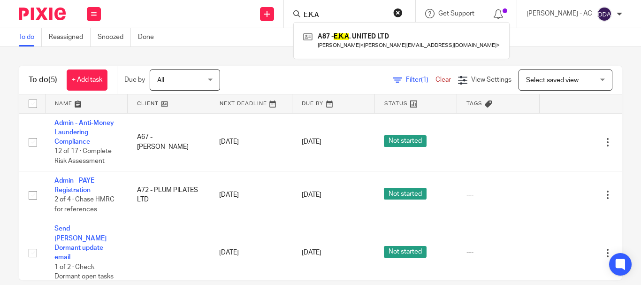
drag, startPoint x: 305, startPoint y: 17, endPoint x: 294, endPoint y: 17, distance: 10.3
click at [294, 17] on div "E.K.A A87 - E.K.A . UNITED LTD Eric Abrefa < eric_abrefa@hotmail.co.uk >" at bounding box center [349, 14] width 131 height 28
type input "MUDIAN"
click at [347, 8] on form "MUDIAN" at bounding box center [353, 14] width 100 height 12
drag, startPoint x: 350, startPoint y: 15, endPoint x: 303, endPoint y: 22, distance: 46.9
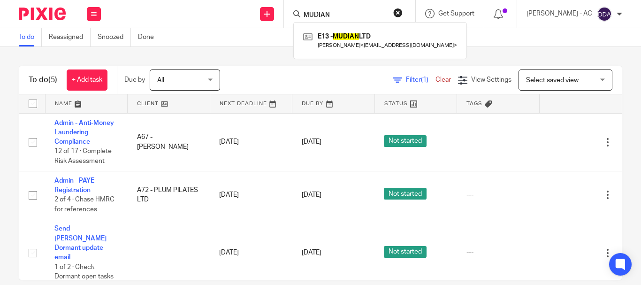
click at [303, 20] on div "MUDIAN E13 - MUDIAN LTD Louis Esangbedo < louisgedo@hotmail.com >" at bounding box center [347, 14] width 109 height 12
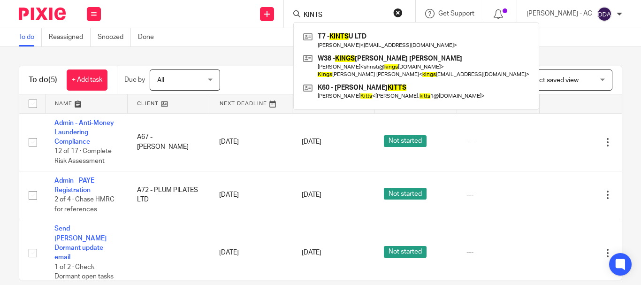
type input "KINTS"
drag, startPoint x: 316, startPoint y: 14, endPoint x: 272, endPoint y: 11, distance: 43.7
click at [272, 11] on div "Send new email Create task Add client Request signature KINTS T7 - KINTS U LTD …" at bounding box center [375, 14] width 531 height 28
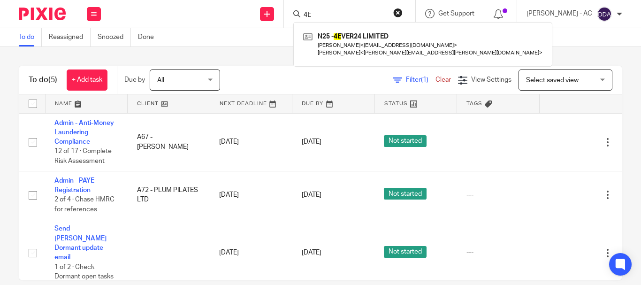
type input "4E"
drag, startPoint x: 338, startPoint y: 14, endPoint x: 276, endPoint y: 15, distance: 62.4
click at [276, 15] on div "Send new email Create task Add client Request signature 4E N25 - 4E VER24 LIMIT…" at bounding box center [375, 14] width 531 height 28
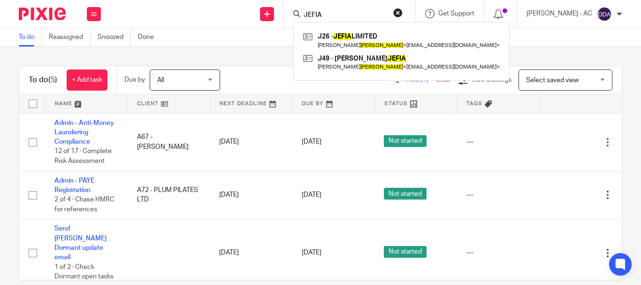
drag, startPoint x: 333, startPoint y: 20, endPoint x: 305, endPoint y: 22, distance: 28.2
click at [305, 22] on div "JEFIA J26 - JEFIA LIMITED Samuel Jefia < samueljefia@gmail.com > J49 - SAMUEL J…" at bounding box center [349, 14] width 131 height 28
click at [340, 13] on input "JEFIA" at bounding box center [345, 15] width 84 height 8
drag, startPoint x: 341, startPoint y: 15, endPoint x: 297, endPoint y: 16, distance: 44.6
click at [297, 16] on div "JEFIA J26 - JEFIA LIMITED Samuel Jefia < samueljefia@gmail.com > J49 - SAMUEL J…" at bounding box center [349, 14] width 131 height 28
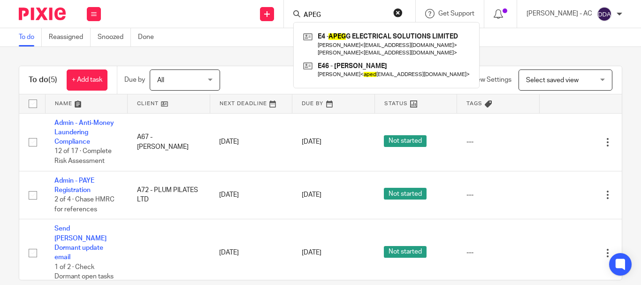
drag, startPoint x: 338, startPoint y: 11, endPoint x: 301, endPoint y: 12, distance: 37.1
click at [302, 12] on div "APEG" at bounding box center [347, 14] width 109 height 12
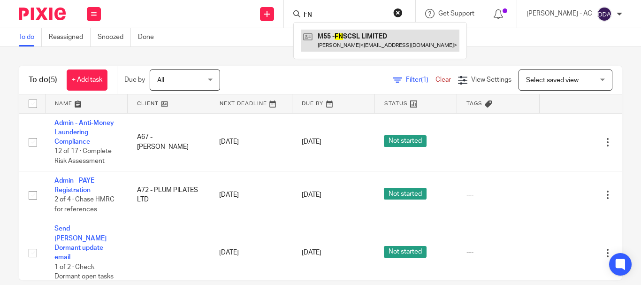
type input "FN"
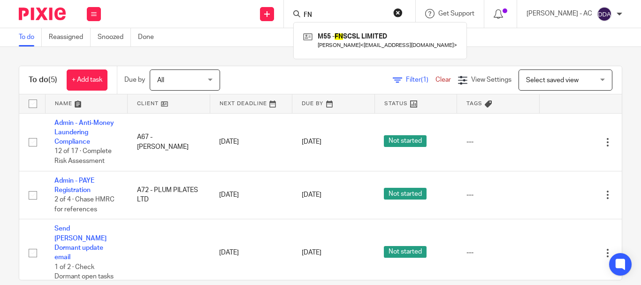
drag, startPoint x: 352, startPoint y: 20, endPoint x: 296, endPoint y: 23, distance: 55.9
click at [296, 23] on div "FN M55 - FN SCSL LIMITED Farah Mensah < farah@curatedsocial.co.uk >" at bounding box center [349, 14] width 131 height 28
click at [332, 12] on input "FN" at bounding box center [345, 15] width 84 height 8
drag, startPoint x: 333, startPoint y: 14, endPoint x: 276, endPoint y: 17, distance: 56.4
click at [276, 17] on div "Send new email Create task Add client Request signature FN M55 - FN SCSL LIMITE…" at bounding box center [375, 14] width 531 height 28
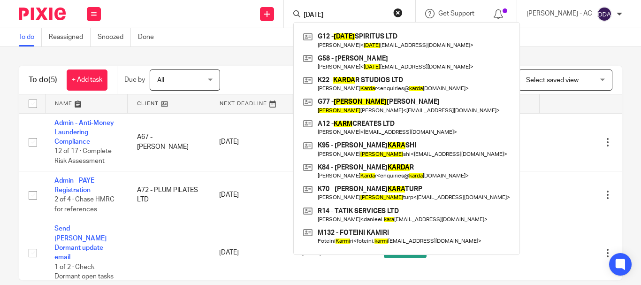
drag, startPoint x: 345, startPoint y: 15, endPoint x: 295, endPoint y: 15, distance: 50.2
click at [295, 15] on div "KARMA G12 - KARMA SPIRITUS LTD Tessa Gallimore < karma spiritus@gmail.com > G58…" at bounding box center [349, 14] width 131 height 28
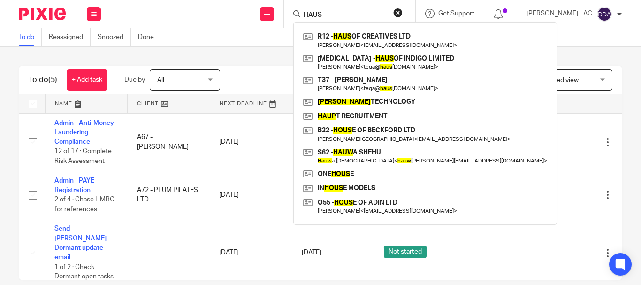
drag, startPoint x: 340, startPoint y: 21, endPoint x: 321, endPoint y: 20, distance: 19.3
click at [321, 20] on div "HAUS R12 - HAUS OF CREATIVES LTD Elaine Richardson < laineyrichardsonfilms@gmai…" at bounding box center [349, 14] width 131 height 28
drag, startPoint x: 335, startPoint y: 17, endPoint x: 293, endPoint y: 17, distance: 41.3
click at [293, 17] on div "HAUS R12 - HAUS OF CREATIVES LTD Elaine Richardson < laineyrichardsonfilms@gmai…" at bounding box center [349, 14] width 131 height 28
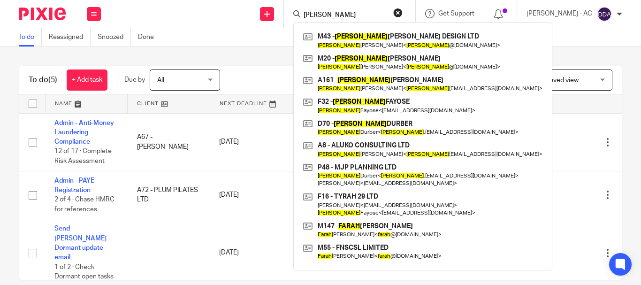
type input "SARAH"
drag, startPoint x: 346, startPoint y: 13, endPoint x: 294, endPoint y: 21, distance: 52.6
click at [294, 21] on div "SARAH M43 - SARAH MAHER DESIGN LTD Sarah Maher < sarah @sarahyoung.design > M20…" at bounding box center [349, 14] width 131 height 28
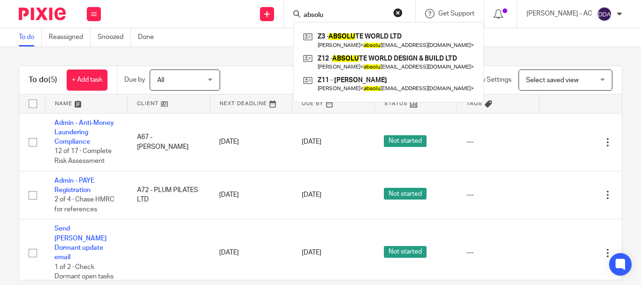
type input "absolu"
drag, startPoint x: 352, startPoint y: 14, endPoint x: 290, endPoint y: 16, distance: 62.5
click at [290, 16] on div "Send new email Create task Add client Request signature absolu Z3 - ABSOLU TE W…" at bounding box center [375, 14] width 531 height 28
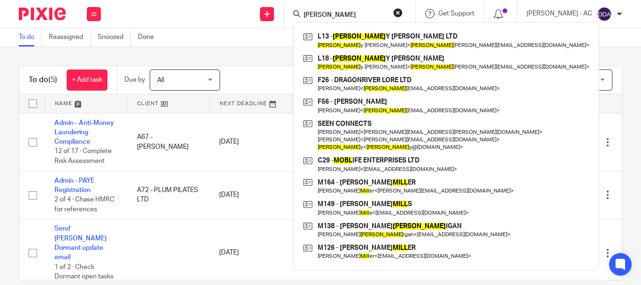
drag, startPoint x: 357, startPoint y: 13, endPoint x: 311, endPoint y: 13, distance: 46.5
click at [311, 13] on div "MOLL" at bounding box center [347, 14] width 109 height 12
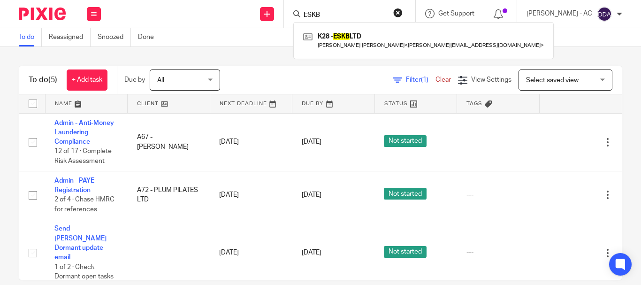
type input "ESKB"
drag, startPoint x: 343, startPoint y: 14, endPoint x: 284, endPoint y: 19, distance: 59.4
click at [284, 19] on div "Send new email Create task Add client Request signature ESKB K28 - ESKB LTD Emi…" at bounding box center [375, 14] width 531 height 28
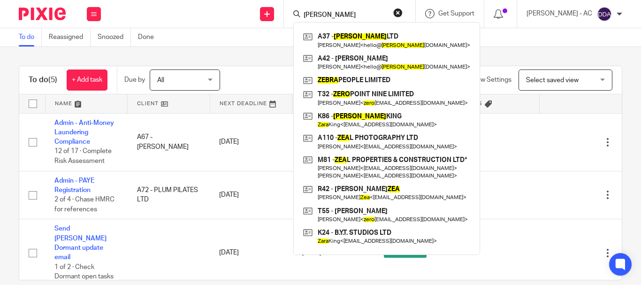
type input "ZERA"
drag, startPoint x: 337, startPoint y: 16, endPoint x: 285, endPoint y: 16, distance: 51.2
click at [285, 16] on div "Send new email Create task Add client Request signature ZERA A37 - ZERA LTD Dr.…" at bounding box center [375, 14] width 531 height 28
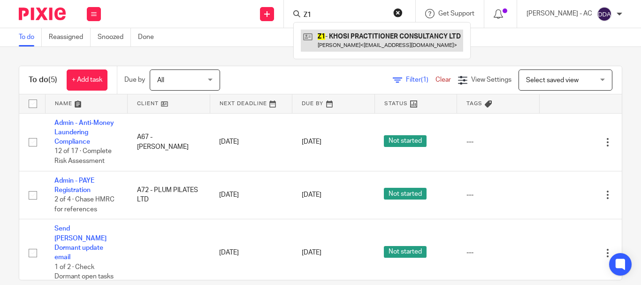
type input "Z1"
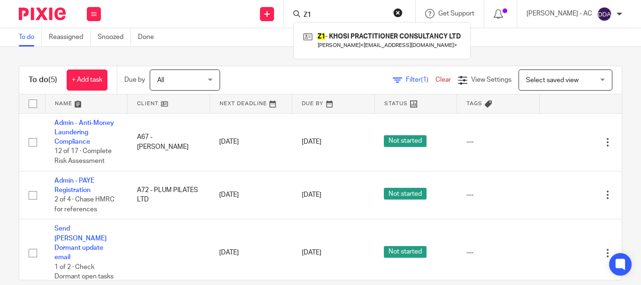
drag, startPoint x: 329, startPoint y: 11, endPoint x: 290, endPoint y: 15, distance: 39.1
click at [291, 15] on div "Send new email Create task Add client Request signature Z1 Z1 - KHOSI PRACTITIO…" at bounding box center [375, 14] width 531 height 28
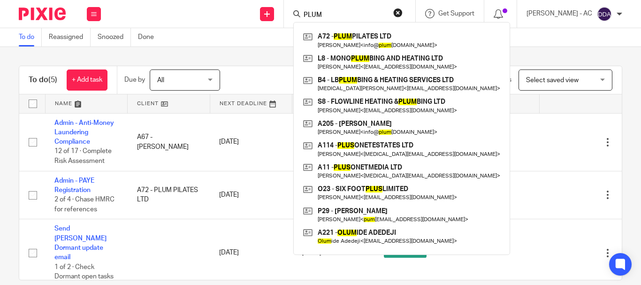
type input "PLUM"
drag, startPoint x: 340, startPoint y: 15, endPoint x: 314, endPoint y: 14, distance: 26.3
click at [314, 14] on input "PLUM" at bounding box center [345, 15] width 84 height 8
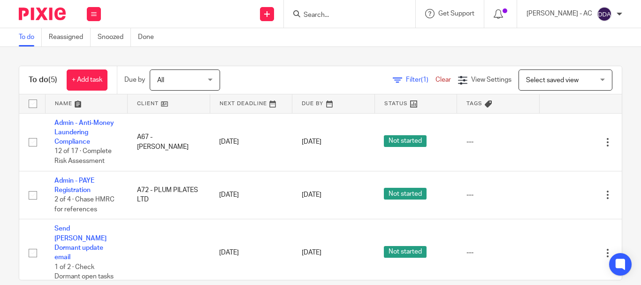
type input "L"
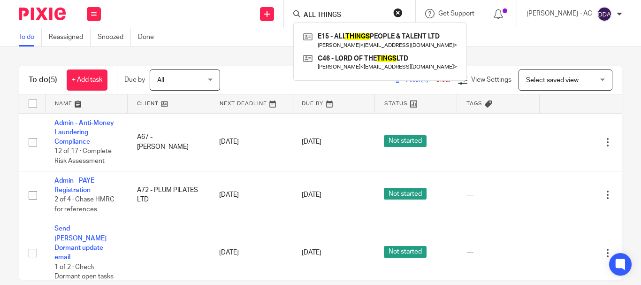
type input "ALL THINGS"
drag, startPoint x: 365, startPoint y: 12, endPoint x: 266, endPoint y: 28, distance: 99.8
click at [266, 28] on div "Work Email Clients Team Reports Settings Work Email Clients Team Reports Settin…" at bounding box center [320, 14] width 641 height 28
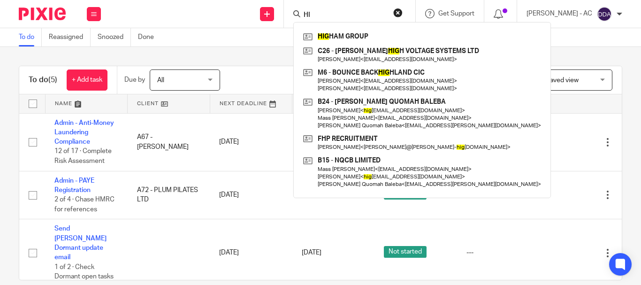
type input "H"
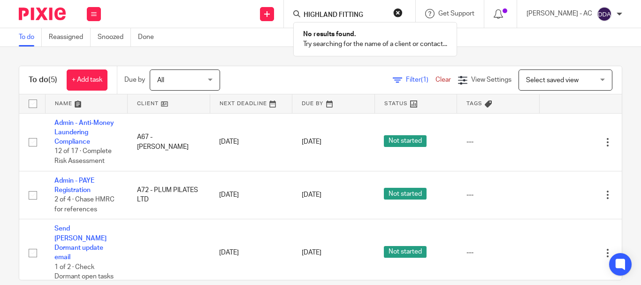
type input "HIGHLAND FITTING"
drag, startPoint x: 380, startPoint y: 16, endPoint x: 274, endPoint y: 2, distance: 107.0
click at [275, 2] on div "Send new email Create task Add client Request signature HIGHLAND FITTING No res…" at bounding box center [375, 14] width 531 height 28
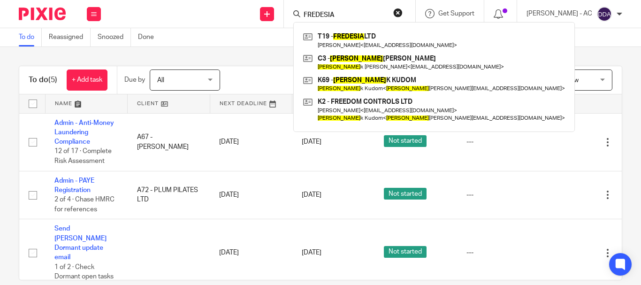
type input "FREDESIA"
drag, startPoint x: 360, startPoint y: 17, endPoint x: 258, endPoint y: 16, distance: 101.9
click at [258, 16] on div "Send new email Create task Add client Request signature FREDESIA T19 - FREDESIA…" at bounding box center [375, 14] width 531 height 28
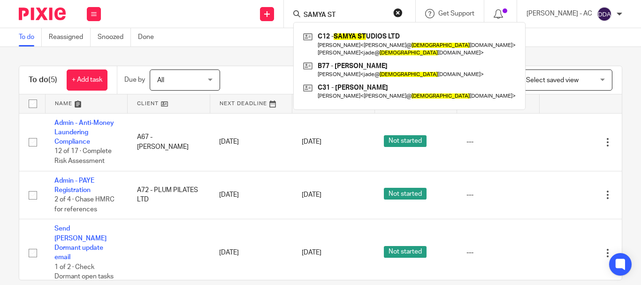
type input "SAMYA ST"
drag, startPoint x: 375, startPoint y: 9, endPoint x: 309, endPoint y: 17, distance: 66.1
click at [309, 17] on div "SAMYA ST" at bounding box center [347, 14] width 109 height 12
drag, startPoint x: 345, startPoint y: 18, endPoint x: 287, endPoint y: 18, distance: 58.7
click at [287, 18] on div "Send new email Create task Add client Request signature SAMYA ST C12 - SAMYA ST…" at bounding box center [375, 14] width 531 height 28
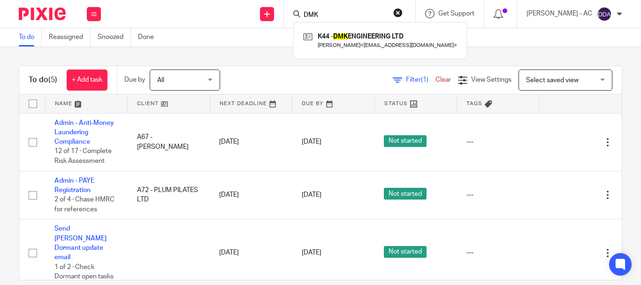
type input "DMK"
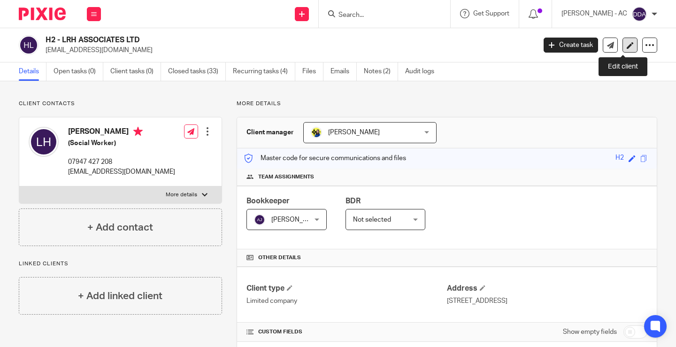
click at [627, 45] on icon at bounding box center [630, 45] width 7 height 7
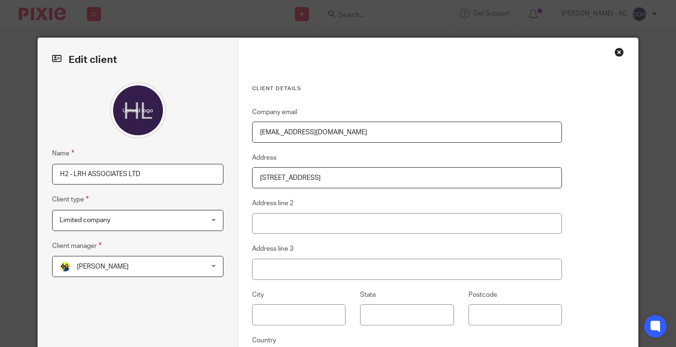
click at [69, 172] on input "H2 - LRH ASSOCIATES LTD" at bounding box center [137, 174] width 171 height 21
click at [124, 173] on input "LRH ASSOCIATES LTD" at bounding box center [137, 174] width 171 height 21
click at [156, 182] on input "LRH ASSOCIATES LTD -" at bounding box center [137, 174] width 171 height 21
paste input "DISSOLVED"
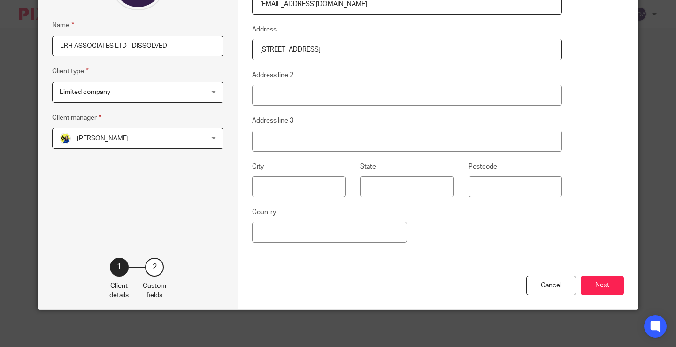
scroll to position [129, 0]
type input "LRH ASSOCIATES LTD - DISSOLVED"
click at [589, 280] on button "Next" at bounding box center [602, 285] width 43 height 20
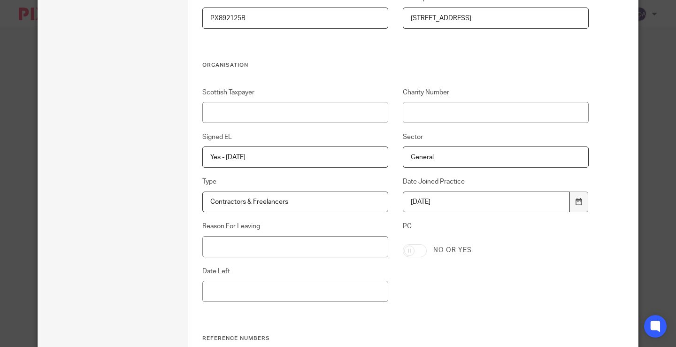
scroll to position [457, 0]
click at [234, 249] on input "Reason For Leaving" at bounding box center [295, 246] width 186 height 21
click at [248, 257] on div "Scottish Taxpayer Charity Number Signed EL Yes - [DATE] Sector General Type Con…" at bounding box center [387, 210] width 401 height 247
click at [245, 252] on input "Reason For Leaving" at bounding box center [295, 246] width 186 height 21
paste input "CEASED TRADE"
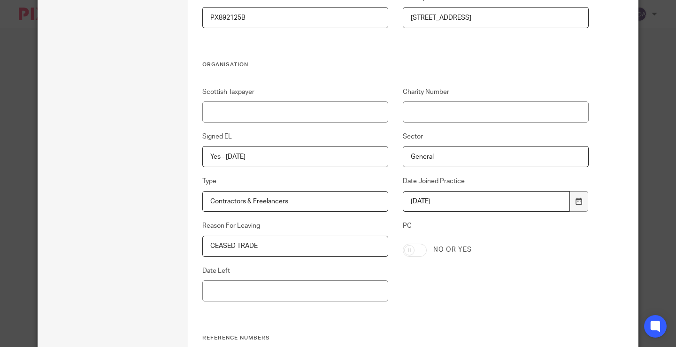
type input "CEASED TRADE"
click at [233, 287] on input "Date Left" at bounding box center [295, 290] width 186 height 21
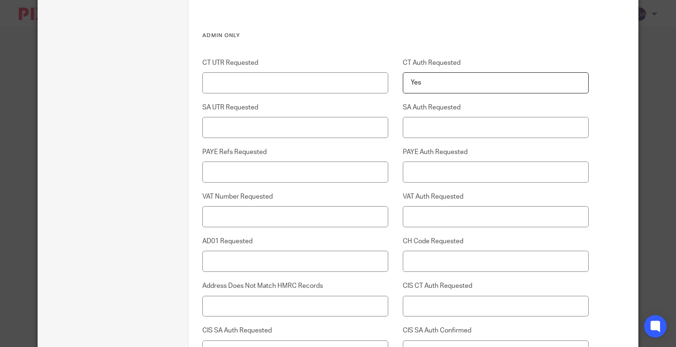
scroll to position [2355, 0]
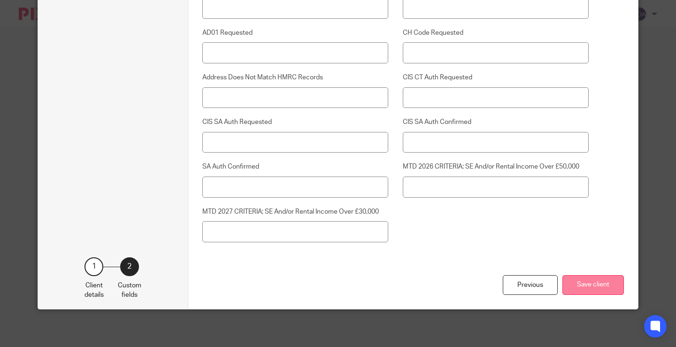
type input "[DATE]"
click at [584, 287] on button "Save client" at bounding box center [592, 285] width 61 height 20
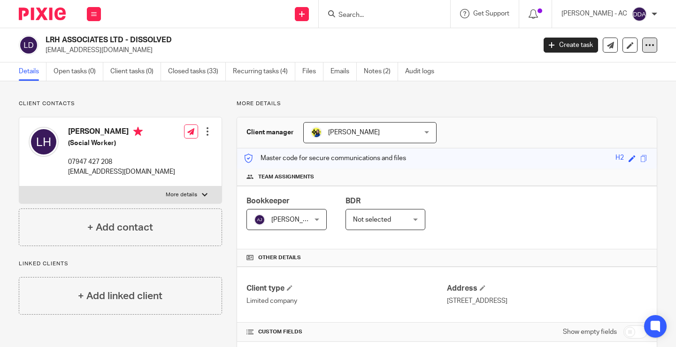
click at [645, 45] on icon at bounding box center [649, 44] width 9 height 9
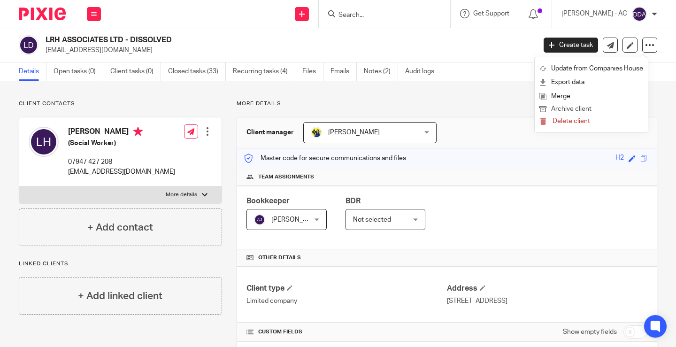
click at [564, 107] on button "Archive client" at bounding box center [591, 109] width 104 height 12
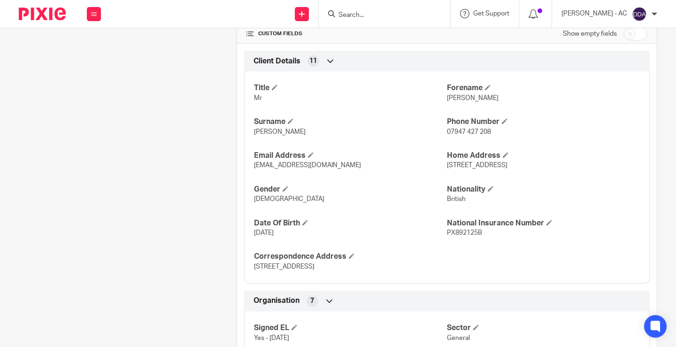
scroll to position [282, 0]
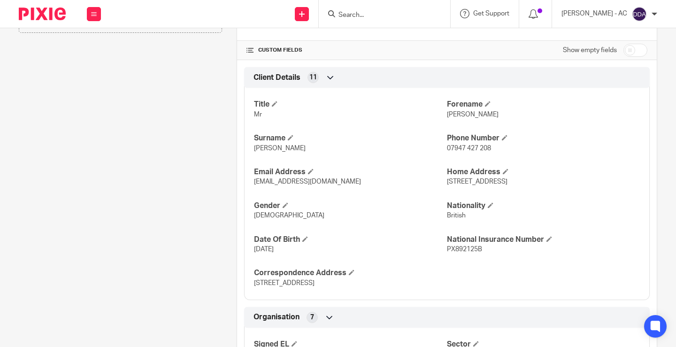
drag, startPoint x: 442, startPoint y: 183, endPoint x: 546, endPoint y: 181, distance: 104.2
click at [546, 181] on p "[STREET_ADDRESS]" at bounding box center [543, 181] width 193 height 9
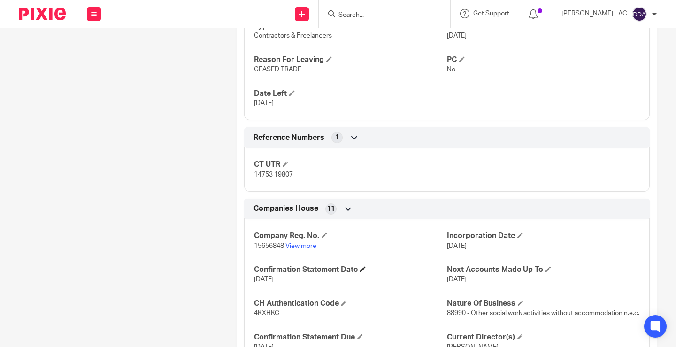
scroll to position [657, 0]
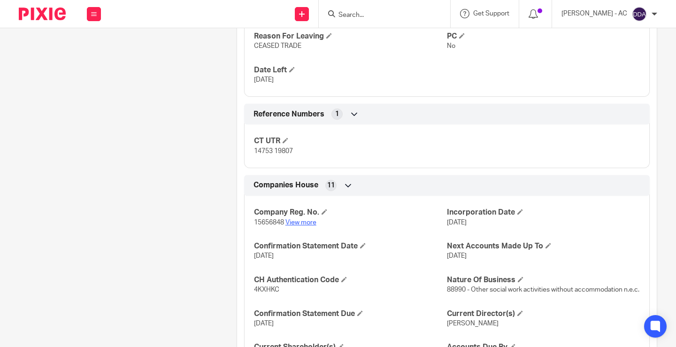
click at [299, 221] on link "View more" at bounding box center [300, 222] width 31 height 7
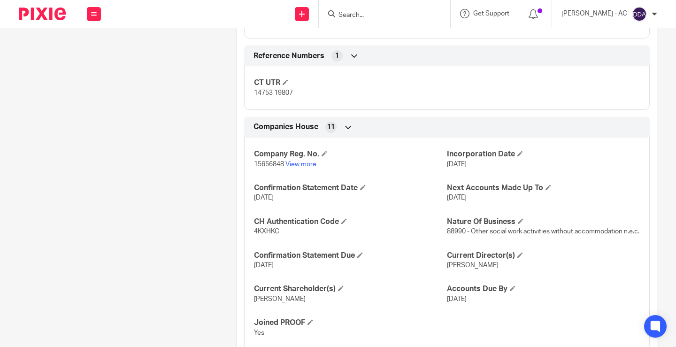
scroll to position [781, 0]
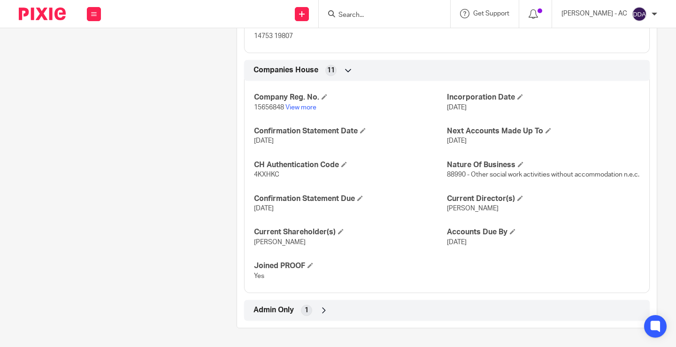
click at [320, 315] on div "Admin Only 1" at bounding box center [446, 310] width 391 height 16
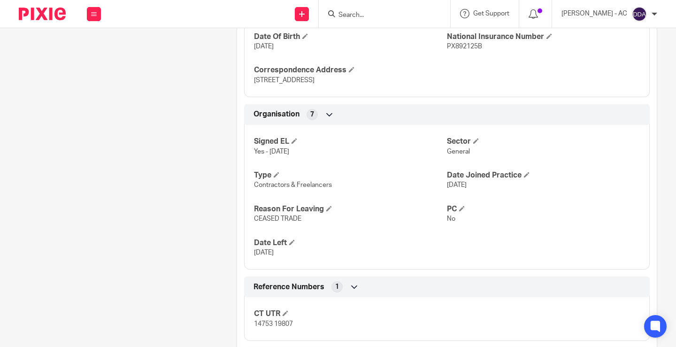
scroll to position [450, 0]
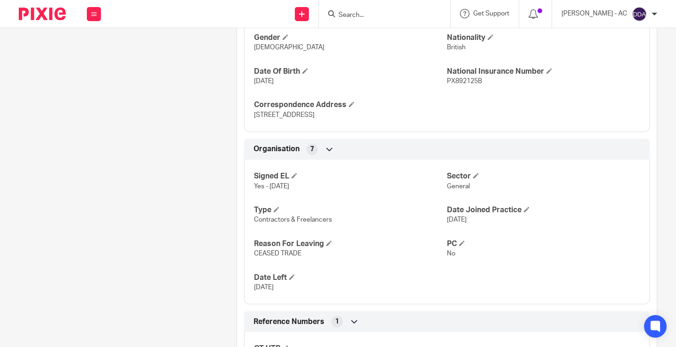
click at [153, 245] on div "Client contacts Linton Harper (Social Worker) 07947 427 208 lintonharper@gmail.…" at bounding box center [113, 172] width 218 height 1044
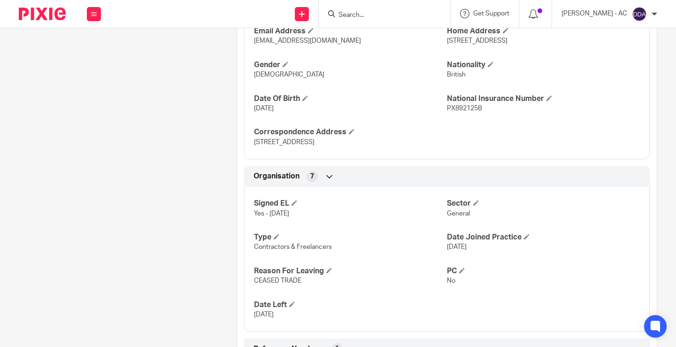
scroll to position [516, 0]
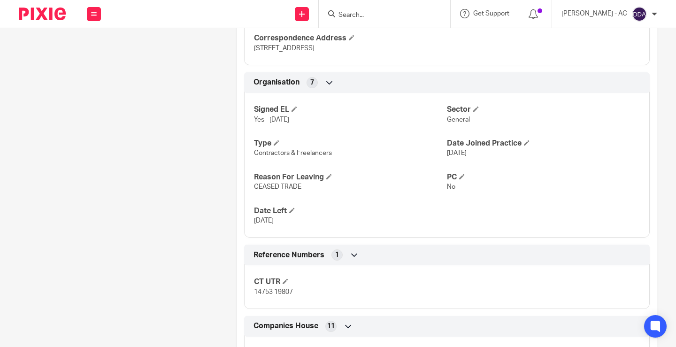
click at [265, 294] on span "14753 19807" at bounding box center [273, 292] width 39 height 7
copy p "14753 19807"
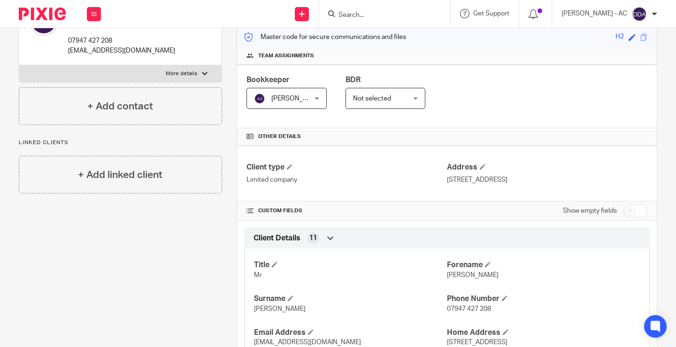
scroll to position [0, 0]
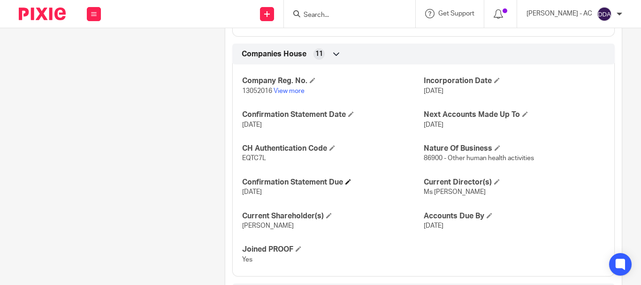
scroll to position [828, 0]
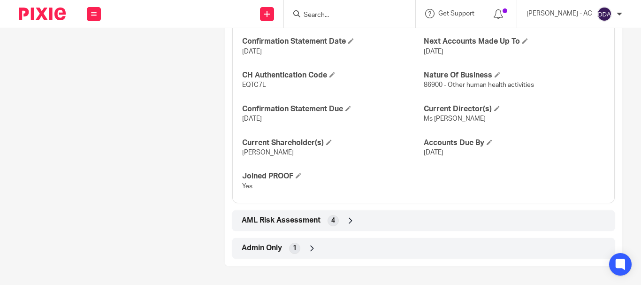
click at [293, 247] on span "1" at bounding box center [295, 248] width 4 height 9
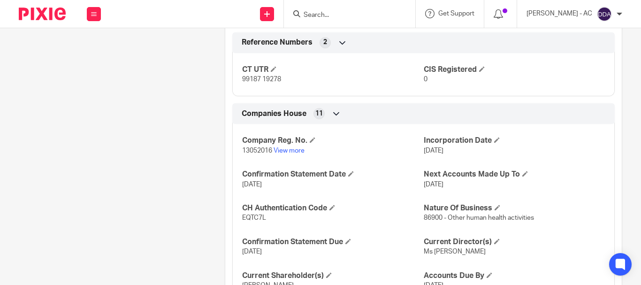
scroll to position [684, 0]
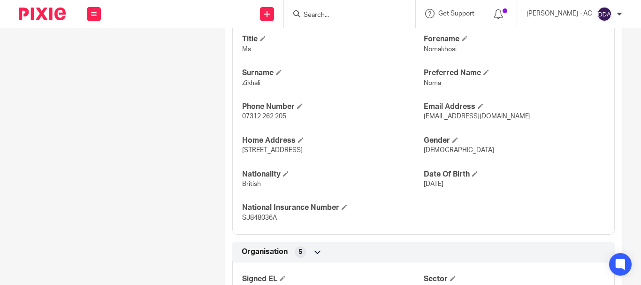
scroll to position [345, 0]
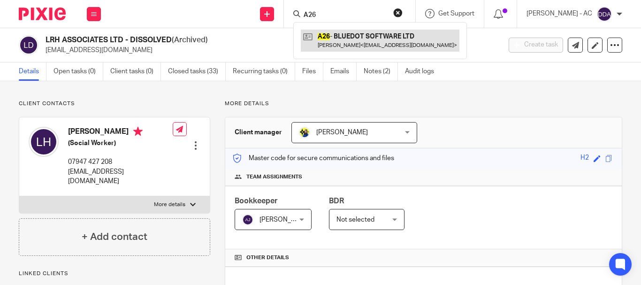
type input "A26"
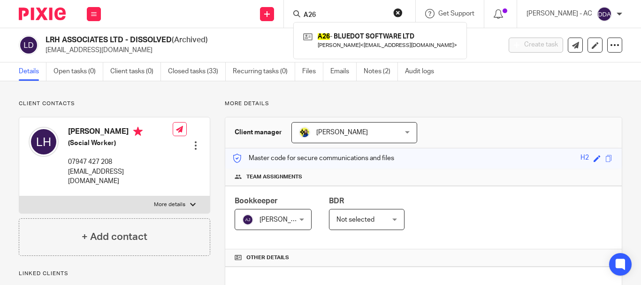
drag, startPoint x: 306, startPoint y: 21, endPoint x: 291, endPoint y: 21, distance: 15.5
click at [292, 21] on div "Send new email Create task Add client Request signature A26 A26 - BLUEDOT SOFTW…" at bounding box center [375, 14] width 531 height 28
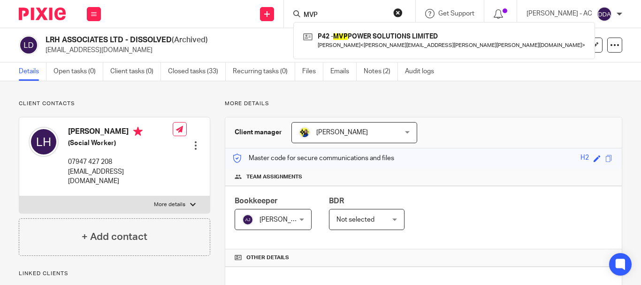
type input "MVP"
drag, startPoint x: 337, startPoint y: 15, endPoint x: 285, endPoint y: 8, distance: 52.0
click at [286, 8] on div "Send new email Create task Add client Request signature MVP P42 - MVP POWER SOL…" at bounding box center [375, 14] width 531 height 28
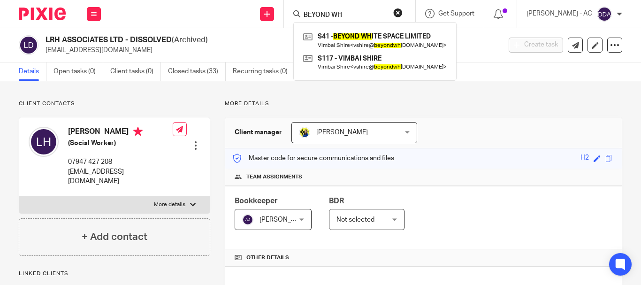
type input "BEYOND WH"
